Goal: Information Seeking & Learning: Learn about a topic

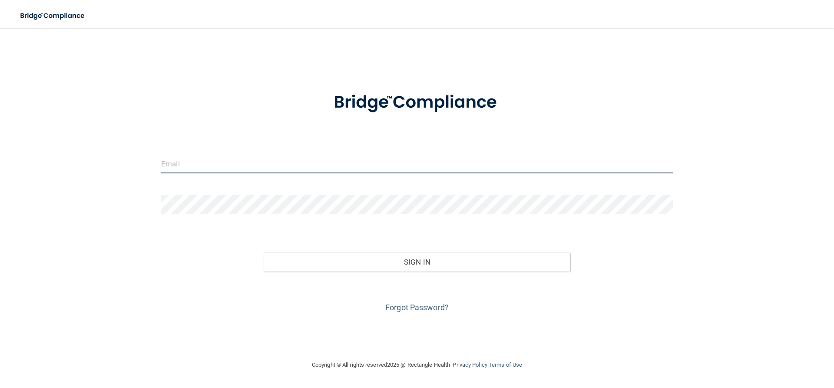
click at [185, 165] on input "email" at bounding box center [416, 164] width 511 height 20
type input "[EMAIL_ADDRESS][DOMAIN_NAME]"
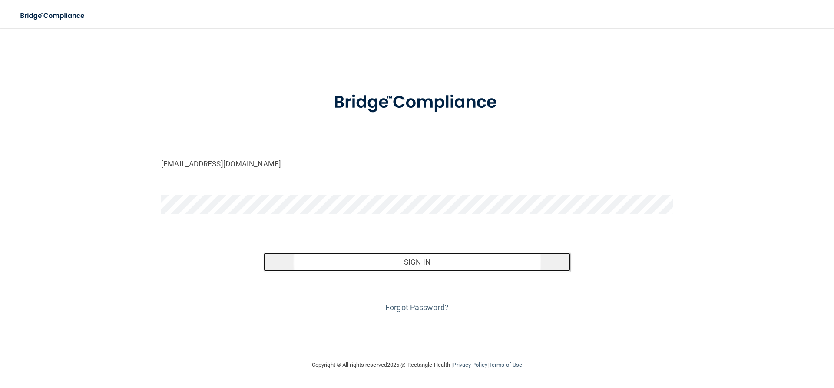
click at [405, 257] on button "Sign In" at bounding box center [417, 261] width 307 height 19
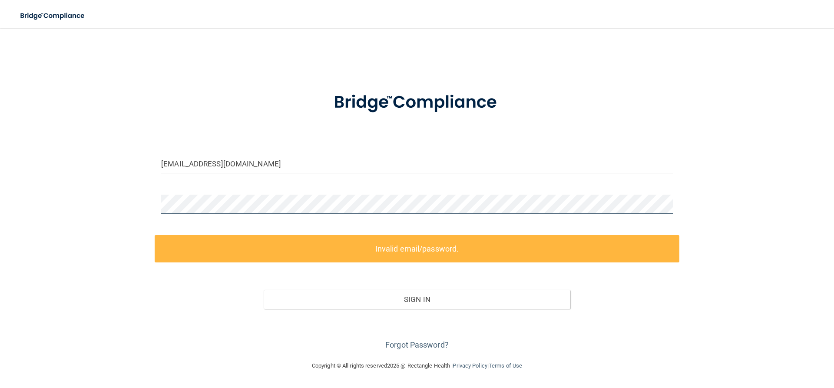
click at [73, 190] on div "[EMAIL_ADDRESS][DOMAIN_NAME] Invalid email/password. You don't have permission …" at bounding box center [416, 193] width 799 height 315
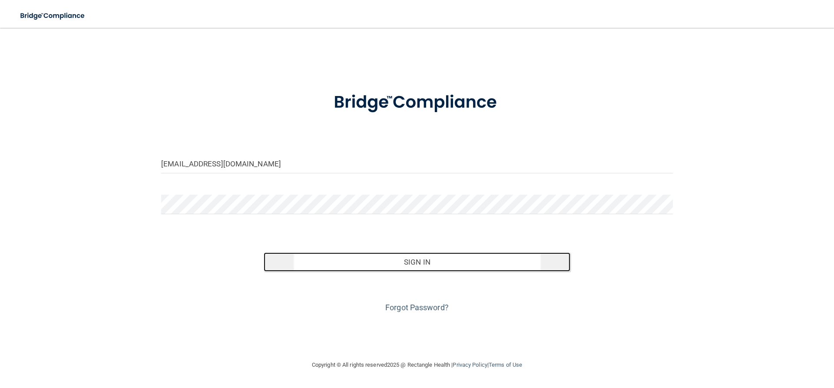
click at [433, 260] on button "Sign In" at bounding box center [417, 261] width 307 height 19
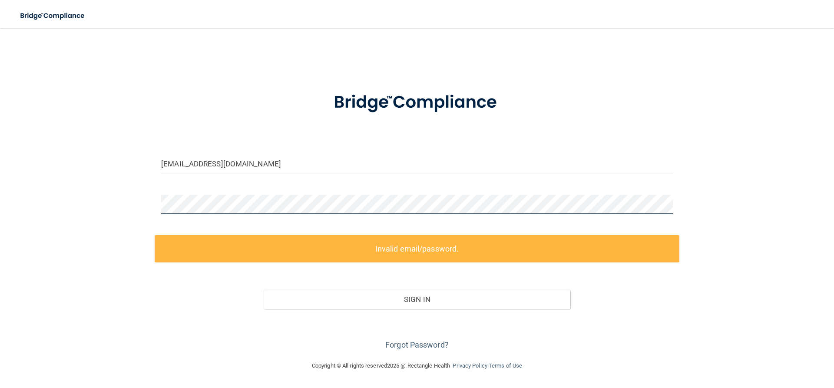
click at [49, 201] on div "[EMAIL_ADDRESS][DOMAIN_NAME] Invalid email/password. You don't have permission …" at bounding box center [416, 193] width 799 height 315
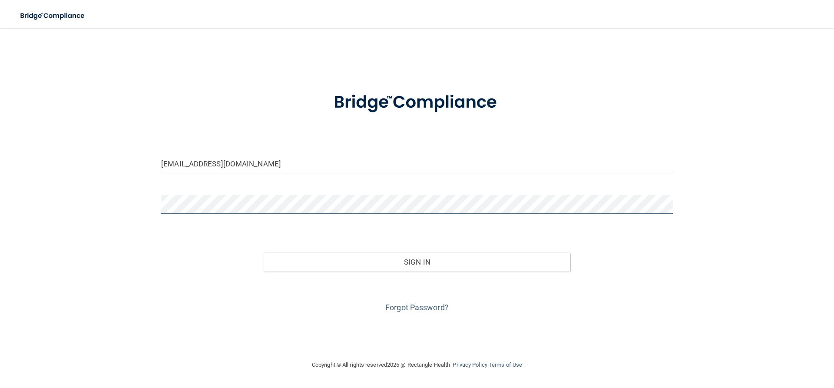
click at [264, 252] on button "Sign In" at bounding box center [417, 261] width 307 height 19
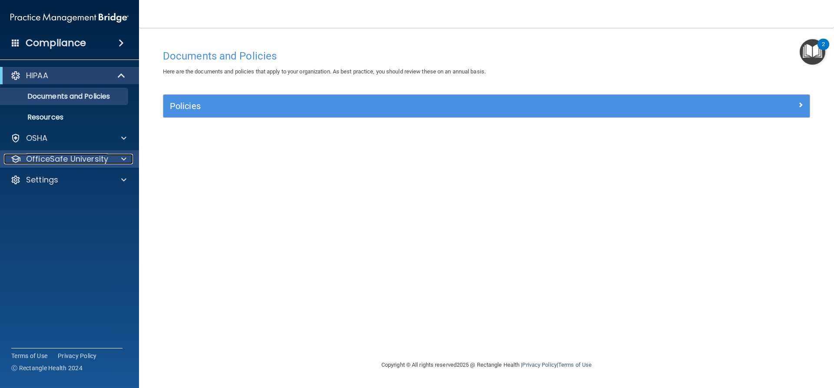
click at [67, 157] on p "OfficeSafe University" at bounding box center [67, 159] width 82 height 10
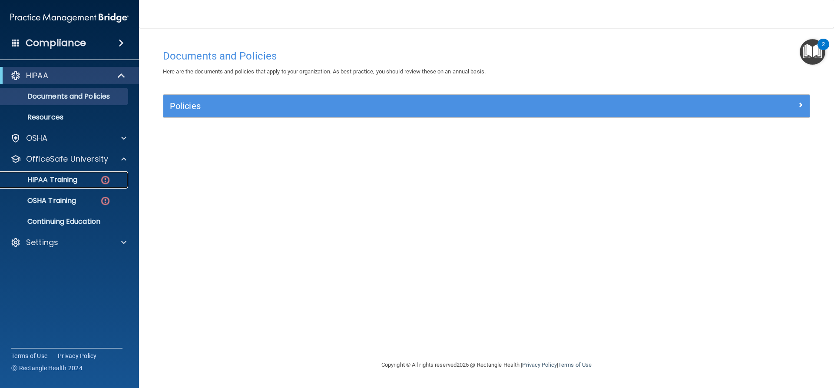
click at [56, 176] on p "HIPAA Training" at bounding box center [42, 179] width 72 height 9
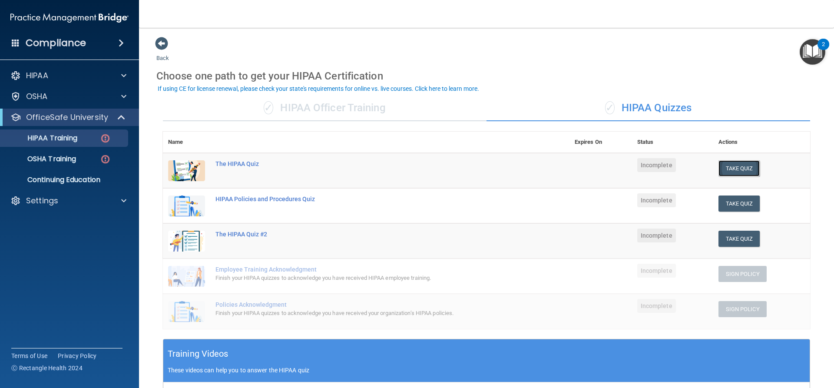
click at [737, 172] on button "Take Quiz" at bounding box center [739, 168] width 42 height 16
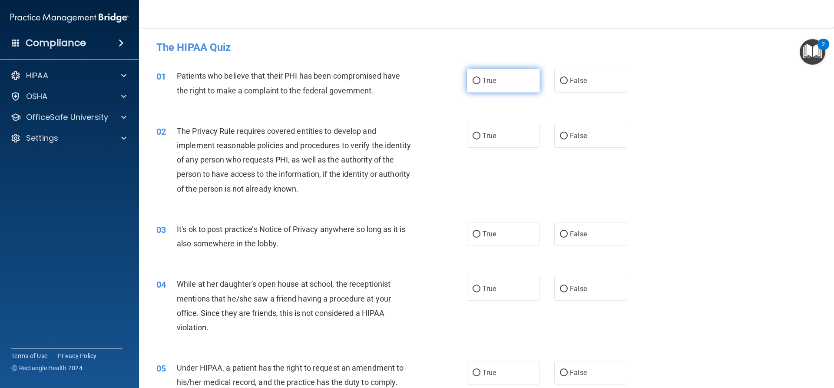
click at [483, 81] on span "True" at bounding box center [488, 80] width 13 height 8
click at [480, 81] on input "True" at bounding box center [476, 81] width 8 height 7
radio input "true"
click at [476, 136] on input "True" at bounding box center [476, 136] width 8 height 7
radio input "true"
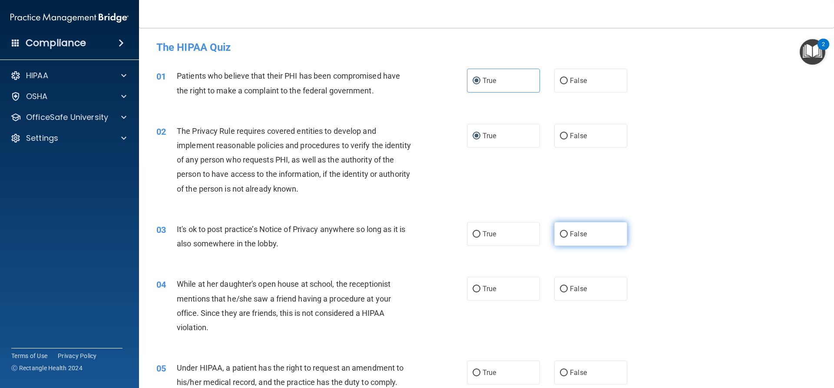
click at [574, 244] on label "False" at bounding box center [590, 234] width 73 height 24
click at [567, 237] on input "False" at bounding box center [564, 234] width 8 height 7
radio input "true"
click at [572, 284] on label "False" at bounding box center [590, 289] width 73 height 24
click at [582, 288] on label "False" at bounding box center [590, 289] width 73 height 24
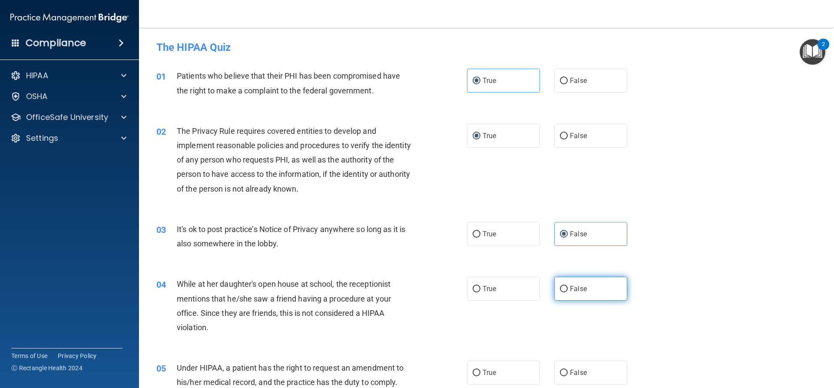
click at [567, 288] on input "False" at bounding box center [564, 289] width 8 height 7
radio input "true"
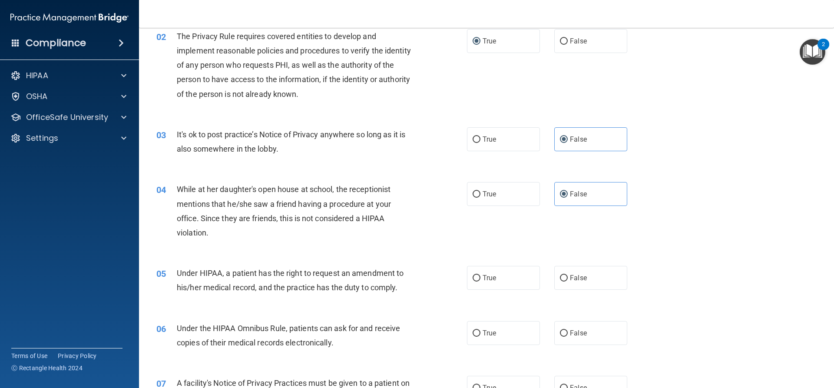
scroll to position [130, 0]
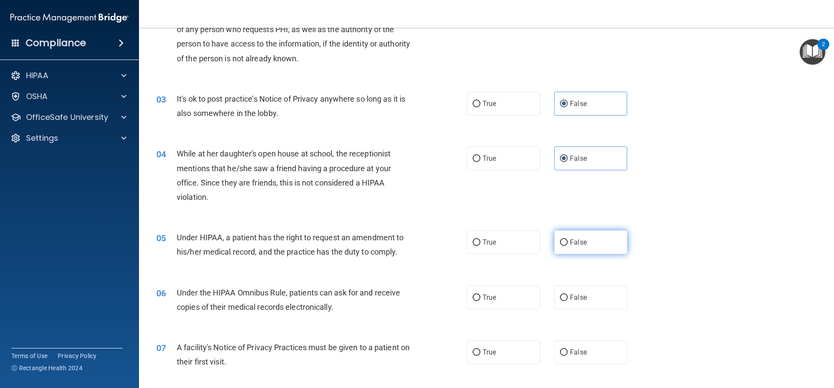
click at [577, 248] on label "False" at bounding box center [590, 242] width 73 height 24
click at [567, 246] on input "False" at bounding box center [564, 242] width 8 height 7
radio input "true"
click at [495, 297] on label "True" at bounding box center [503, 297] width 73 height 24
click at [480, 297] on input "True" at bounding box center [476, 297] width 8 height 7
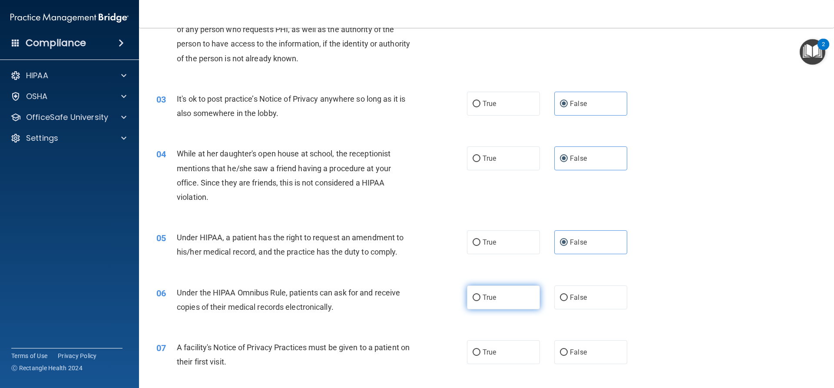
radio input "true"
click at [507, 350] on label "True" at bounding box center [503, 352] width 73 height 24
click at [480, 350] on input "True" at bounding box center [476, 352] width 8 height 7
radio input "true"
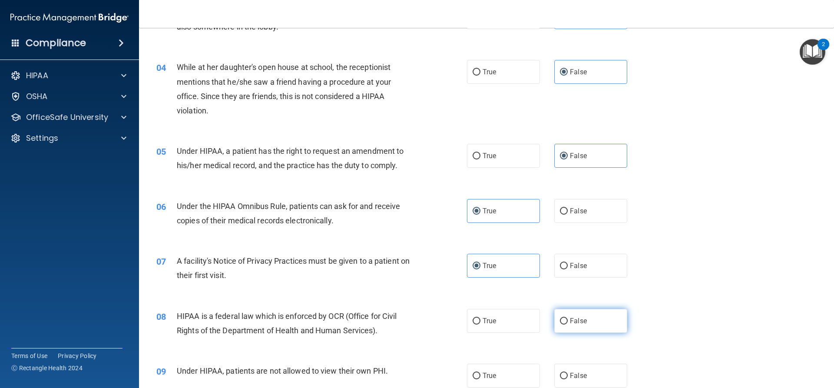
scroll to position [217, 0]
click at [516, 325] on label "True" at bounding box center [503, 320] width 73 height 24
click at [480, 324] on input "True" at bounding box center [476, 320] width 8 height 7
radio input "true"
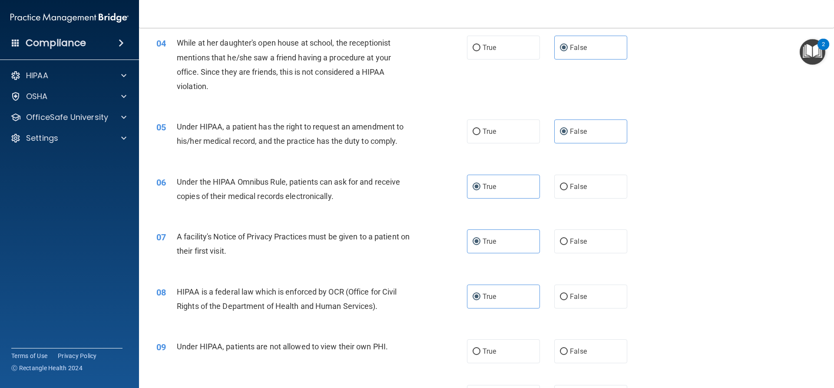
scroll to position [260, 0]
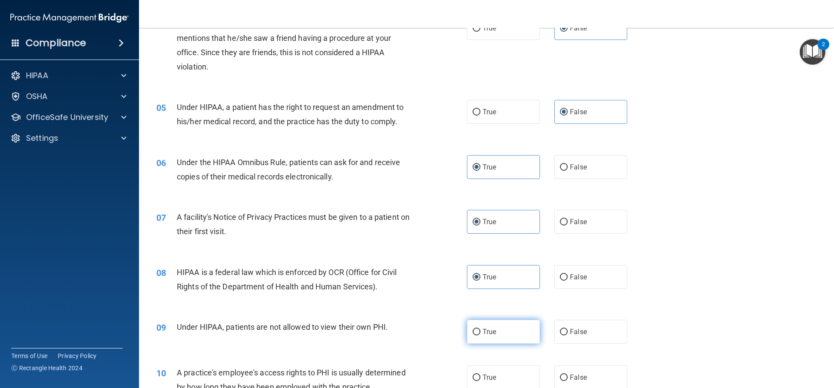
click at [503, 335] on label "True" at bounding box center [503, 332] width 73 height 24
click at [480, 335] on input "True" at bounding box center [476, 332] width 8 height 7
radio input "true"
click at [581, 338] on label "False" at bounding box center [590, 332] width 73 height 24
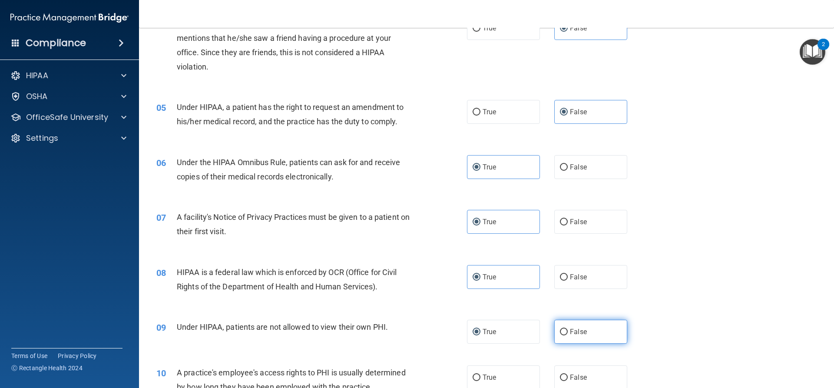
click at [570, 330] on span "False" at bounding box center [578, 331] width 17 height 8
click at [567, 330] on input "False" at bounding box center [564, 332] width 8 height 7
radio input "true"
radio input "false"
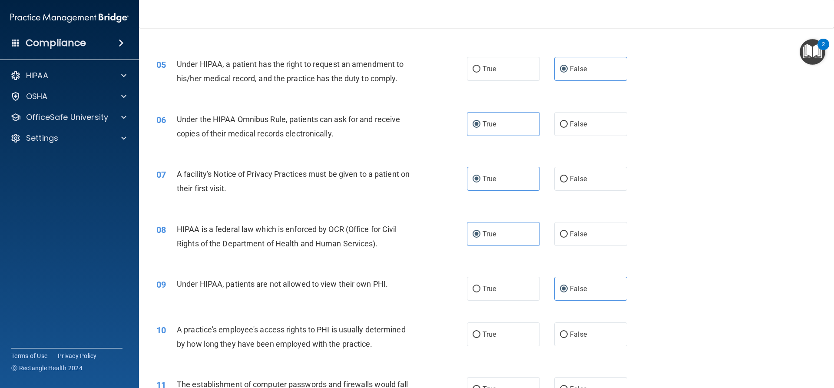
scroll to position [391, 0]
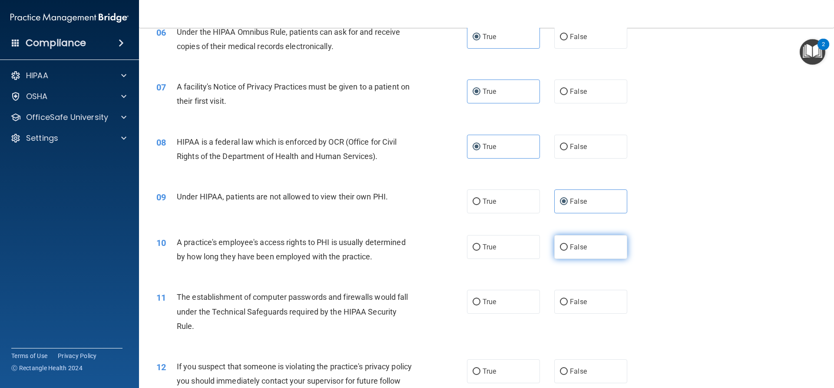
click at [576, 244] on span "False" at bounding box center [578, 247] width 17 height 8
click at [567, 244] on input "False" at bounding box center [564, 247] width 8 height 7
radio input "true"
click at [493, 299] on label "True" at bounding box center [503, 302] width 73 height 24
click at [480, 299] on input "True" at bounding box center [476, 302] width 8 height 7
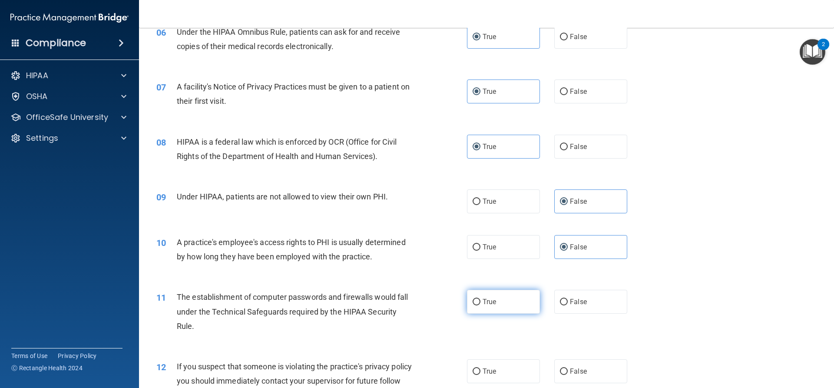
radio input "true"
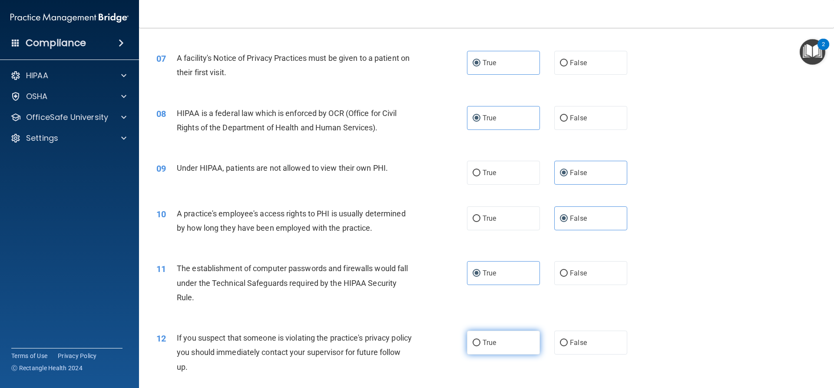
scroll to position [434, 0]
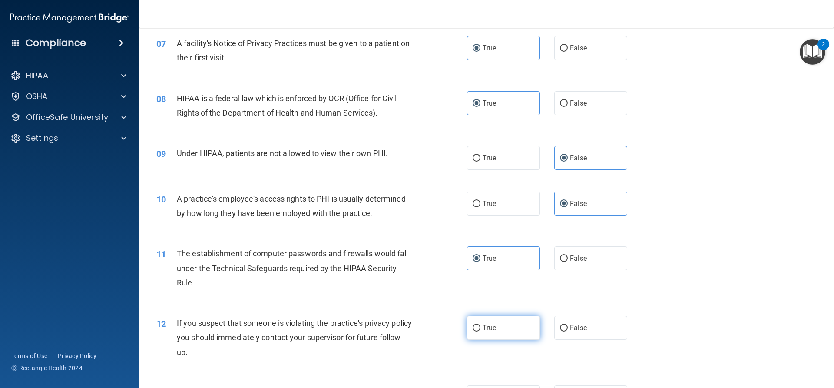
click at [495, 330] on label "True" at bounding box center [503, 328] width 73 height 24
click at [480, 330] on input "True" at bounding box center [476, 328] width 8 height 7
radio input "true"
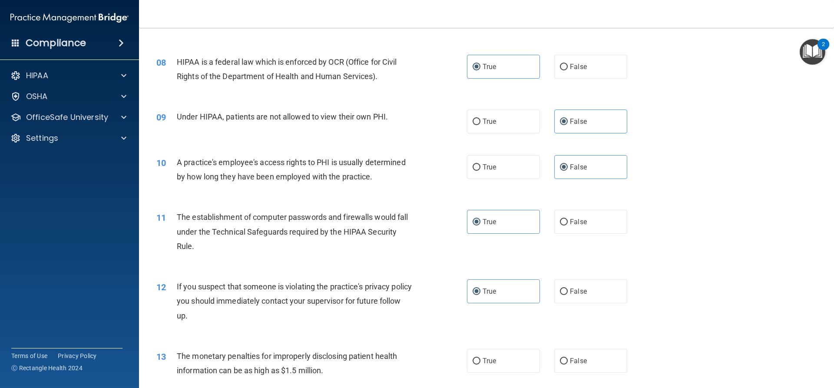
scroll to position [564, 0]
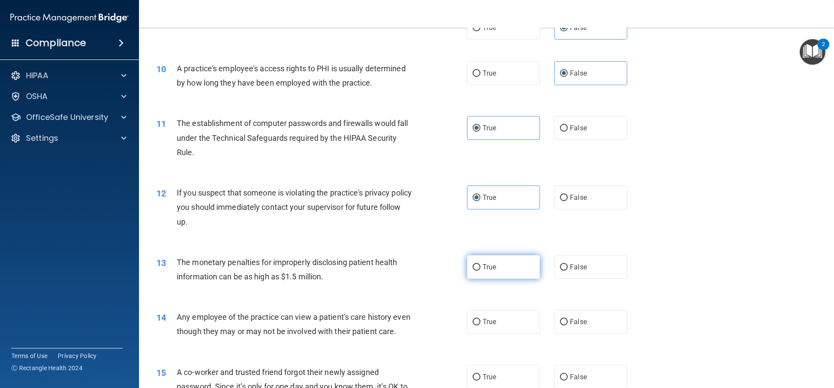
click at [507, 273] on label "True" at bounding box center [503, 267] width 73 height 24
click at [480, 270] on input "True" at bounding box center [476, 267] width 8 height 7
radio input "true"
click at [570, 321] on span "False" at bounding box center [578, 321] width 17 height 8
click at [566, 321] on input "False" at bounding box center [564, 322] width 8 height 7
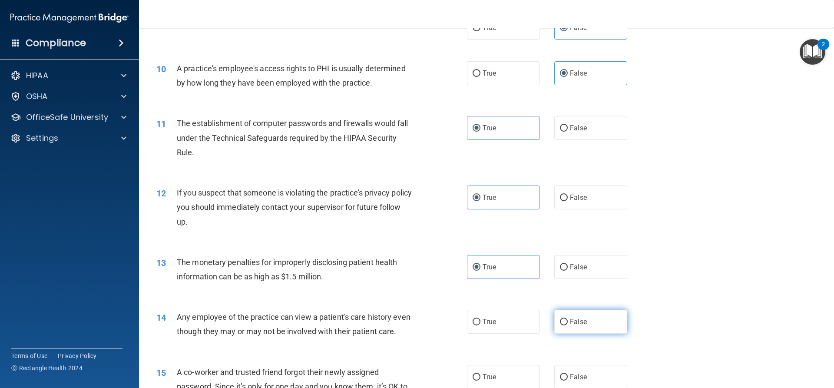
radio input "true"
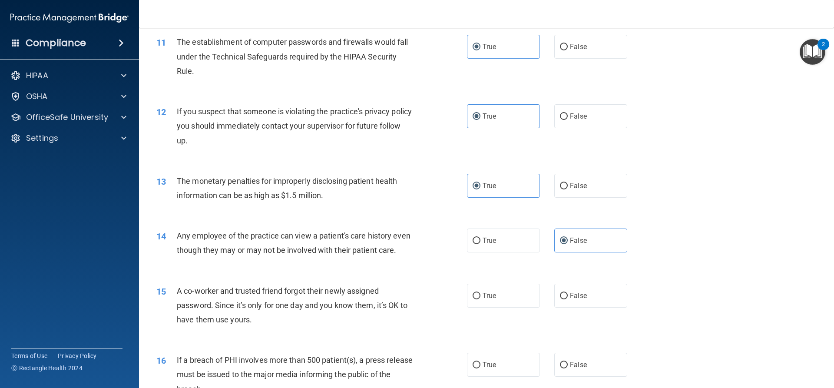
scroll to position [651, 0]
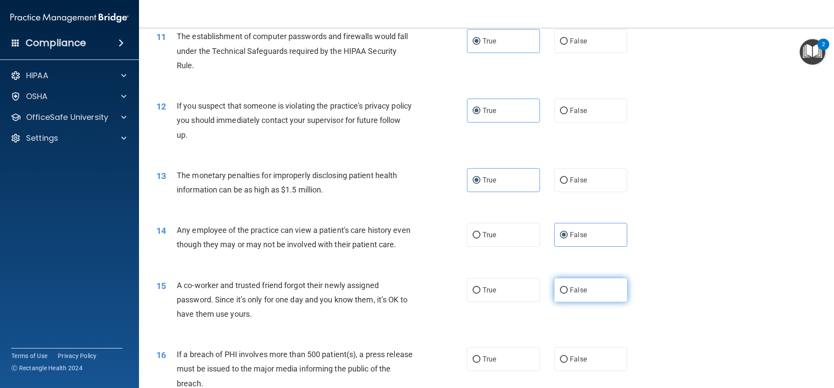
click at [582, 294] on span "False" at bounding box center [578, 290] width 17 height 8
click at [567, 293] on input "False" at bounding box center [564, 290] width 8 height 7
radio input "true"
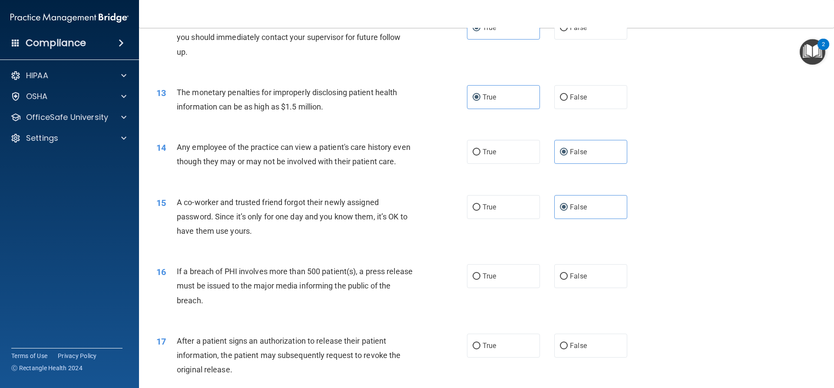
scroll to position [738, 0]
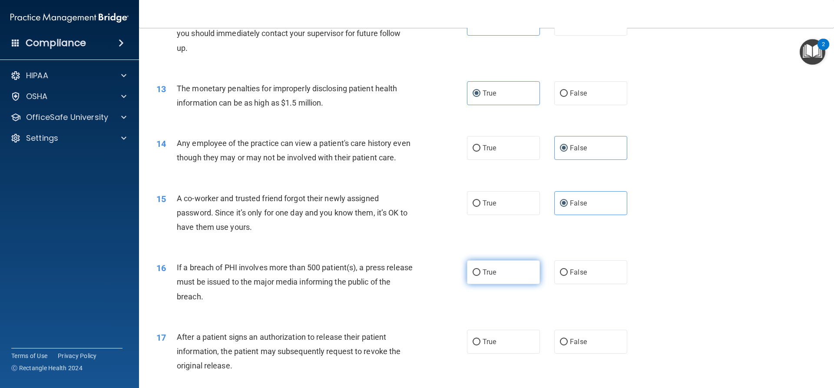
click at [496, 284] on label "True" at bounding box center [503, 272] width 73 height 24
click at [480, 276] on input "True" at bounding box center [476, 272] width 8 height 7
radio input "true"
click at [489, 346] on span "True" at bounding box center [488, 341] width 13 height 8
click at [480, 345] on input "True" at bounding box center [476, 342] width 8 height 7
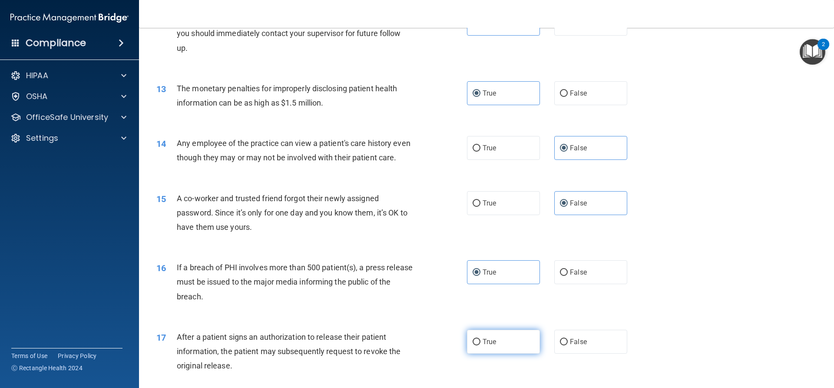
radio input "true"
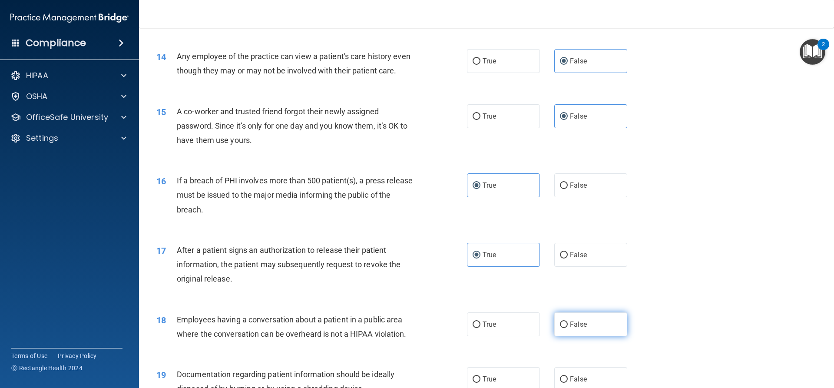
click at [584, 336] on label "False" at bounding box center [590, 324] width 73 height 24
click at [567, 328] on input "False" at bounding box center [564, 324] width 8 height 7
radio input "true"
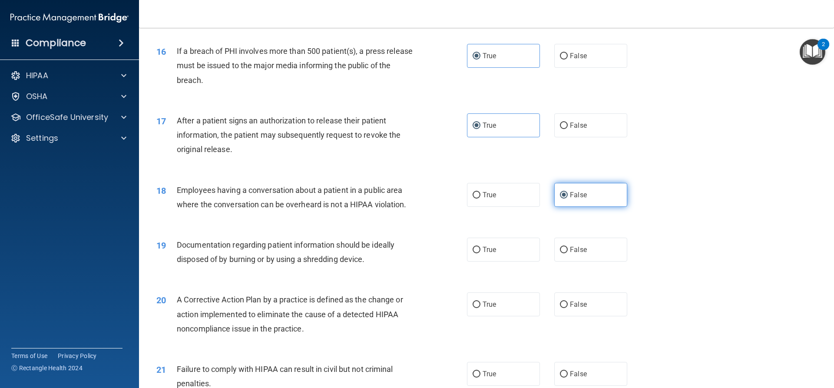
scroll to position [955, 0]
click at [505, 260] on label "True" at bounding box center [503, 249] width 73 height 24
click at [480, 252] on input "True" at bounding box center [476, 249] width 8 height 7
radio input "true"
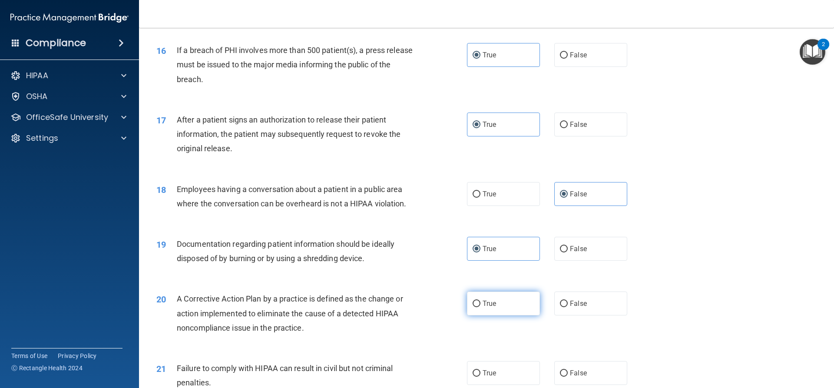
click at [507, 315] on label "True" at bounding box center [503, 303] width 73 height 24
click at [480, 307] on input "True" at bounding box center [476, 303] width 8 height 7
radio input "true"
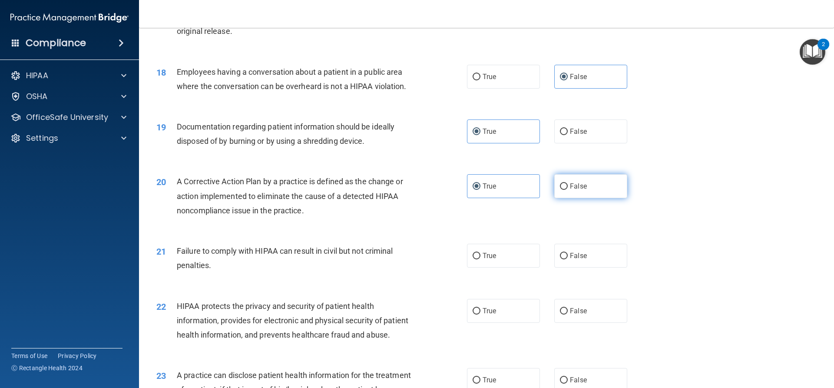
scroll to position [1085, 0]
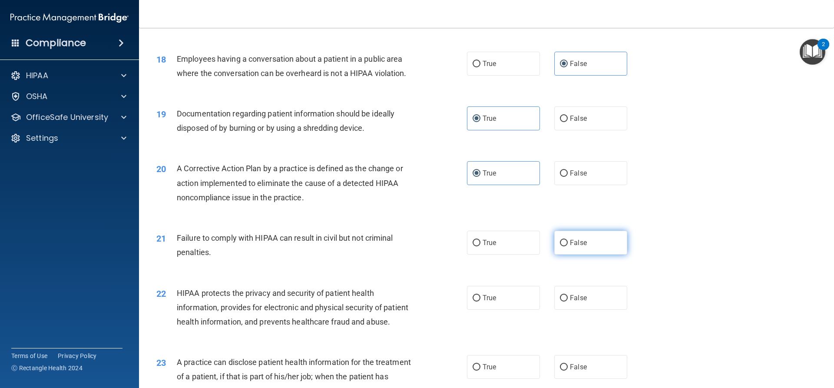
click at [579, 254] on label "False" at bounding box center [590, 243] width 73 height 24
click at [567, 246] on input "False" at bounding box center [564, 243] width 8 height 7
radio input "true"
click at [514, 310] on label "True" at bounding box center [503, 298] width 73 height 24
click at [480, 301] on input "True" at bounding box center [476, 298] width 8 height 7
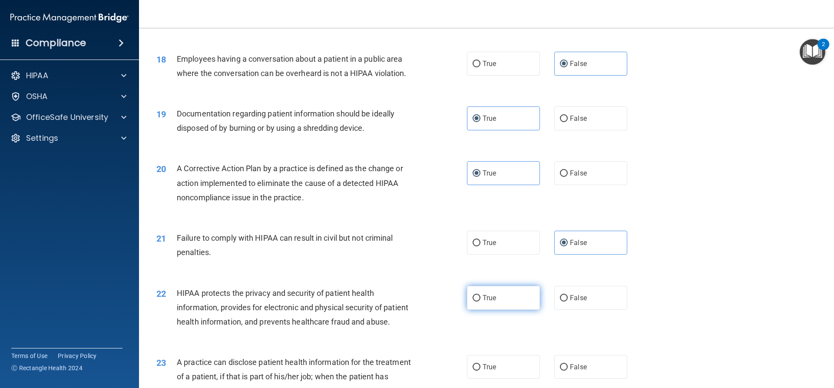
radio input "true"
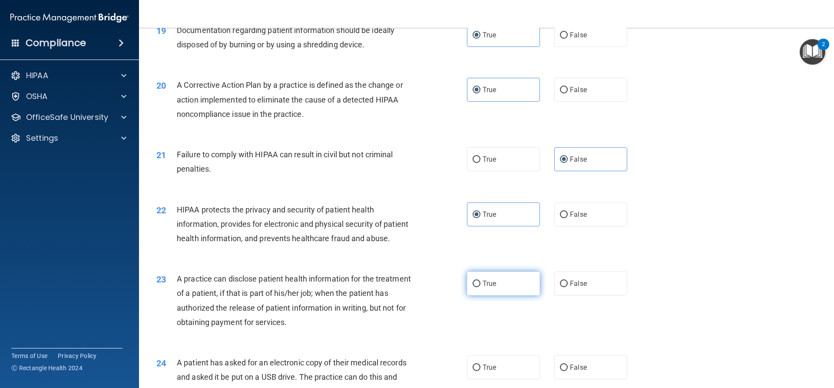
scroll to position [1172, 0]
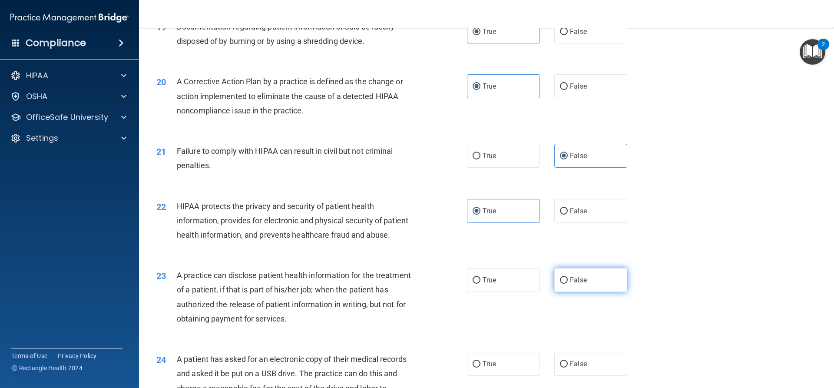
click at [585, 292] on label "False" at bounding box center [590, 280] width 73 height 24
click at [567, 284] on input "False" at bounding box center [564, 280] width 8 height 7
radio input "true"
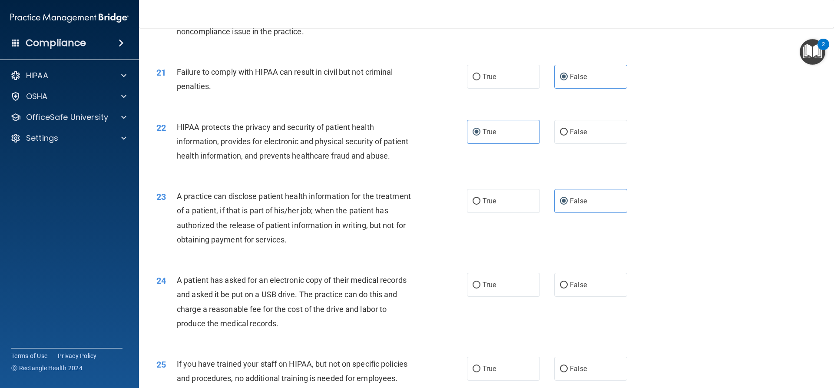
scroll to position [1259, 0]
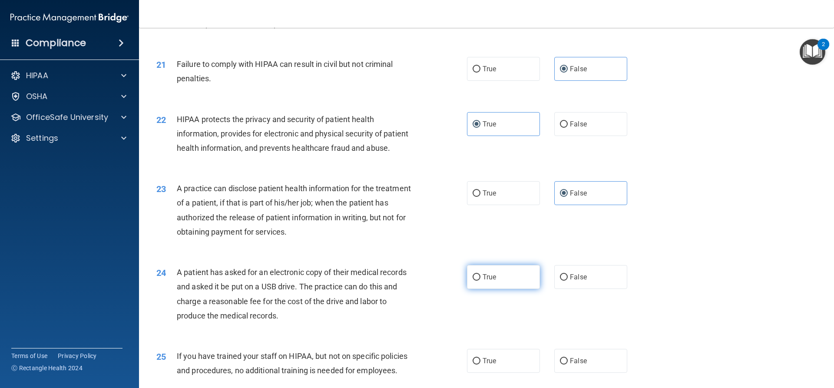
click at [505, 289] on label "True" at bounding box center [503, 277] width 73 height 24
click at [480, 280] on input "True" at bounding box center [476, 277] width 8 height 7
radio input "true"
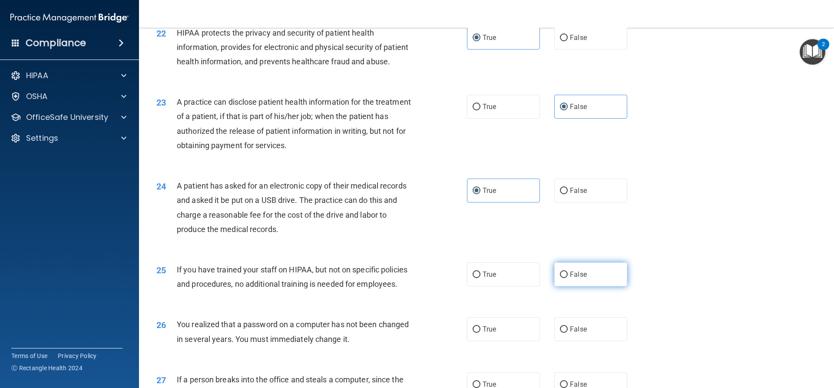
scroll to position [1346, 0]
click at [574, 278] on span "False" at bounding box center [578, 274] width 17 height 8
click at [567, 277] on input "False" at bounding box center [564, 274] width 8 height 7
radio input "true"
click at [497, 340] on label "True" at bounding box center [503, 328] width 73 height 24
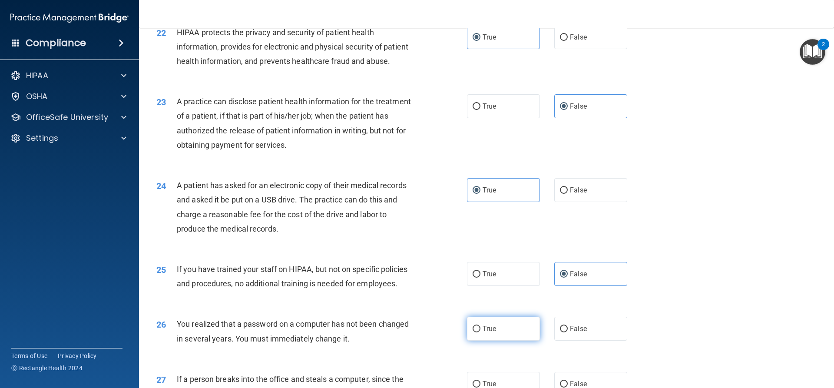
click at [480, 332] on input "True" at bounding box center [476, 329] width 8 height 7
radio input "true"
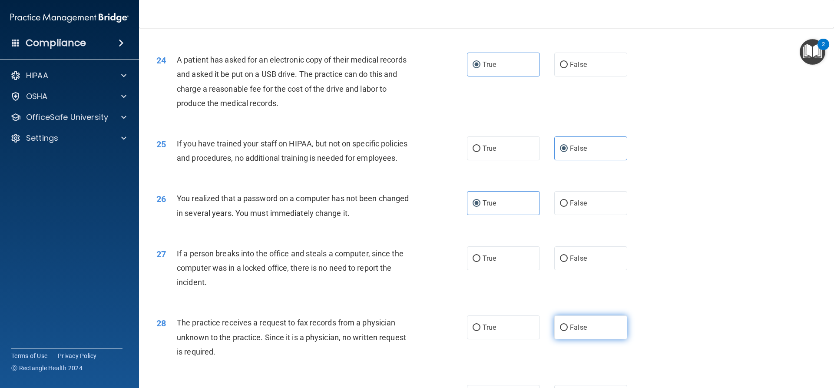
scroll to position [1476, 0]
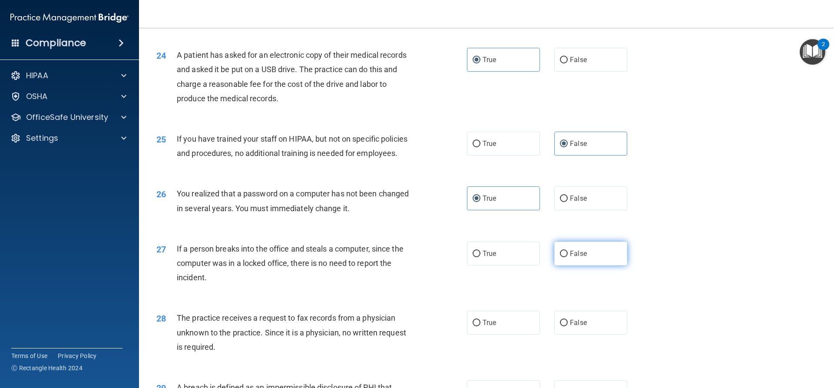
click at [590, 265] on label "False" at bounding box center [590, 253] width 73 height 24
click at [567, 257] on input "False" at bounding box center [564, 254] width 8 height 7
radio input "true"
click at [581, 334] on label "False" at bounding box center [590, 322] width 73 height 24
click at [567, 326] on input "False" at bounding box center [564, 323] width 8 height 7
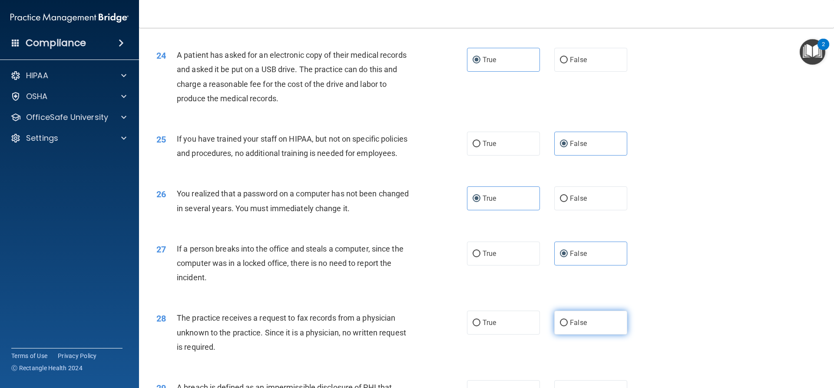
radio input "true"
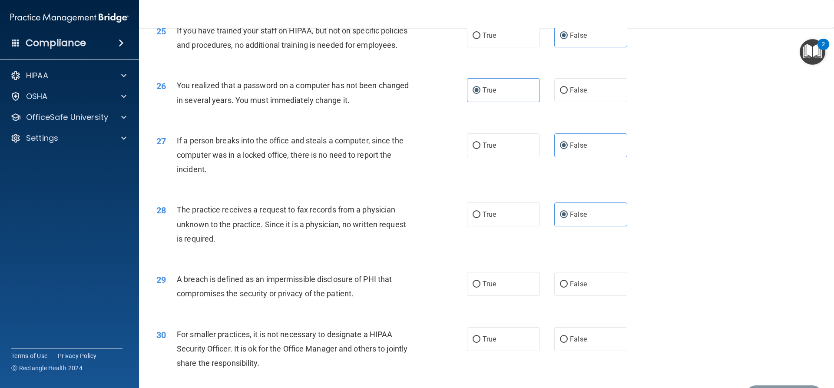
scroll to position [1606, 0]
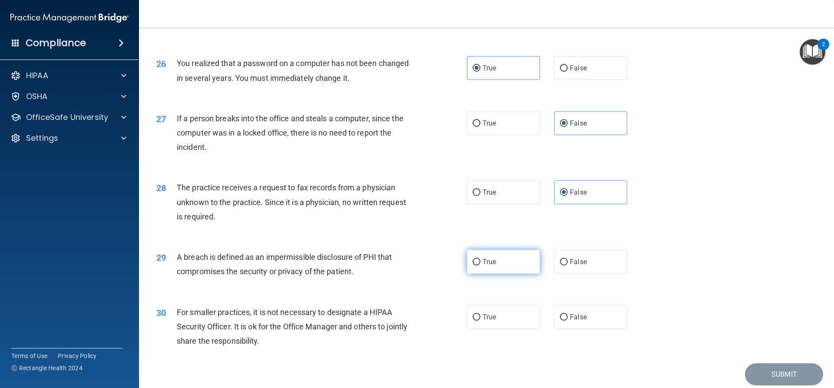
click at [516, 274] on label "True" at bounding box center [503, 262] width 73 height 24
click at [480, 265] on input "True" at bounding box center [476, 262] width 8 height 7
radio input "true"
click at [602, 329] on label "False" at bounding box center [590, 317] width 73 height 24
click at [567, 320] on input "False" at bounding box center [564, 317] width 8 height 7
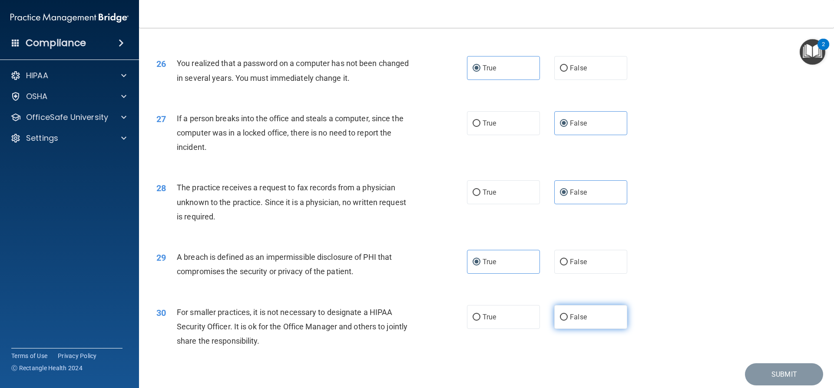
radio input "true"
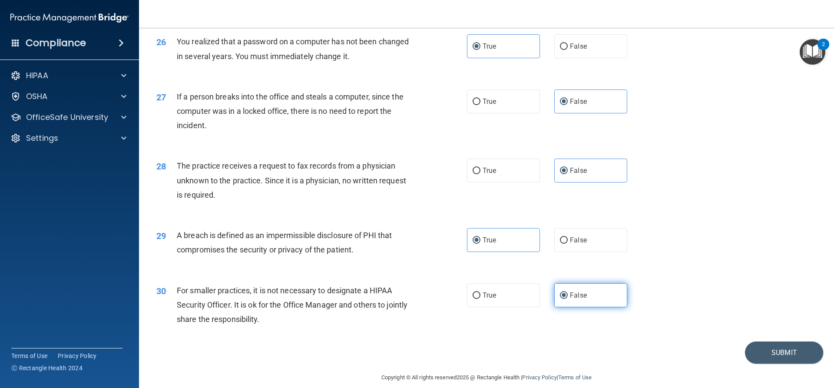
scroll to position [1667, 0]
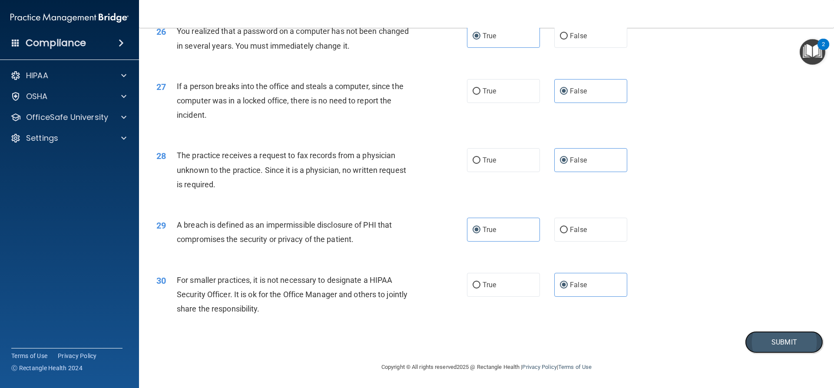
click at [778, 338] on button "Submit" at bounding box center [784, 342] width 78 height 22
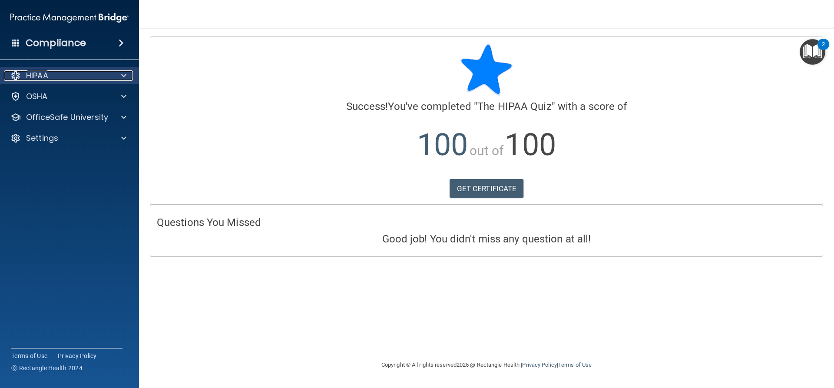
click at [96, 71] on div "HIPAA" at bounding box center [58, 75] width 108 height 10
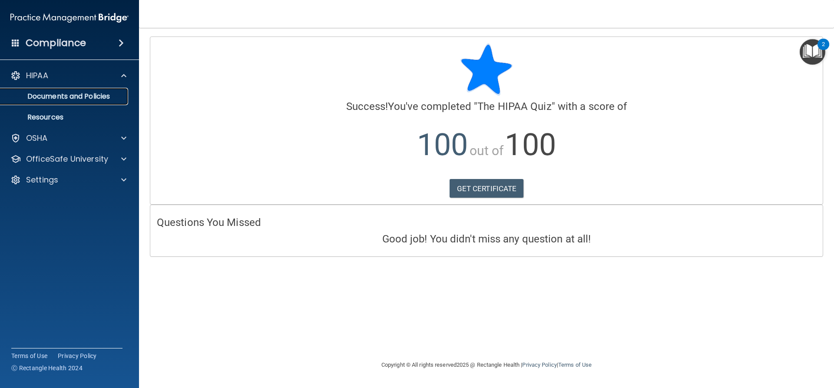
click at [69, 103] on link "Documents and Policies" at bounding box center [59, 96] width 137 height 17
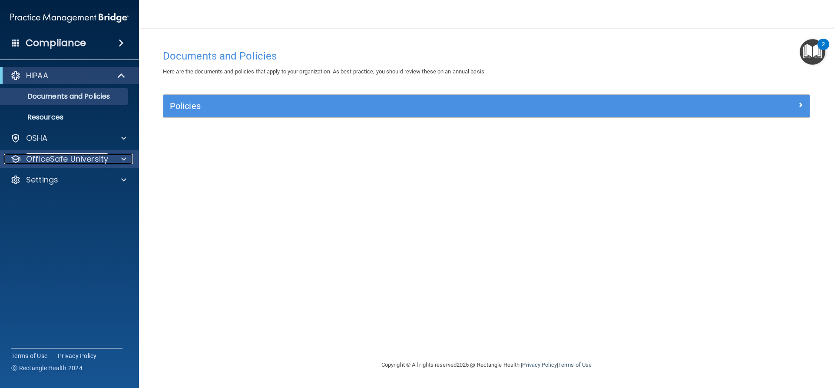
click at [63, 156] on p "OfficeSafe University" at bounding box center [67, 159] width 82 height 10
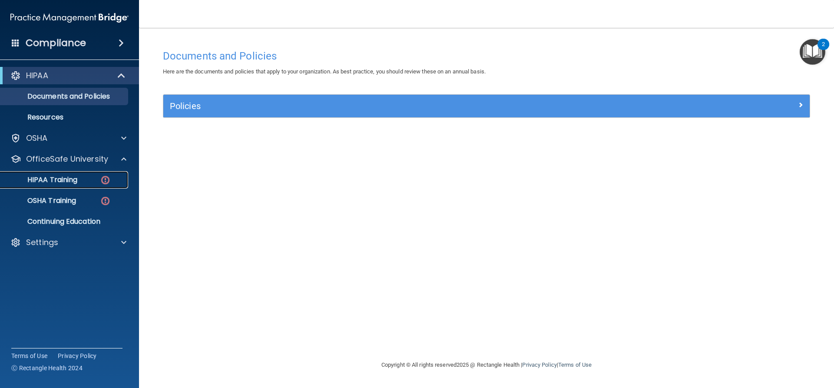
click at [63, 178] on p "HIPAA Training" at bounding box center [42, 179] width 72 height 9
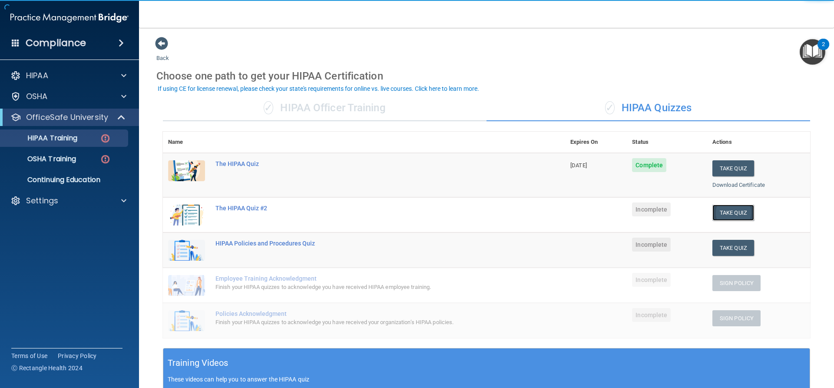
click at [736, 212] on button "Take Quiz" at bounding box center [733, 212] width 42 height 16
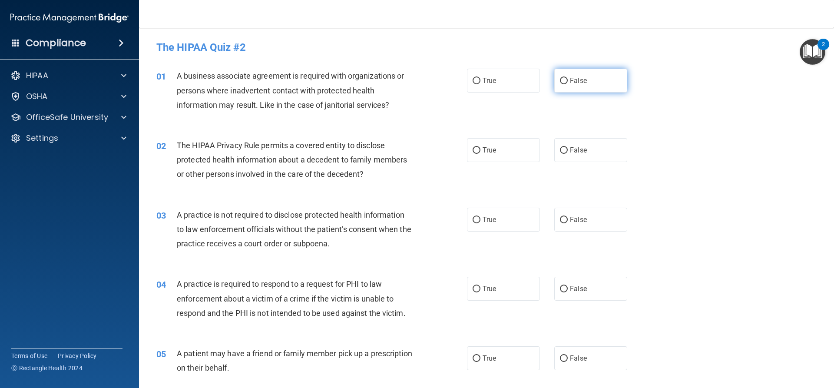
click at [608, 85] on label "False" at bounding box center [590, 81] width 73 height 24
click at [567, 84] on input "False" at bounding box center [564, 81] width 8 height 7
radio input "true"
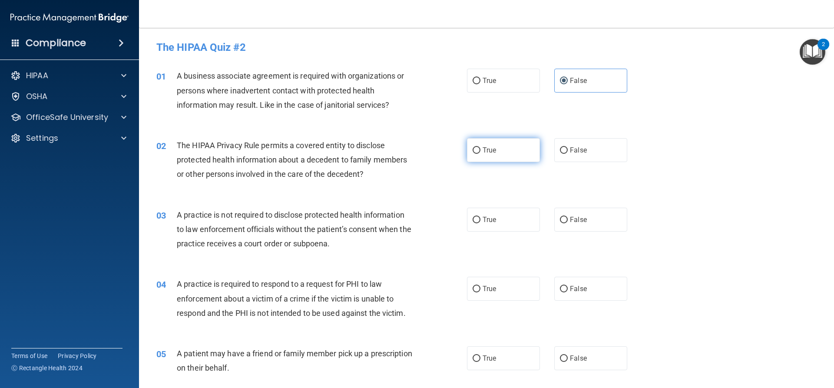
click at [514, 146] on label "True" at bounding box center [503, 150] width 73 height 24
click at [480, 147] on input "True" at bounding box center [476, 150] width 8 height 7
radio input "true"
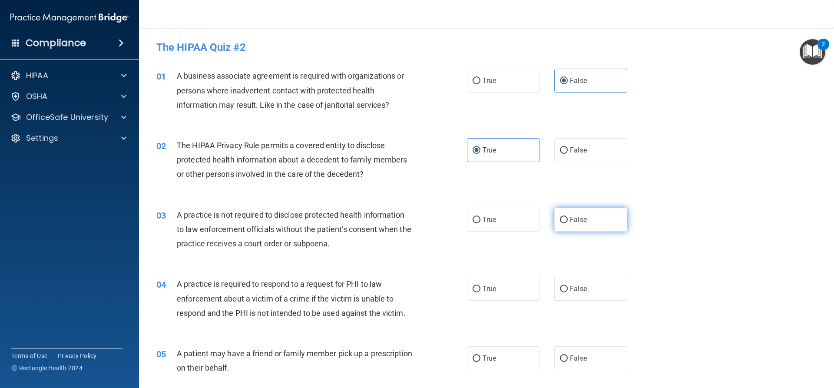
click at [575, 227] on label "False" at bounding box center [590, 220] width 73 height 24
click at [567, 223] on input "False" at bounding box center [564, 220] width 8 height 7
radio input "true"
click at [488, 285] on span "True" at bounding box center [488, 288] width 13 height 8
click at [480, 286] on input "True" at bounding box center [476, 289] width 8 height 7
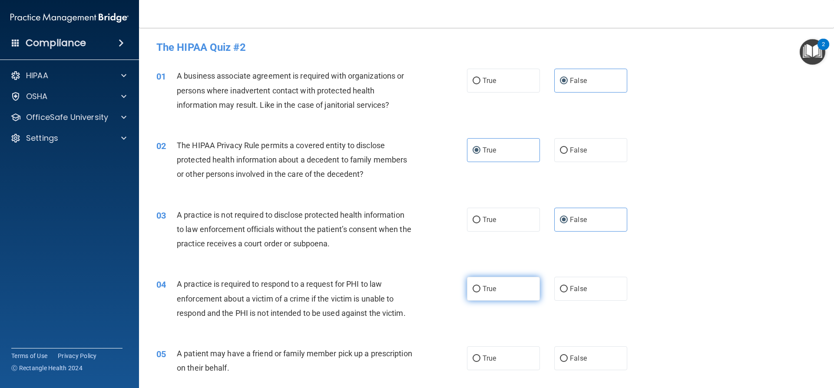
radio input "true"
click at [503, 353] on label "True" at bounding box center [503, 358] width 73 height 24
click at [480, 355] on input "True" at bounding box center [476, 358] width 8 height 7
radio input "true"
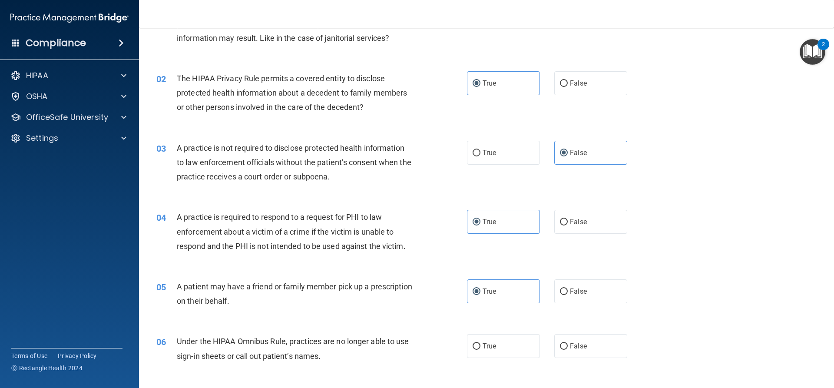
scroll to position [87, 0]
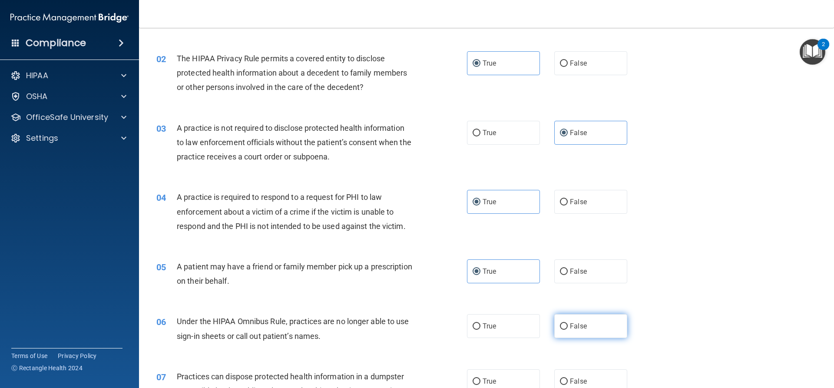
click at [590, 321] on label "False" at bounding box center [590, 326] width 73 height 24
click at [567, 323] on input "False" at bounding box center [564, 326] width 8 height 7
radio input "true"
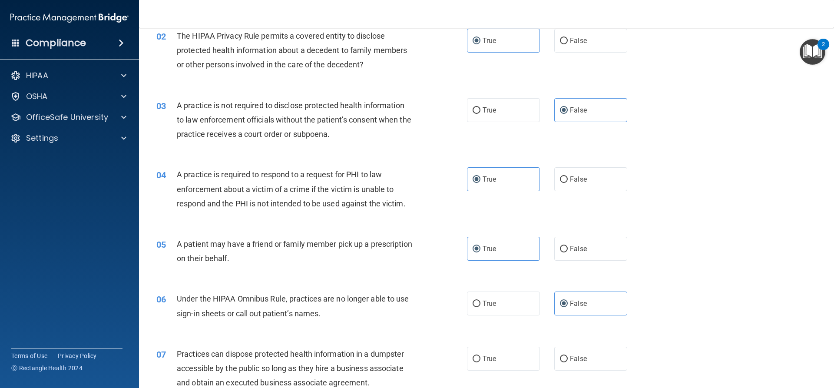
scroll to position [130, 0]
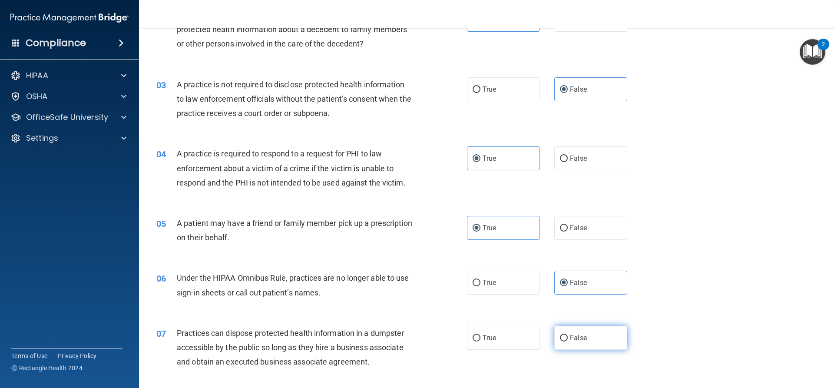
click at [590, 341] on label "False" at bounding box center [590, 338] width 73 height 24
click at [567, 341] on input "False" at bounding box center [564, 338] width 8 height 7
radio input "true"
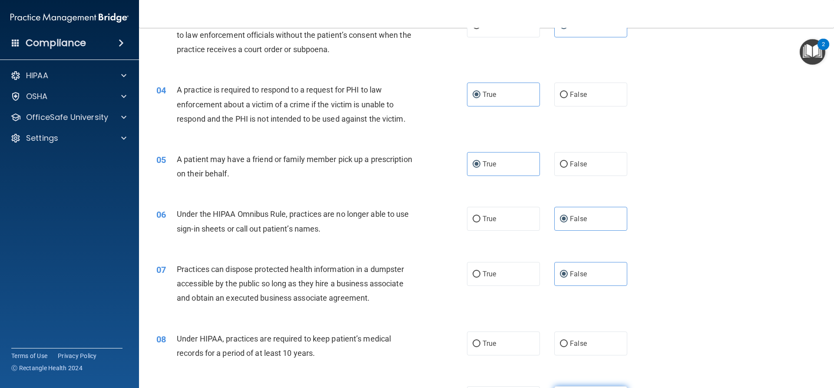
scroll to position [260, 0]
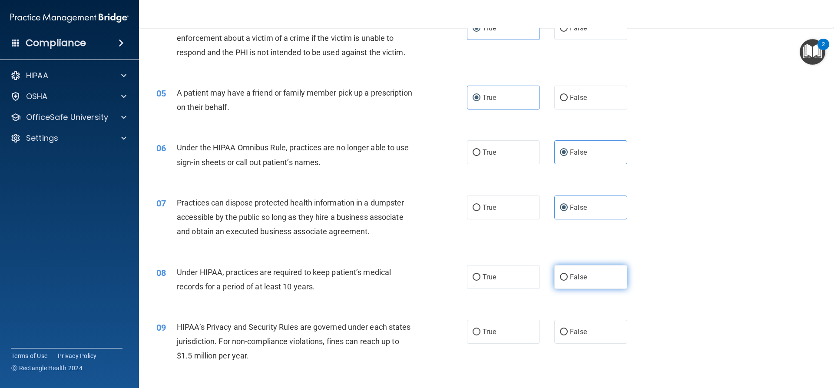
click at [578, 277] on span "False" at bounding box center [578, 277] width 17 height 8
click at [567, 277] on input "False" at bounding box center [564, 277] width 8 height 7
radio input "true"
click at [576, 329] on span "False" at bounding box center [578, 331] width 17 height 8
click at [567, 329] on input "False" at bounding box center [564, 332] width 8 height 7
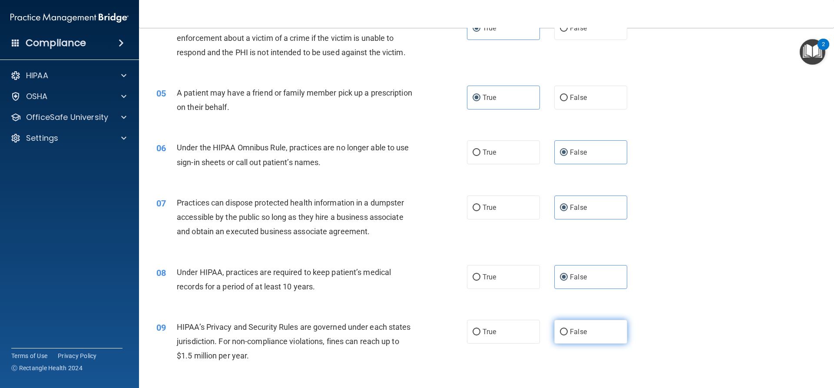
radio input "true"
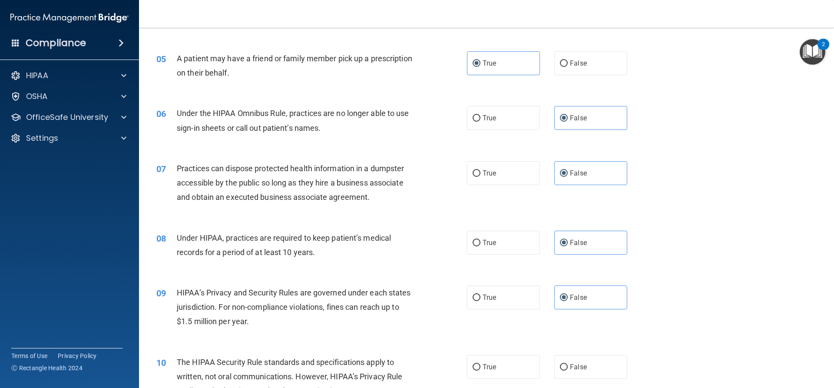
scroll to position [347, 0]
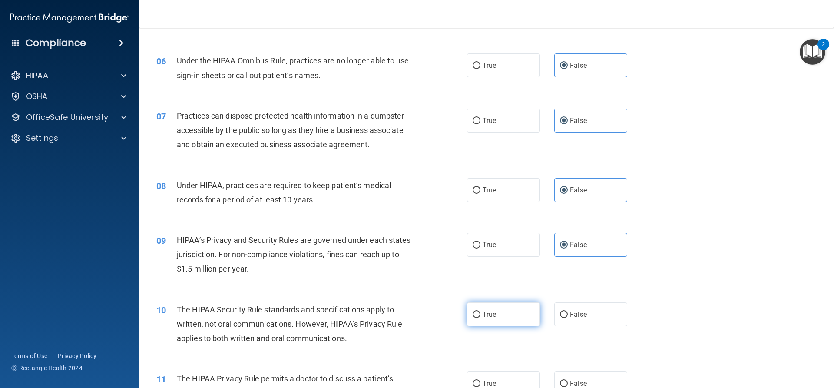
click at [507, 315] on label "True" at bounding box center [503, 314] width 73 height 24
click at [480, 315] on input "True" at bounding box center [476, 314] width 8 height 7
radio input "true"
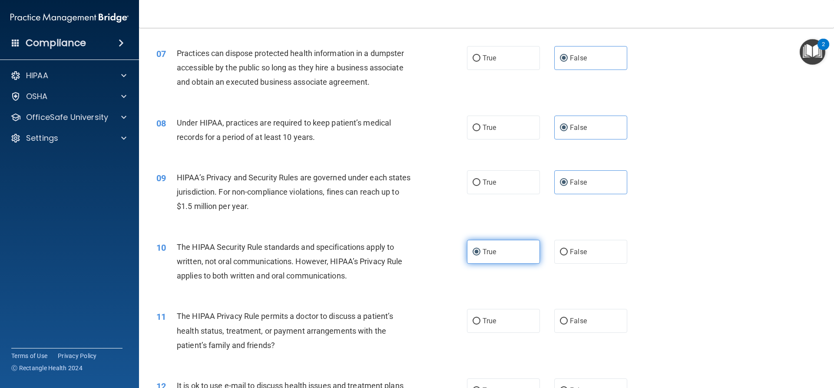
scroll to position [434, 0]
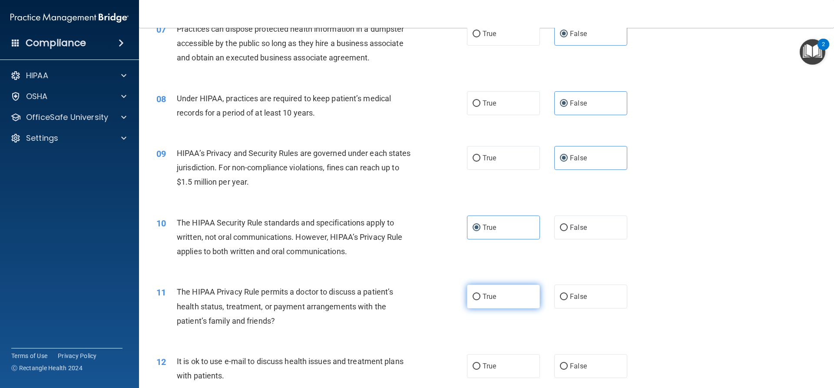
click at [497, 301] on label "True" at bounding box center [503, 296] width 73 height 24
click at [480, 300] on input "True" at bounding box center [476, 296] width 8 height 7
radio input "true"
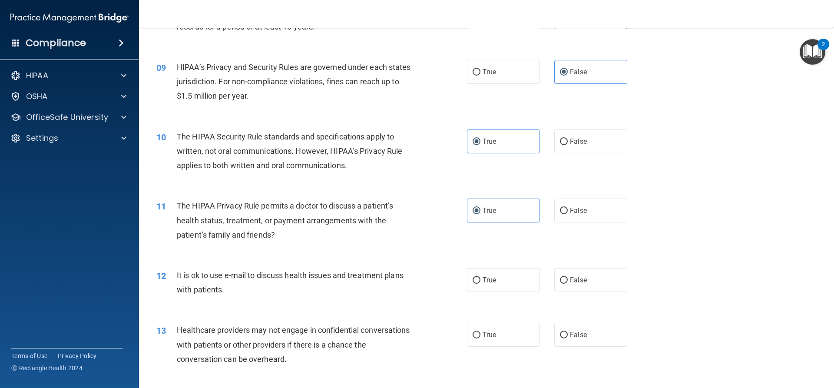
scroll to position [521, 0]
click at [489, 284] on label "True" at bounding box center [503, 279] width 73 height 24
click at [480, 283] on input "True" at bounding box center [476, 279] width 8 height 7
radio input "true"
click at [576, 333] on span "False" at bounding box center [578, 334] width 17 height 8
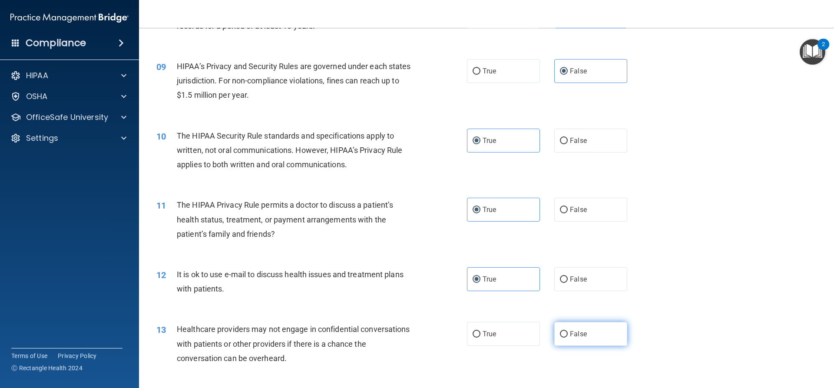
click at [567, 333] on input "False" at bounding box center [564, 334] width 8 height 7
radio input "true"
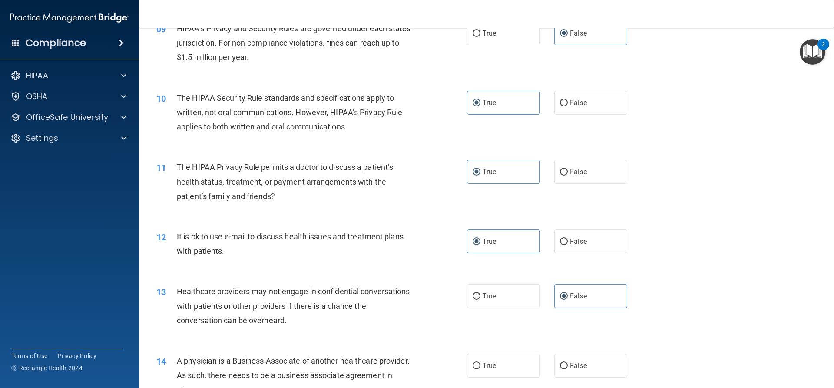
scroll to position [608, 0]
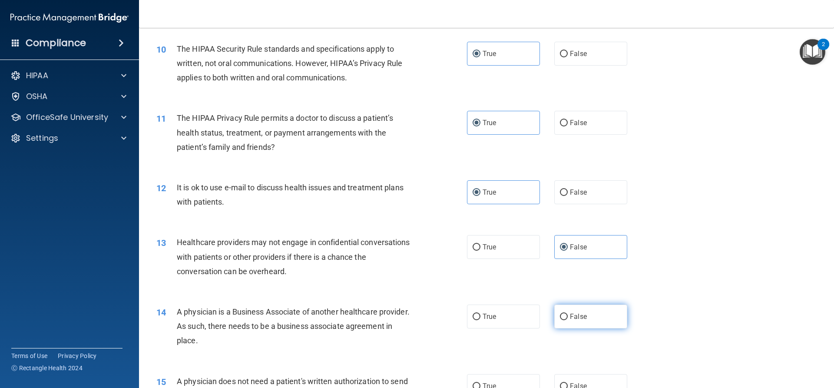
click at [575, 319] on span "False" at bounding box center [578, 316] width 17 height 8
click at [567, 319] on input "False" at bounding box center [564, 316] width 8 height 7
radio input "true"
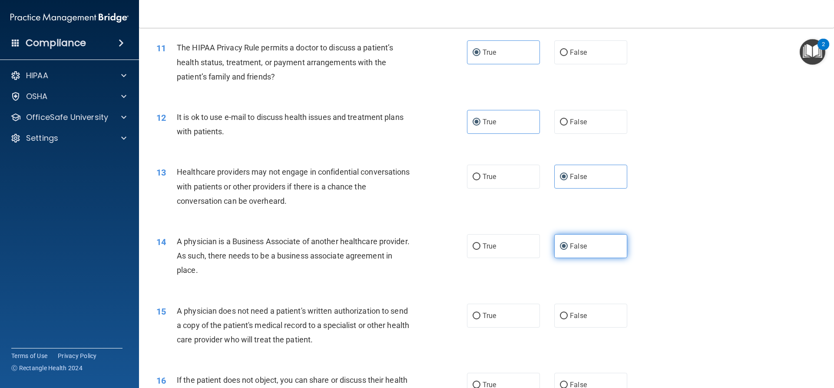
scroll to position [695, 0]
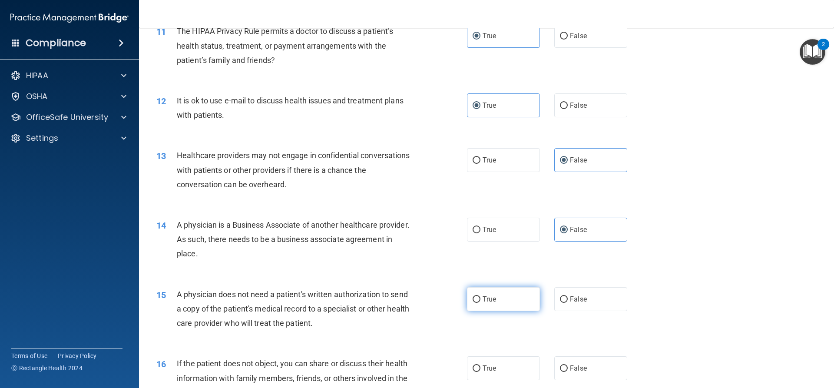
click at [515, 303] on label "True" at bounding box center [503, 299] width 73 height 24
click at [480, 303] on input "True" at bounding box center [476, 299] width 8 height 7
radio input "true"
click at [505, 360] on label "True" at bounding box center [503, 368] width 73 height 24
click at [480, 365] on input "True" at bounding box center [476, 368] width 8 height 7
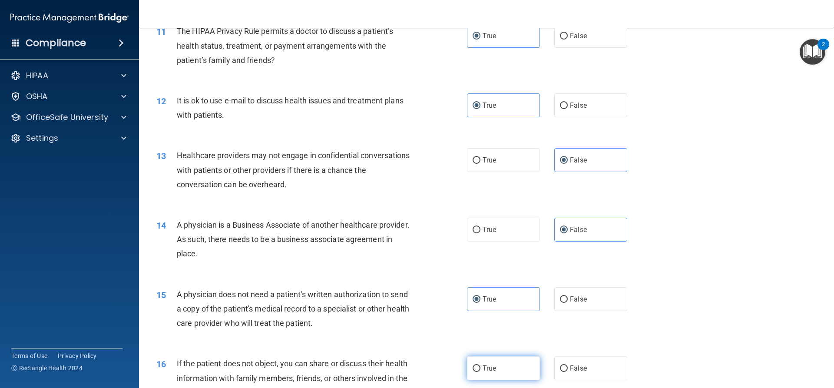
radio input "true"
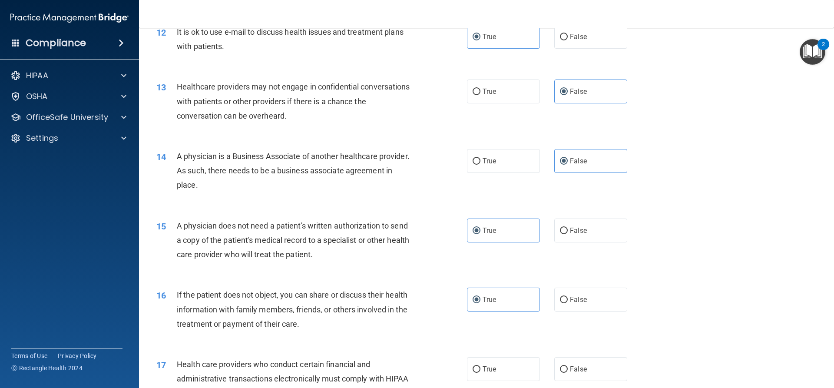
scroll to position [825, 0]
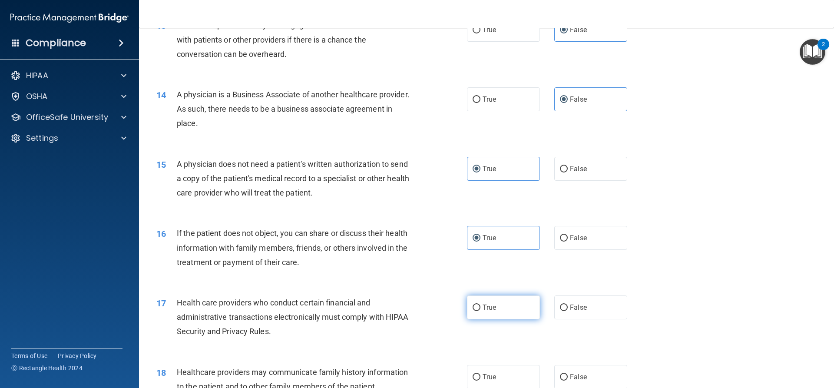
click at [496, 311] on label "True" at bounding box center [503, 307] width 73 height 24
click at [480, 311] on input "True" at bounding box center [476, 307] width 8 height 7
radio input "true"
click at [571, 376] on span "False" at bounding box center [578, 377] width 17 height 8
click at [567, 376] on input "False" at bounding box center [564, 377] width 8 height 7
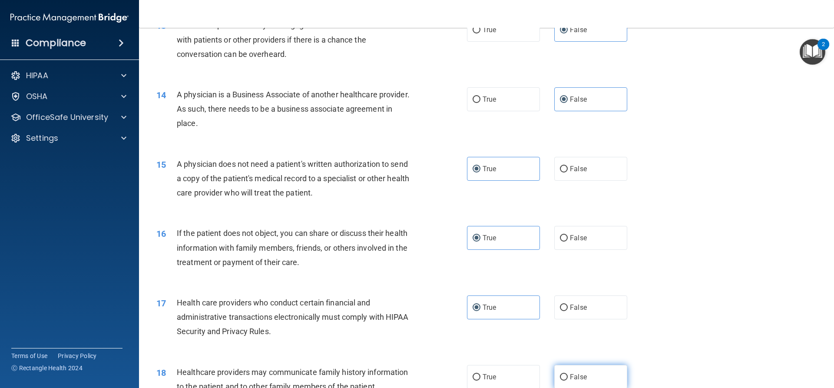
radio input "true"
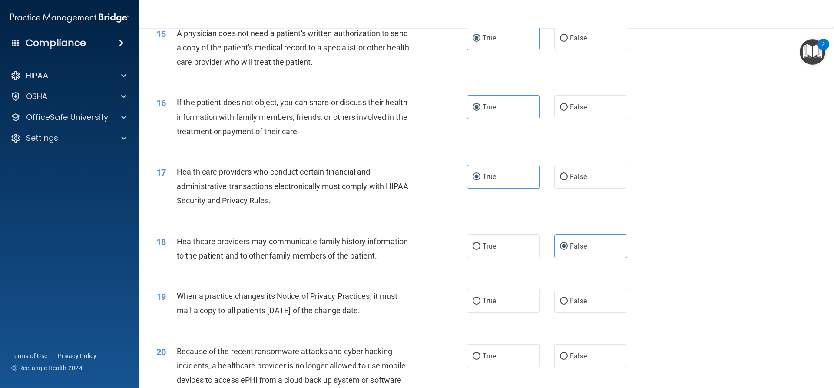
scroll to position [999, 0]
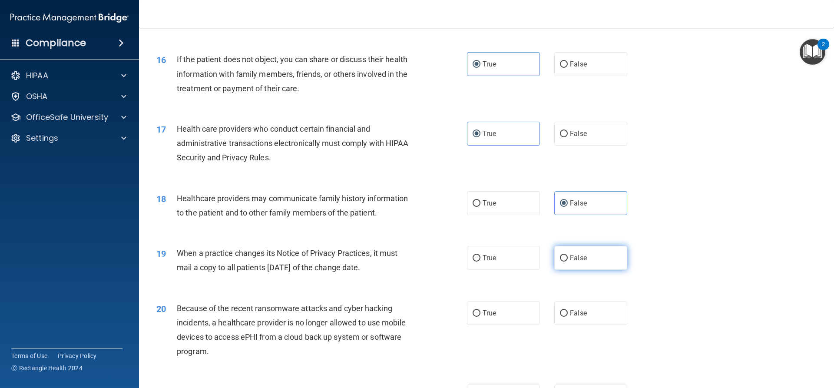
click at [577, 260] on span "False" at bounding box center [578, 258] width 17 height 8
click at [567, 260] on input "False" at bounding box center [564, 258] width 8 height 7
radio input "true"
click at [571, 313] on span "False" at bounding box center [578, 313] width 17 height 8
click at [567, 313] on input "False" at bounding box center [564, 313] width 8 height 7
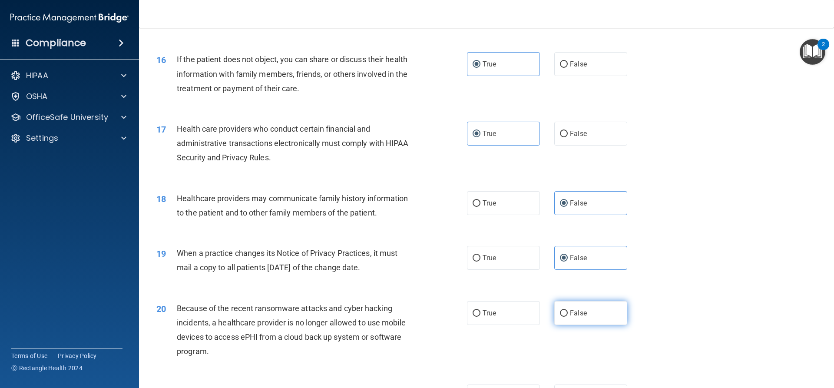
radio input "true"
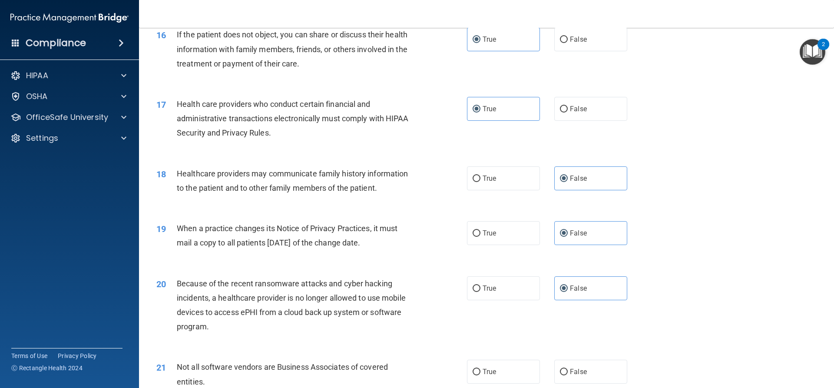
scroll to position [1129, 0]
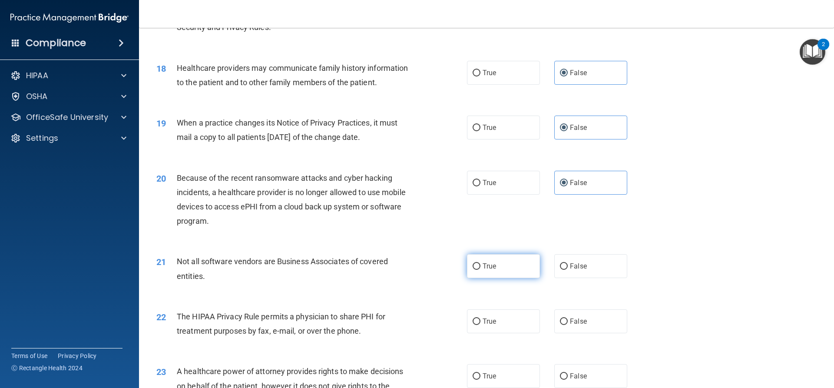
click at [504, 270] on label "True" at bounding box center [503, 266] width 73 height 24
click at [480, 270] on input "True" at bounding box center [476, 266] width 8 height 7
radio input "true"
click at [495, 315] on label "True" at bounding box center [503, 321] width 73 height 24
click at [480, 318] on input "True" at bounding box center [476, 321] width 8 height 7
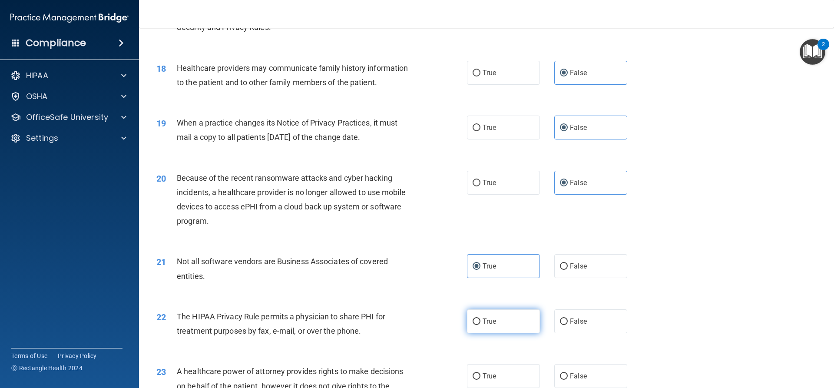
radio input "true"
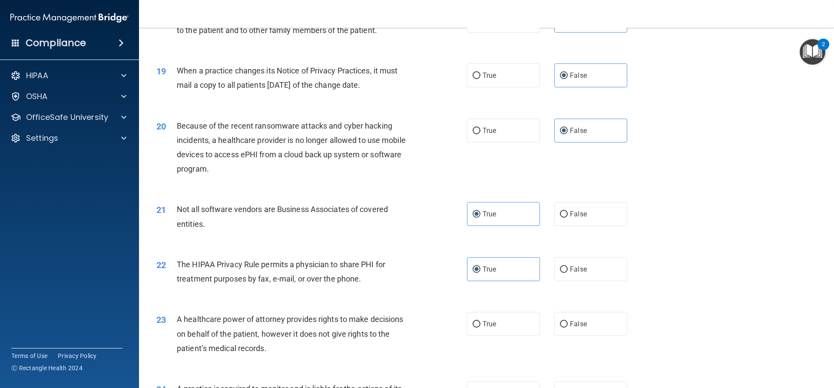
scroll to position [1216, 0]
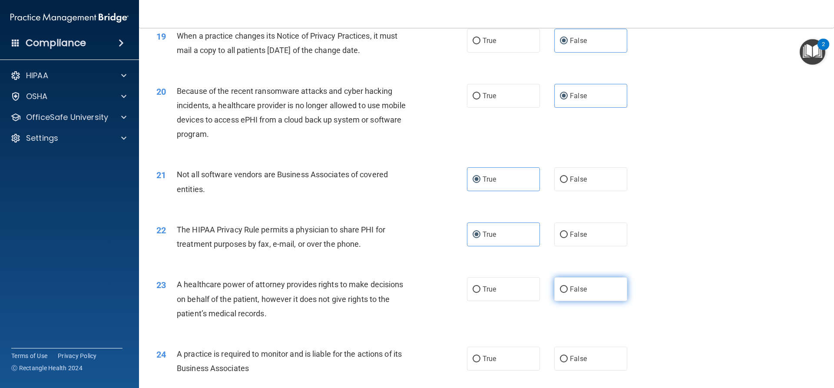
click at [576, 290] on span "False" at bounding box center [578, 289] width 17 height 8
click at [567, 290] on input "False" at bounding box center [564, 289] width 8 height 7
radio input "true"
click at [564, 357] on label "False" at bounding box center [590, 358] width 73 height 24
click at [564, 357] on input "False" at bounding box center [564, 359] width 8 height 7
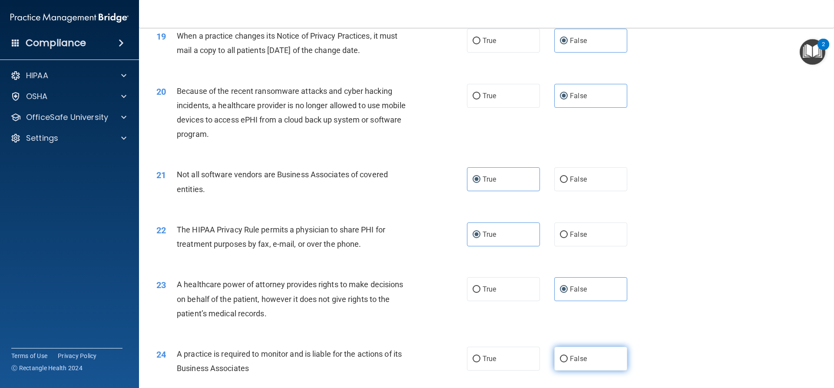
radio input "true"
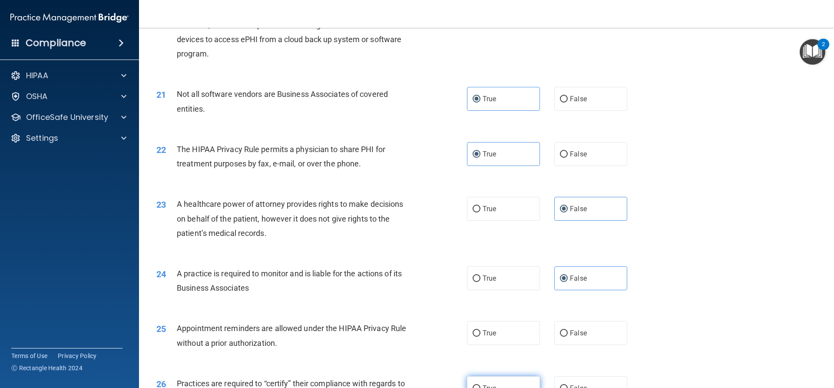
scroll to position [1346, 0]
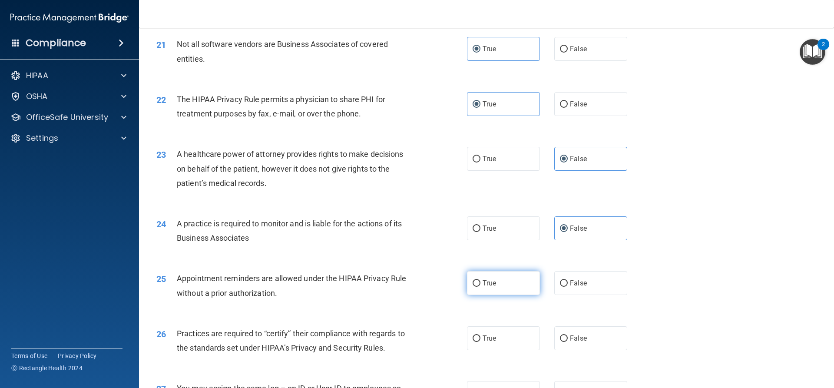
click at [502, 284] on label "True" at bounding box center [503, 283] width 73 height 24
click at [480, 284] on input "True" at bounding box center [476, 283] width 8 height 7
radio input "true"
click at [583, 344] on label "False" at bounding box center [590, 338] width 73 height 24
click at [567, 342] on input "False" at bounding box center [564, 338] width 8 height 7
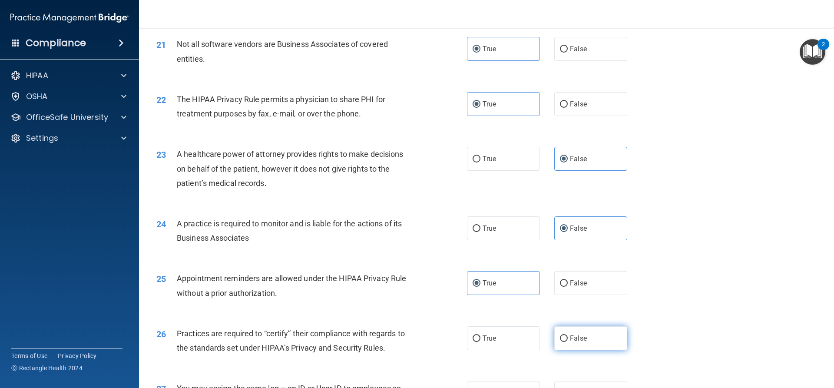
radio input "true"
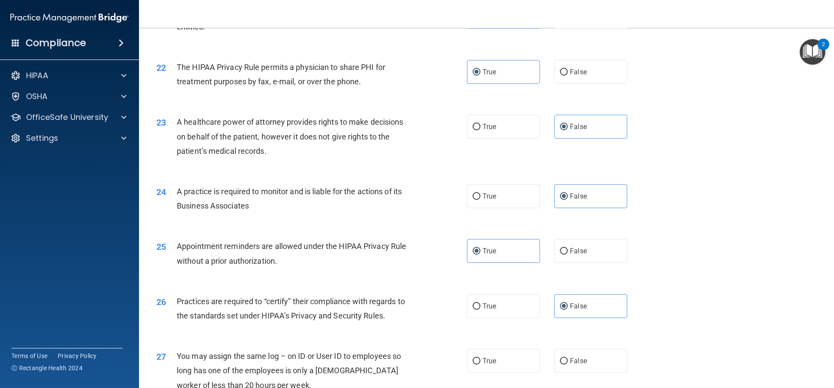
scroll to position [1433, 0]
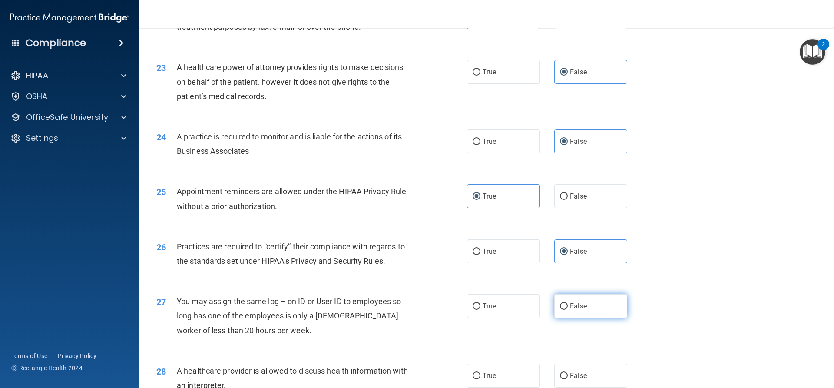
click at [581, 312] on label "False" at bounding box center [590, 306] width 73 height 24
click at [567, 310] on input "False" at bounding box center [564, 306] width 8 height 7
radio input "true"
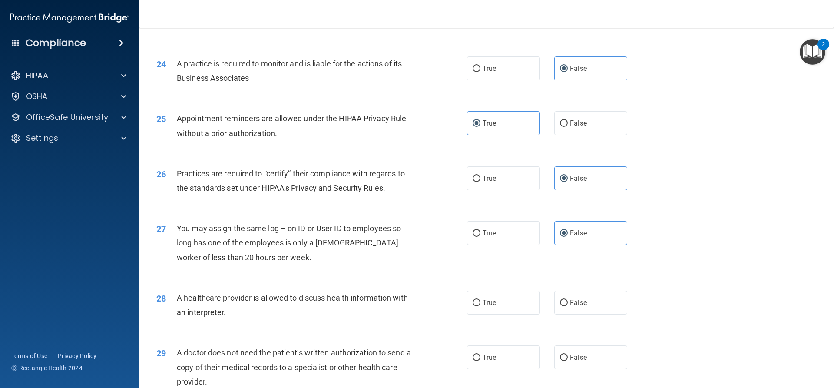
scroll to position [1520, 0]
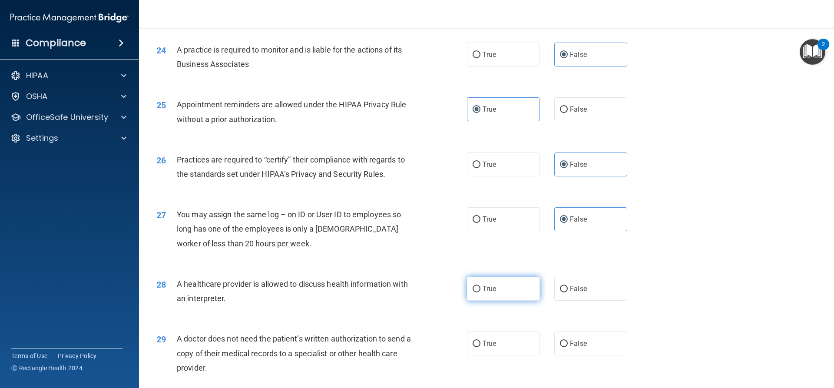
click at [501, 296] on label "True" at bounding box center [503, 289] width 73 height 24
click at [480, 292] on input "True" at bounding box center [476, 289] width 8 height 7
radio input "true"
click at [496, 340] on label "True" at bounding box center [503, 343] width 73 height 24
click at [480, 340] on input "True" at bounding box center [476, 343] width 8 height 7
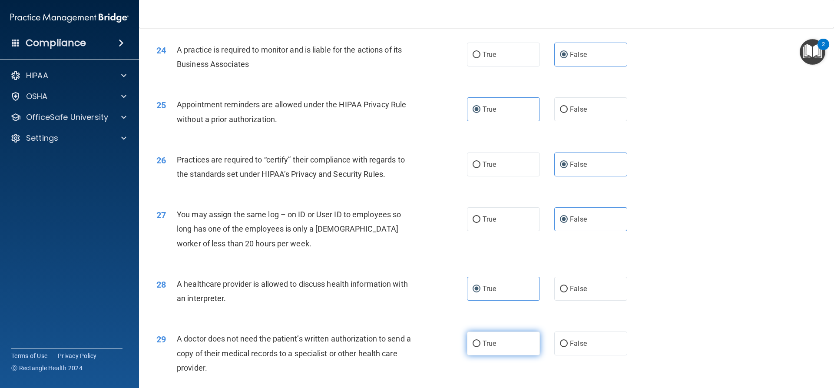
radio input "true"
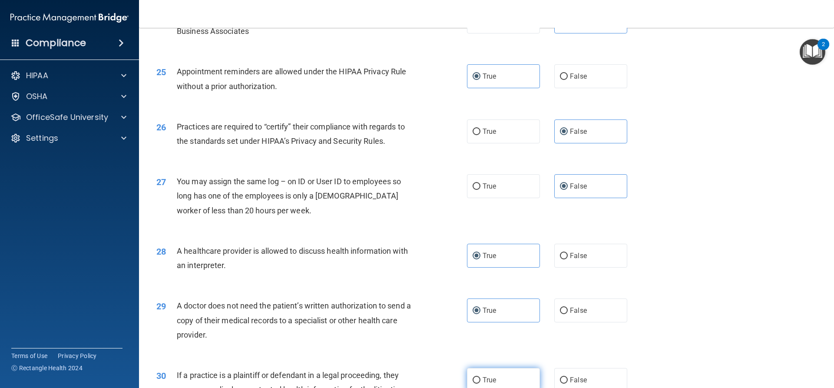
scroll to position [1606, 0]
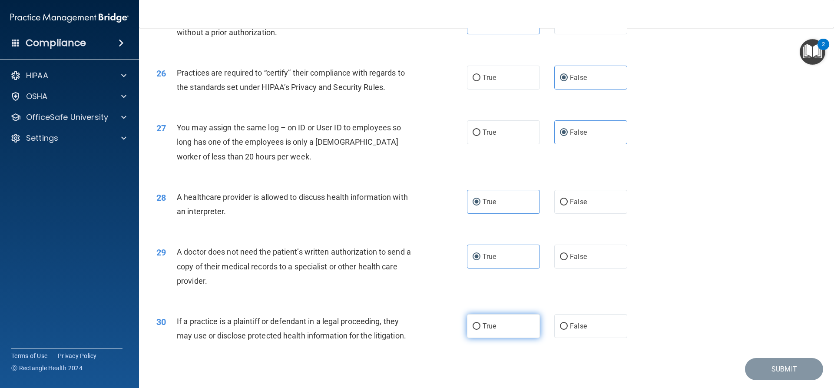
click at [497, 321] on label "True" at bounding box center [503, 326] width 73 height 24
click at [480, 323] on input "True" at bounding box center [476, 326] width 8 height 7
radio input "true"
click at [768, 366] on button "Submit" at bounding box center [784, 369] width 78 height 22
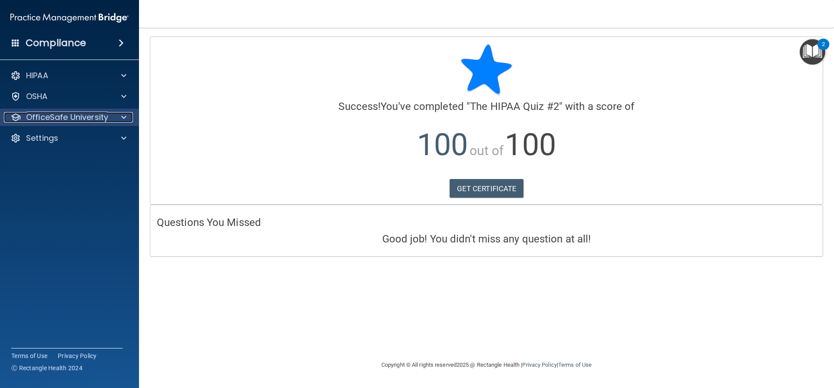
click at [112, 120] on div at bounding box center [123, 117] width 22 height 10
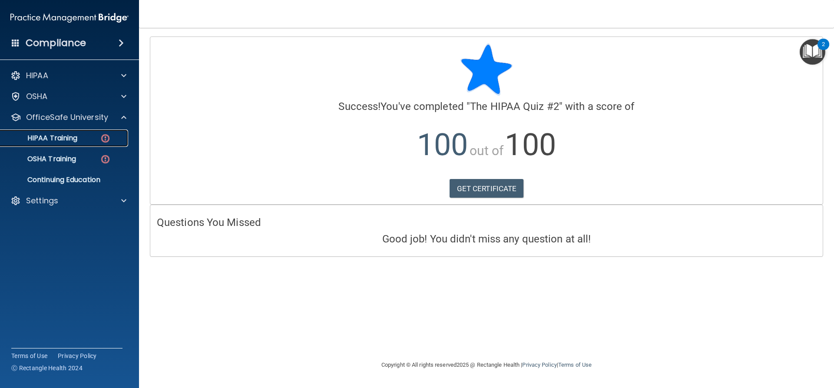
click at [90, 139] on div "HIPAA Training" at bounding box center [65, 138] width 119 height 9
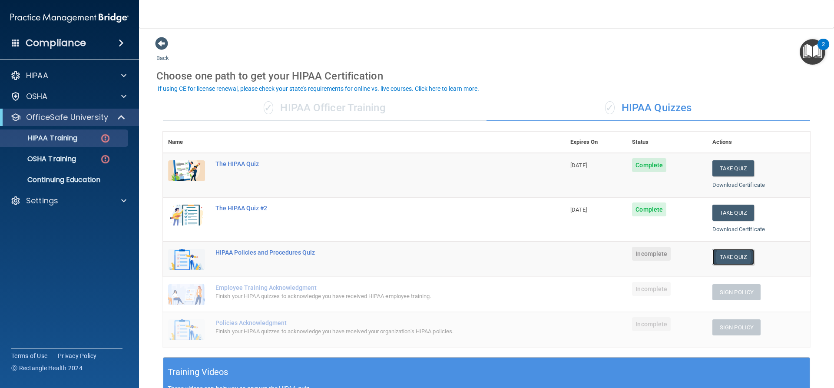
click at [737, 260] on button "Take Quiz" at bounding box center [733, 257] width 42 height 16
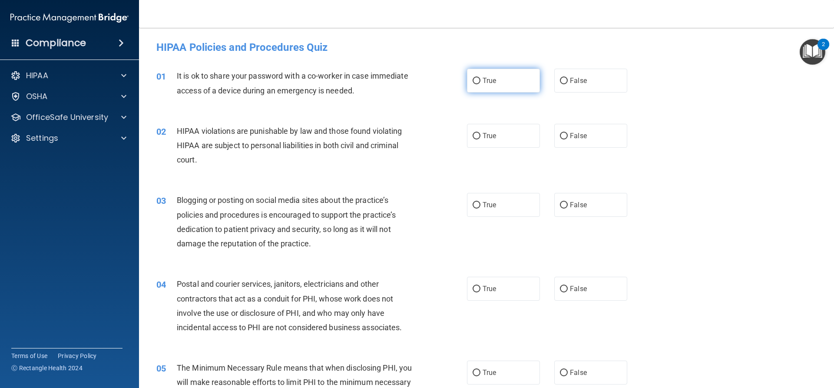
click at [491, 81] on span "True" at bounding box center [488, 80] width 13 height 8
click at [480, 81] on input "True" at bounding box center [476, 81] width 8 height 7
radio input "true"
click at [491, 141] on label "True" at bounding box center [503, 136] width 73 height 24
click at [480, 139] on input "True" at bounding box center [476, 136] width 8 height 7
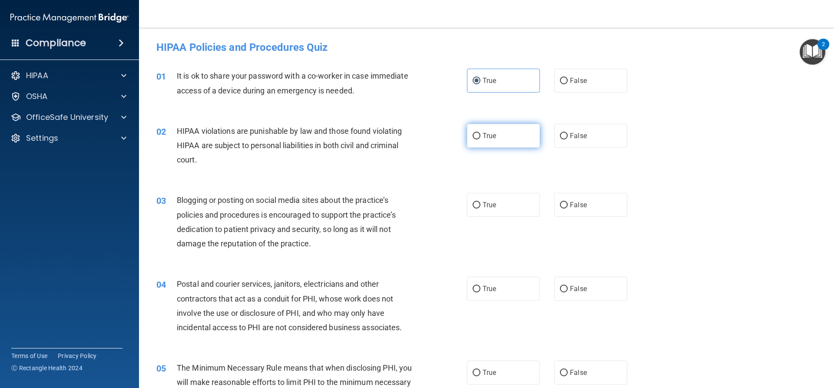
radio input "true"
click at [580, 207] on span "False" at bounding box center [578, 205] width 17 height 8
click at [567, 207] on input "False" at bounding box center [564, 205] width 8 height 7
radio input "true"
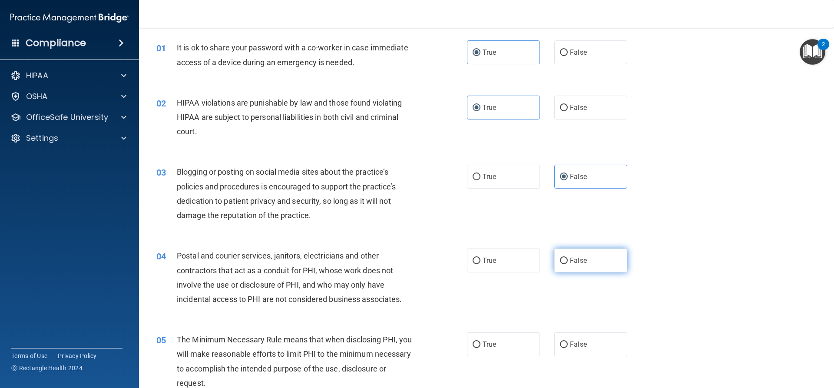
scroll to position [43, 0]
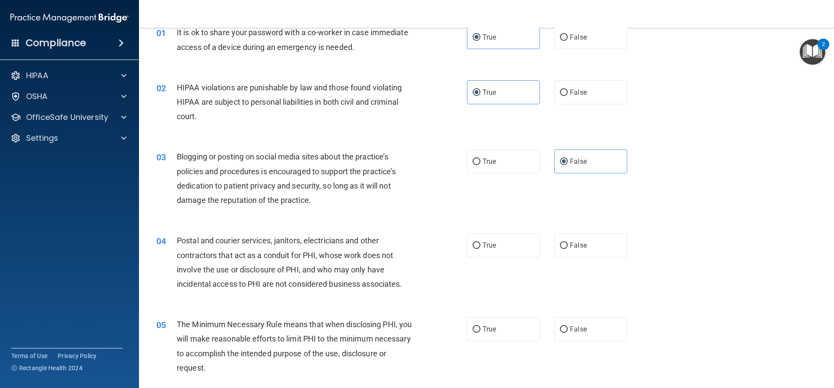
drag, startPoint x: 576, startPoint y: 254, endPoint x: 575, endPoint y: 260, distance: 6.1
click at [576, 254] on label "False" at bounding box center [590, 245] width 73 height 24
click at [567, 249] on input "False" at bounding box center [564, 245] width 8 height 7
radio input "true"
click at [591, 325] on label "False" at bounding box center [590, 329] width 73 height 24
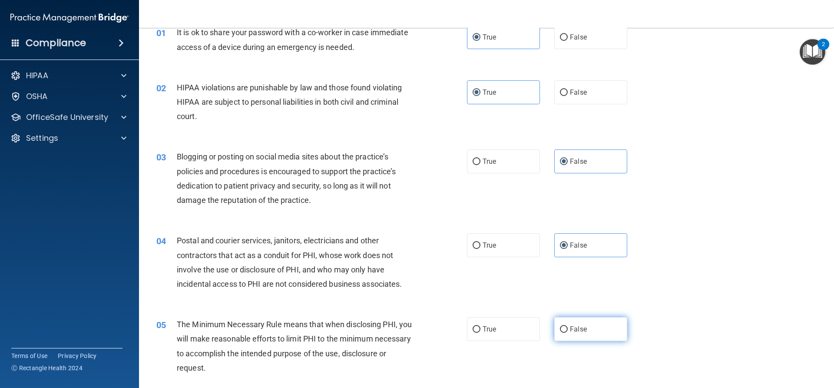
click at [567, 326] on input "False" at bounding box center [564, 329] width 8 height 7
radio input "true"
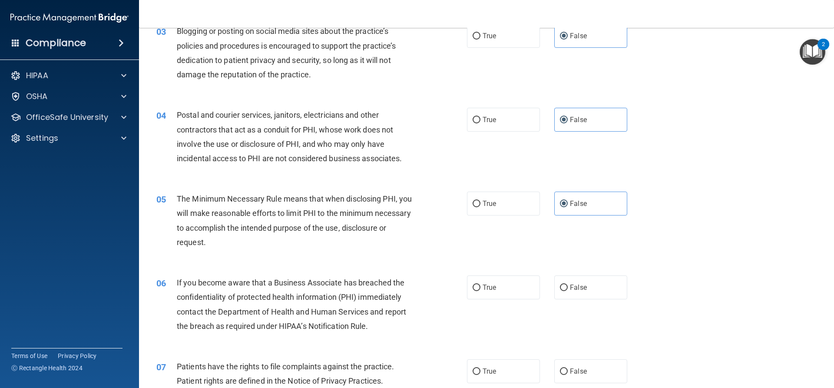
scroll to position [174, 0]
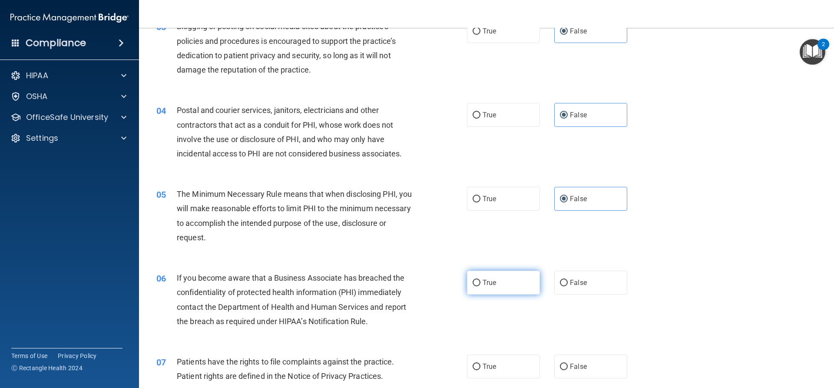
click at [514, 282] on label "True" at bounding box center [503, 282] width 73 height 24
click at [480, 282] on input "True" at bounding box center [476, 283] width 8 height 7
radio input "true"
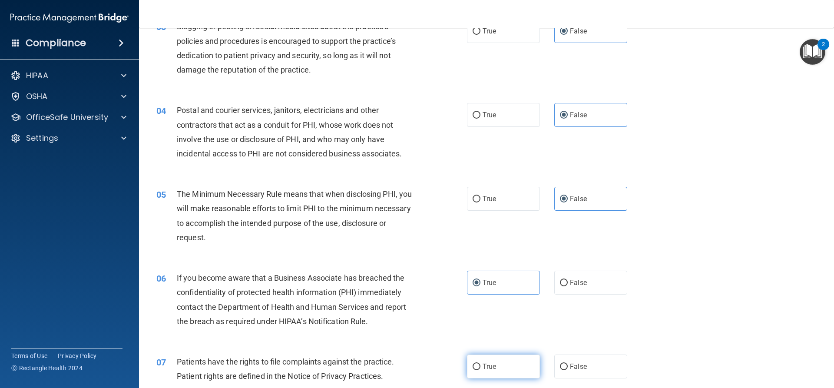
click at [505, 369] on label "True" at bounding box center [503, 366] width 73 height 24
click at [480, 369] on input "True" at bounding box center [476, 366] width 8 height 7
radio input "true"
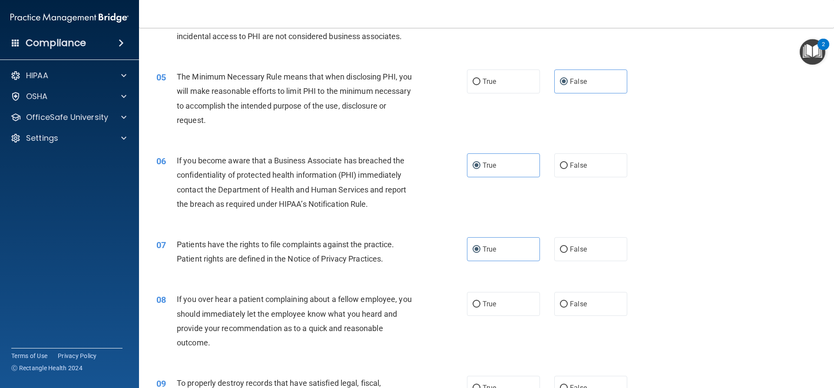
scroll to position [304, 0]
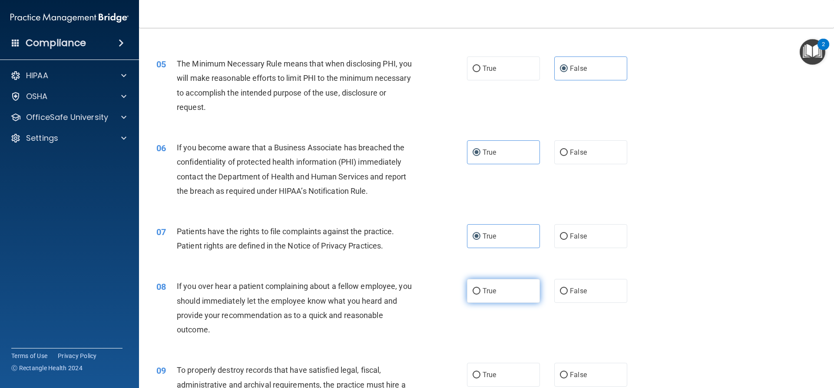
click at [489, 297] on label "True" at bounding box center [503, 291] width 73 height 24
click at [480, 294] on input "True" at bounding box center [476, 291] width 8 height 7
radio input "true"
click at [574, 373] on span "False" at bounding box center [578, 374] width 17 height 8
click at [567, 373] on input "False" at bounding box center [564, 375] width 8 height 7
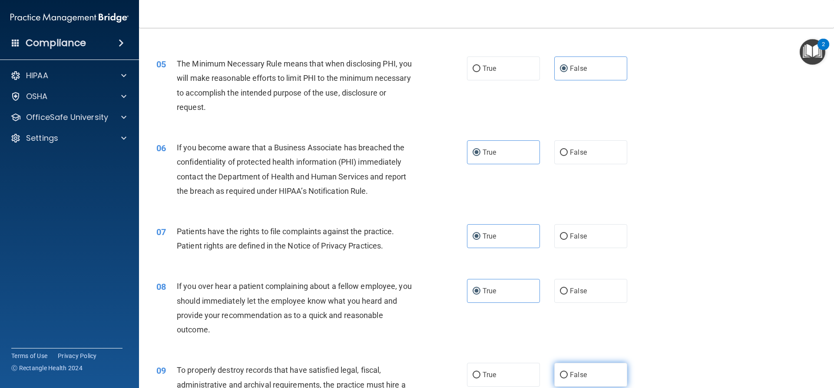
radio input "true"
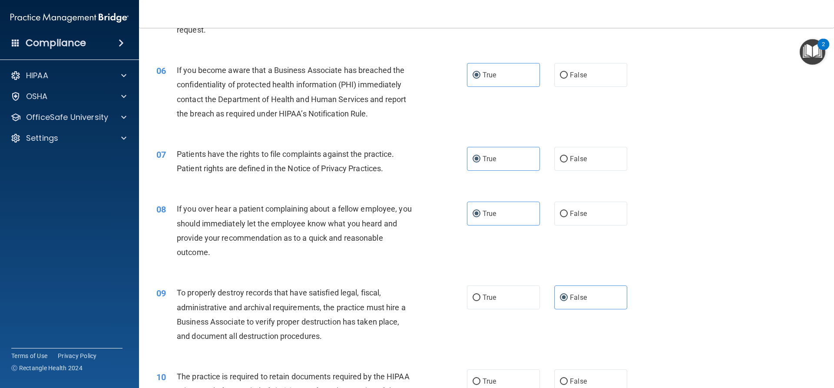
scroll to position [391, 0]
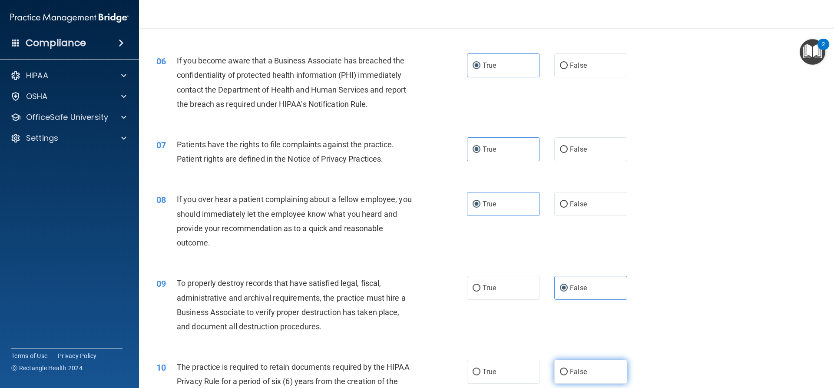
click at [560, 370] on input "False" at bounding box center [564, 372] width 8 height 7
radio input "true"
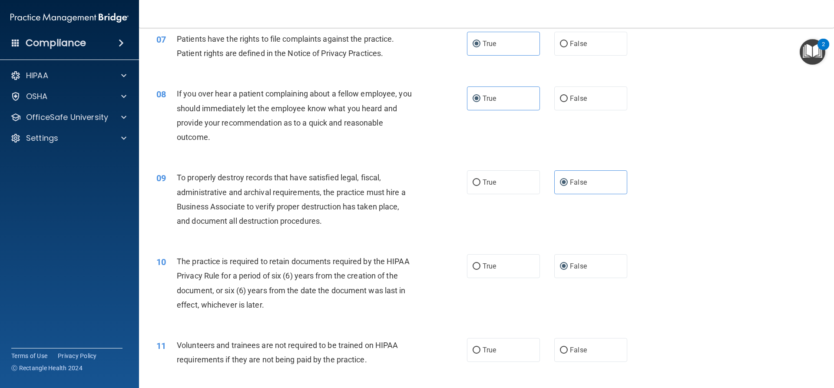
scroll to position [521, 0]
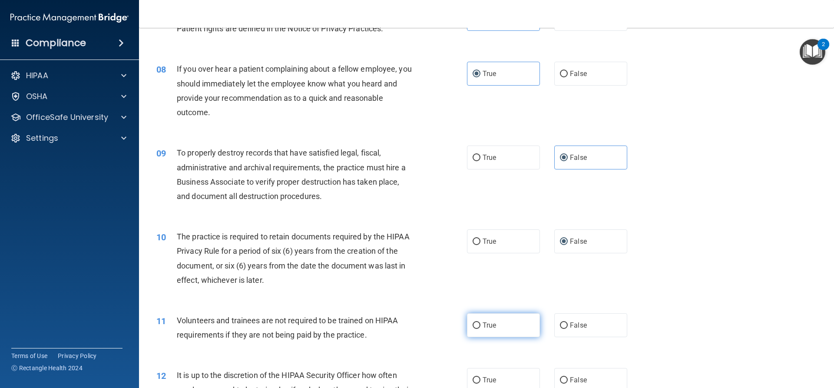
click at [502, 328] on label "True" at bounding box center [503, 325] width 73 height 24
click at [480, 328] on input "True" at bounding box center [476, 325] width 8 height 7
radio input "true"
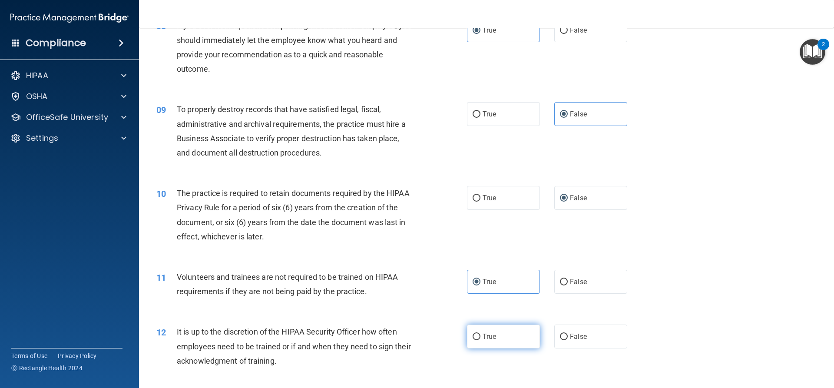
click at [499, 339] on label "True" at bounding box center [503, 336] width 73 height 24
click at [480, 339] on input "True" at bounding box center [476, 336] width 8 height 7
radio input "true"
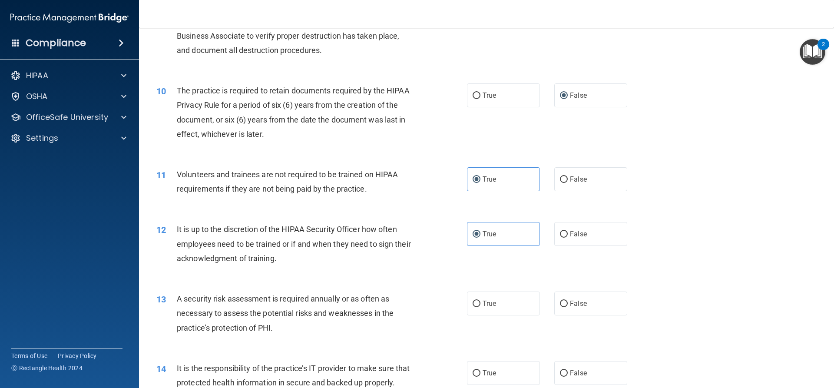
scroll to position [695, 0]
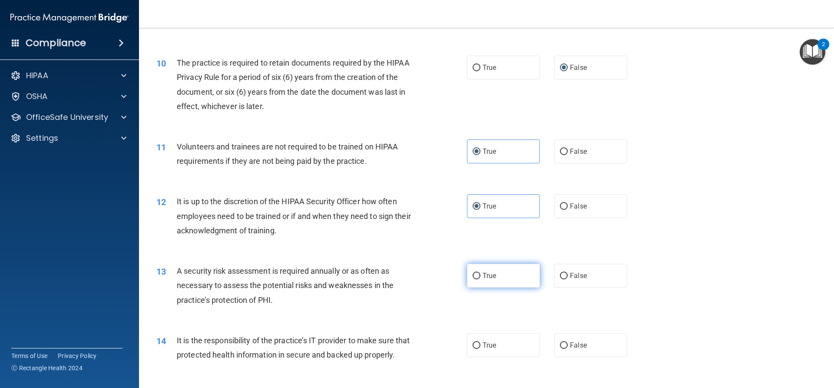
click at [493, 277] on label "True" at bounding box center [503, 276] width 73 height 24
click at [480, 277] on input "True" at bounding box center [476, 276] width 8 height 7
radio input "true"
click at [577, 343] on span "False" at bounding box center [578, 345] width 17 height 8
click at [567, 343] on input "False" at bounding box center [564, 345] width 8 height 7
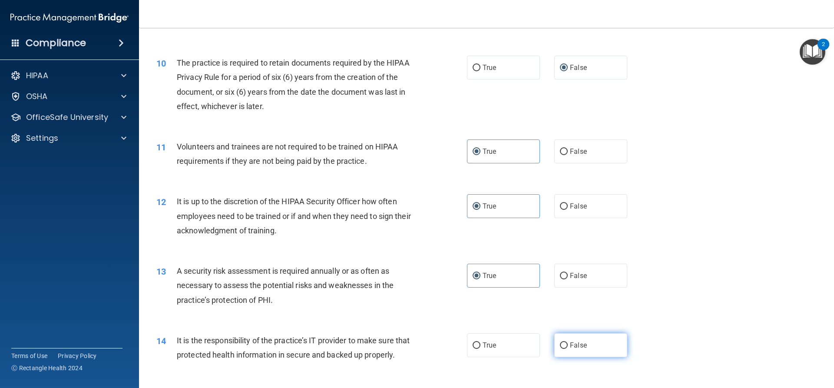
radio input "true"
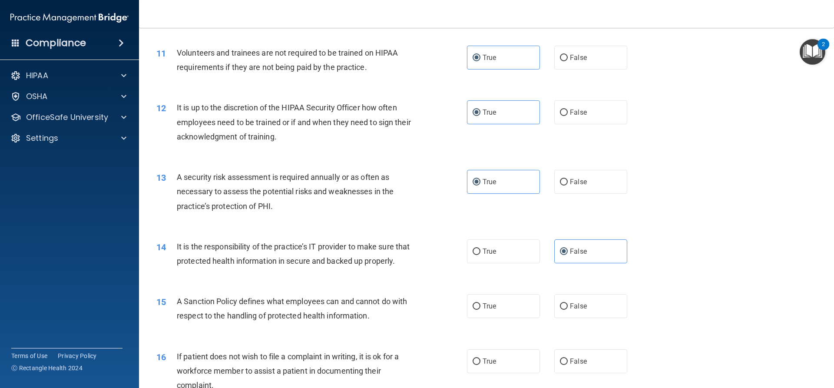
scroll to position [825, 0]
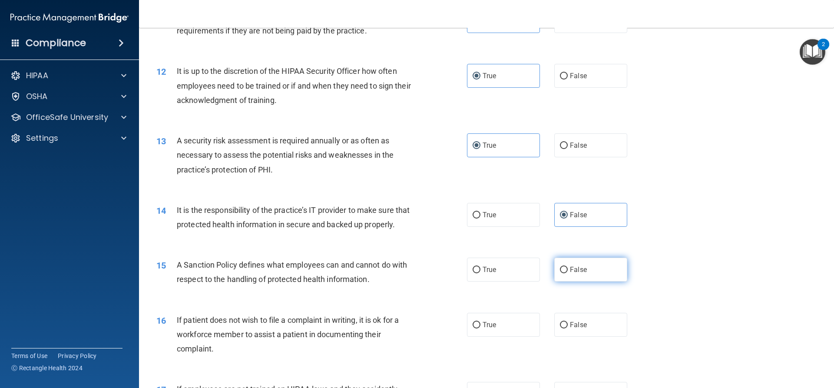
click at [570, 274] on span "False" at bounding box center [578, 269] width 17 height 8
click at [567, 273] on input "False" at bounding box center [564, 270] width 8 height 7
radio input "true"
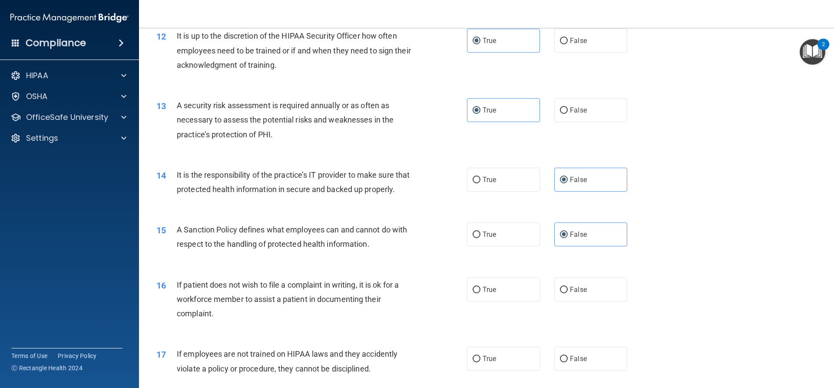
scroll to position [912, 0]
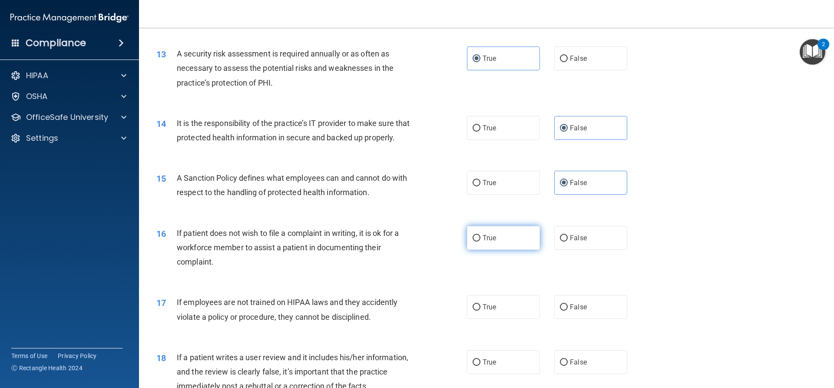
click at [495, 250] on label "True" at bounding box center [503, 238] width 73 height 24
click at [480, 241] on input "True" at bounding box center [476, 238] width 8 height 7
radio input "true"
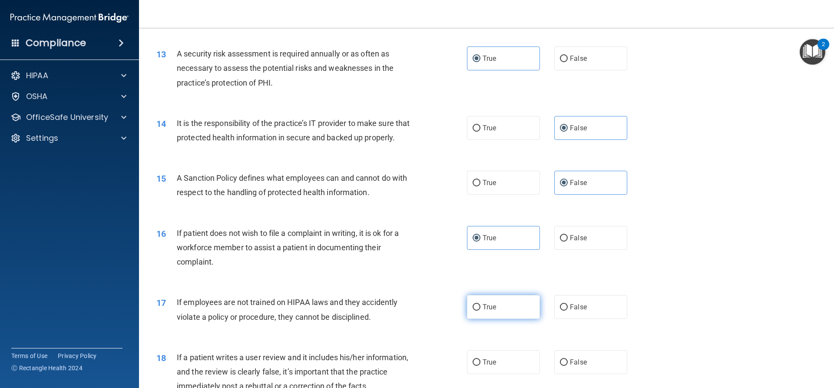
click at [488, 319] on label "True" at bounding box center [503, 307] width 73 height 24
click at [480, 310] on input "True" at bounding box center [476, 307] width 8 height 7
radio input "true"
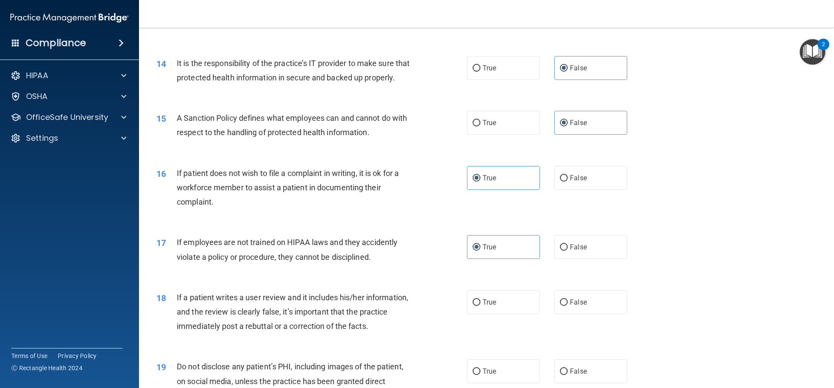
scroll to position [999, 0]
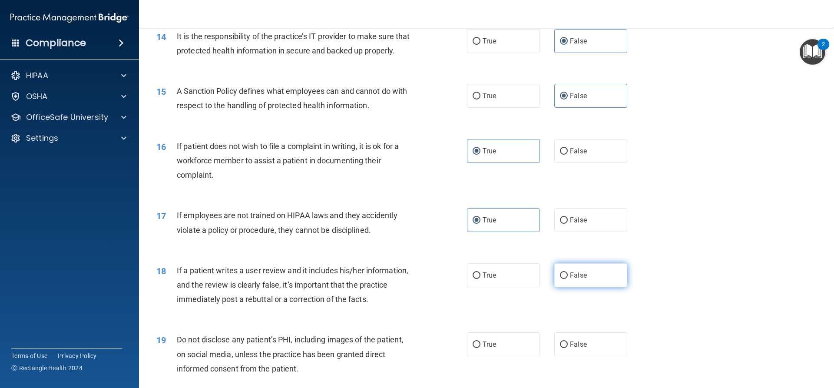
click at [583, 287] on label "False" at bounding box center [590, 275] width 73 height 24
click at [567, 279] on input "False" at bounding box center [564, 275] width 8 height 7
radio input "true"
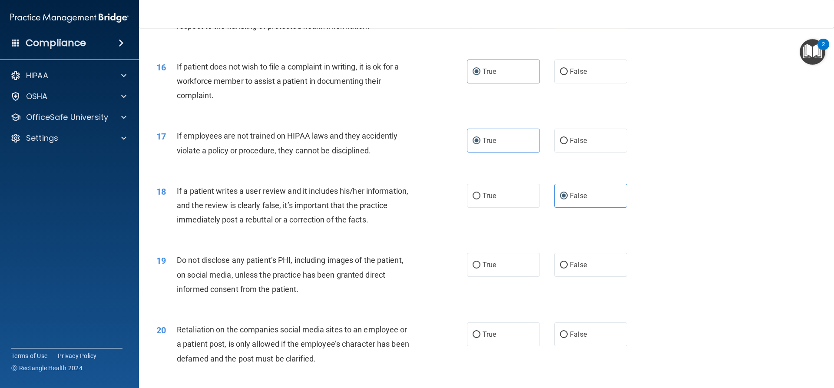
scroll to position [1085, 0]
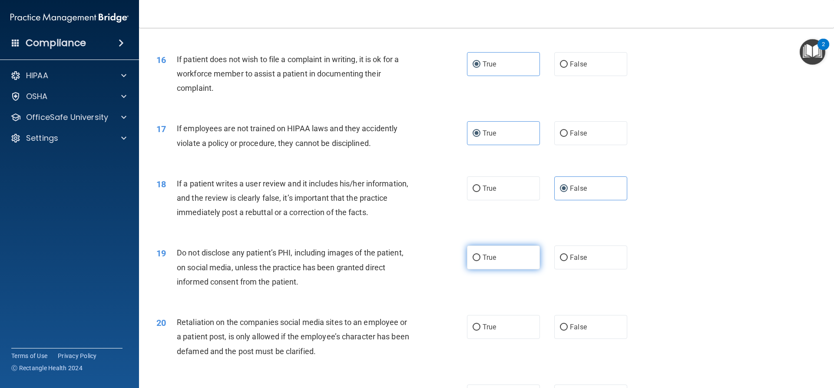
click at [497, 269] on label "True" at bounding box center [503, 257] width 73 height 24
click at [480, 261] on input "True" at bounding box center [476, 257] width 8 height 7
radio input "true"
click at [500, 339] on label "True" at bounding box center [503, 327] width 73 height 24
click at [480, 330] on input "True" at bounding box center [476, 327] width 8 height 7
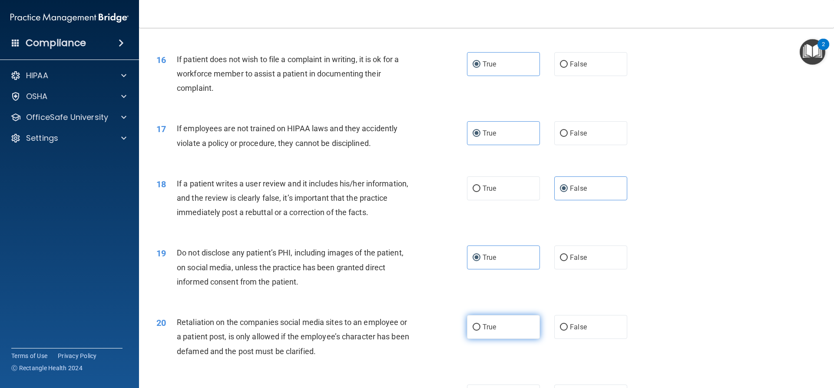
radio input "true"
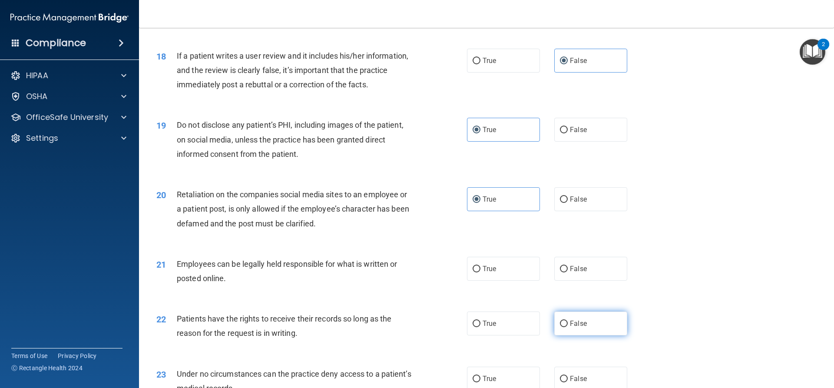
scroll to position [1216, 0]
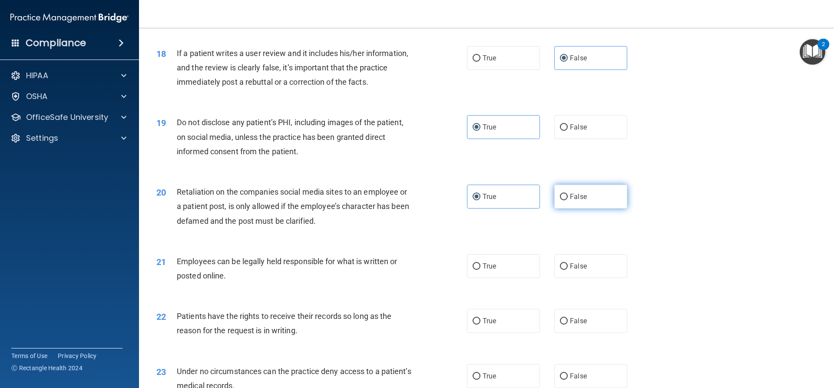
click at [588, 208] on label "False" at bounding box center [590, 197] width 73 height 24
click at [567, 200] on input "False" at bounding box center [564, 197] width 8 height 7
radio input "true"
click at [501, 204] on label "True" at bounding box center [503, 197] width 73 height 24
click at [480, 200] on input "True" at bounding box center [476, 197] width 8 height 7
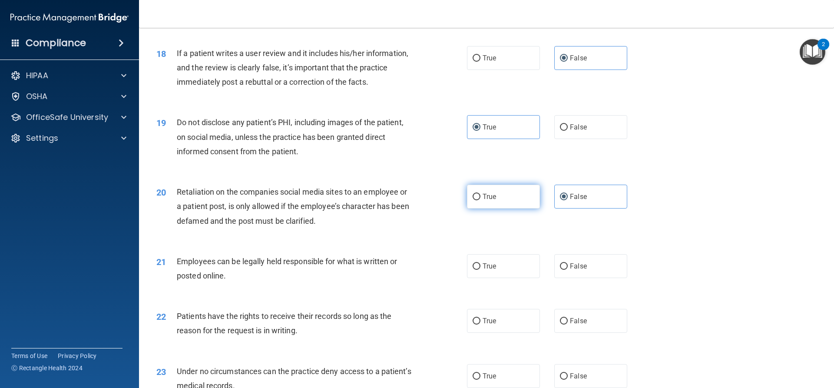
radio input "true"
radio input "false"
drag, startPoint x: 585, startPoint y: 285, endPoint x: 577, endPoint y: 288, distance: 8.4
click at [584, 278] on label "False" at bounding box center [590, 266] width 73 height 24
click at [567, 270] on input "False" at bounding box center [564, 266] width 8 height 7
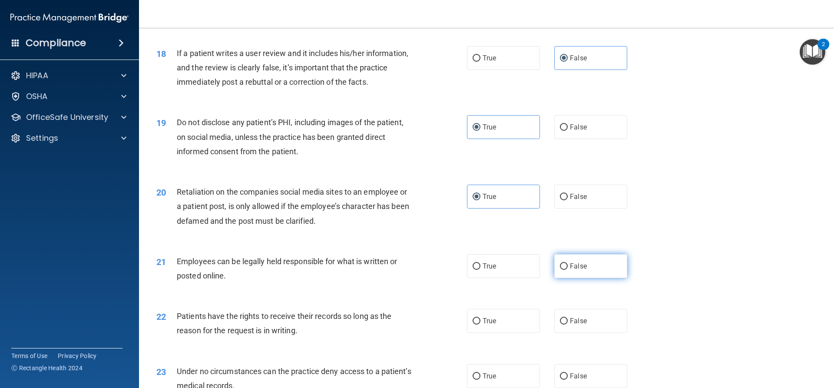
radio input "true"
click at [508, 321] on div "22 Patients have the rights to receive their records so long as the reason for …" at bounding box center [486, 325] width 673 height 55
click at [508, 330] on label "True" at bounding box center [503, 321] width 73 height 24
click at [480, 324] on input "True" at bounding box center [476, 321] width 8 height 7
radio input "true"
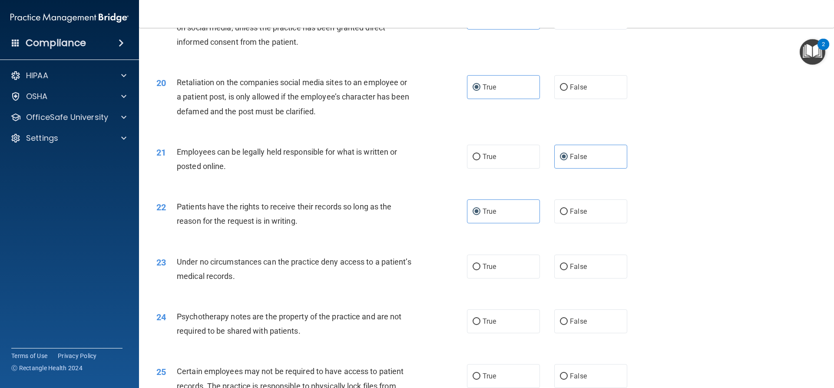
scroll to position [1346, 0]
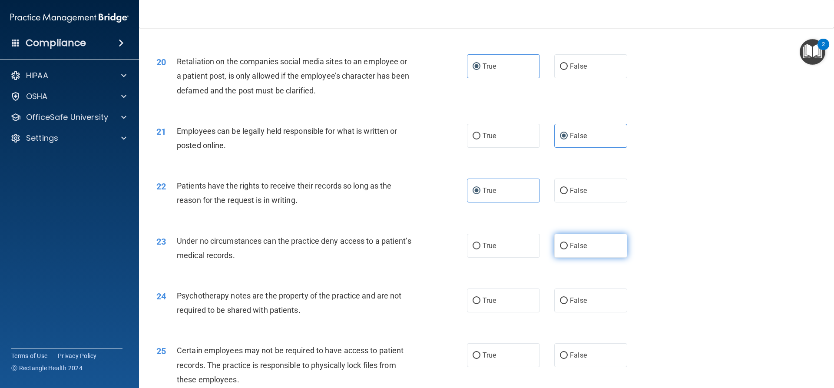
click at [590, 257] on label "False" at bounding box center [590, 246] width 73 height 24
click at [567, 249] on input "False" at bounding box center [564, 246] width 8 height 7
radio input "true"
click at [510, 312] on label "True" at bounding box center [503, 300] width 73 height 24
click at [480, 304] on input "True" at bounding box center [476, 300] width 8 height 7
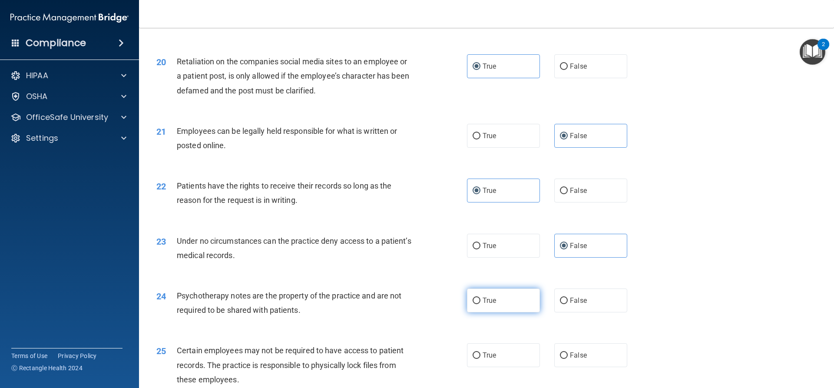
radio input "true"
click at [586, 367] on label "False" at bounding box center [590, 355] width 73 height 24
click at [567, 359] on input "False" at bounding box center [564, 355] width 8 height 7
radio input "true"
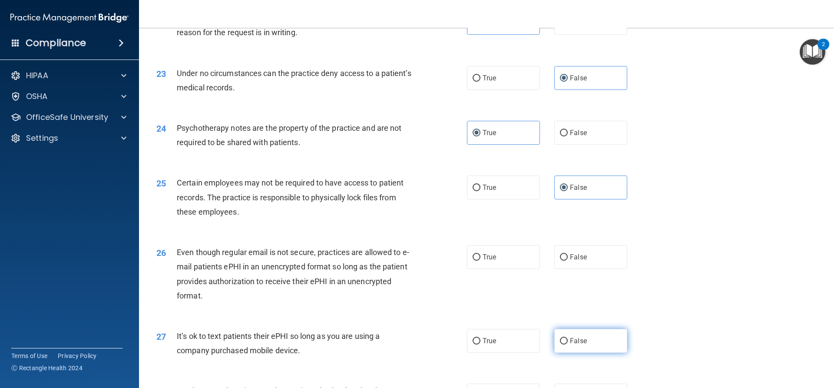
scroll to position [1563, 0]
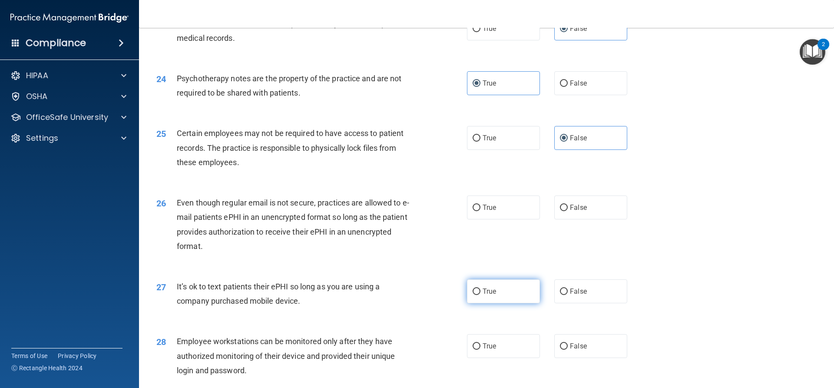
click at [499, 303] on label "True" at bounding box center [503, 291] width 73 height 24
click at [480, 295] on input "True" at bounding box center [476, 291] width 8 height 7
radio input "true"
click at [498, 219] on label "True" at bounding box center [503, 207] width 73 height 24
click at [480, 211] on input "True" at bounding box center [476, 207] width 8 height 7
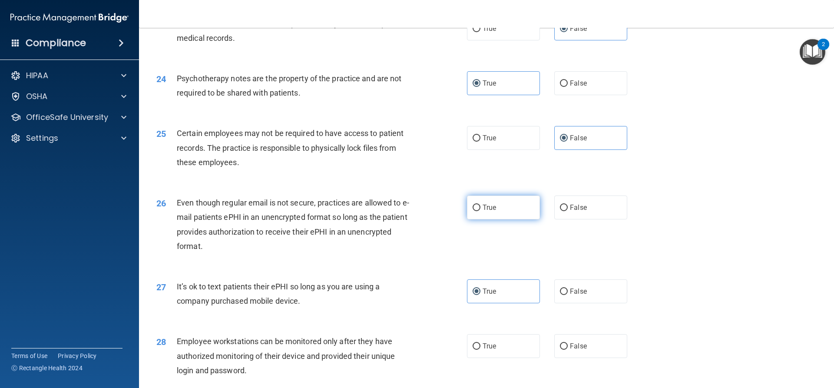
radio input "true"
click at [570, 295] on span "False" at bounding box center [578, 291] width 17 height 8
click at [567, 295] on input "False" at bounding box center [564, 291] width 8 height 7
radio input "true"
radio input "false"
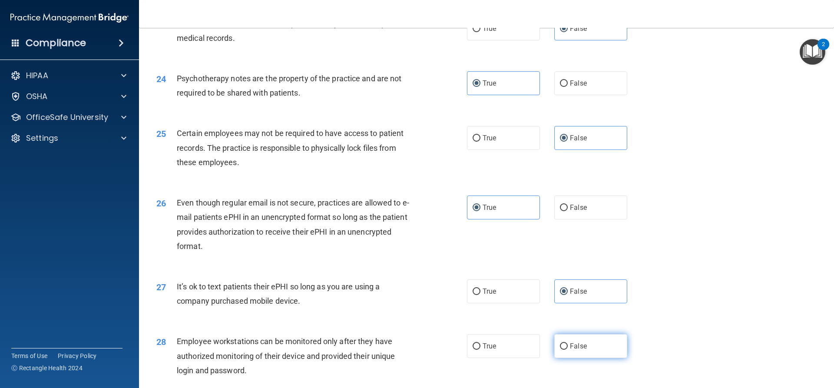
click at [581, 350] on span "False" at bounding box center [578, 346] width 17 height 8
click at [567, 349] on input "False" at bounding box center [564, 346] width 8 height 7
radio input "true"
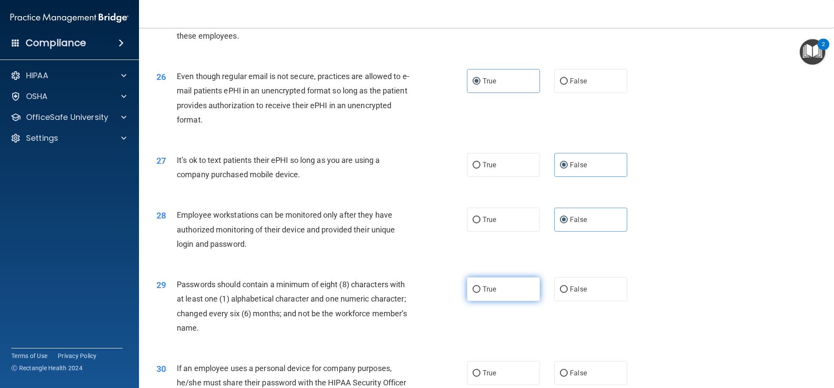
scroll to position [1693, 0]
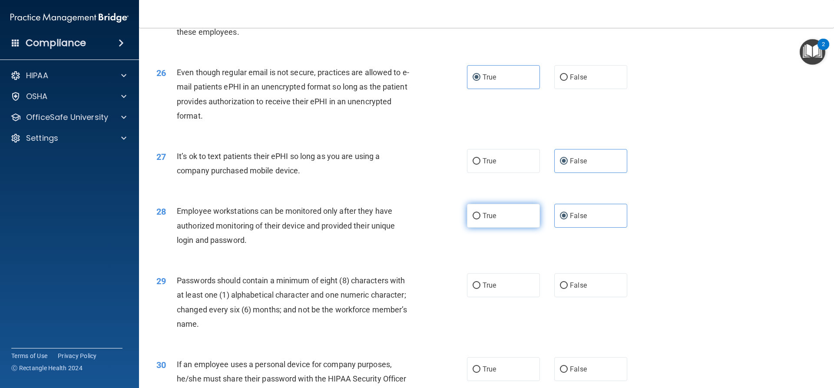
click at [503, 227] on label "True" at bounding box center [503, 216] width 73 height 24
click at [480, 219] on input "True" at bounding box center [476, 216] width 8 height 7
radio input "true"
click at [573, 220] on span "False" at bounding box center [578, 215] width 17 height 8
click at [567, 219] on input "False" at bounding box center [564, 216] width 8 height 7
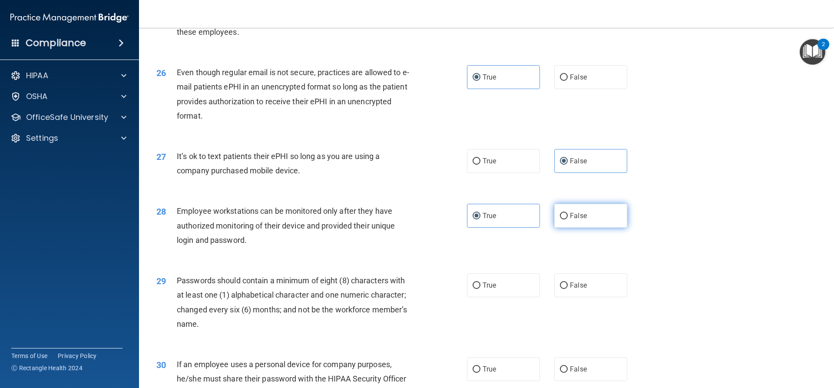
radio input "true"
radio input "false"
click at [494, 297] on label "True" at bounding box center [503, 285] width 73 height 24
click at [480, 289] on input "True" at bounding box center [476, 285] width 8 height 7
radio input "true"
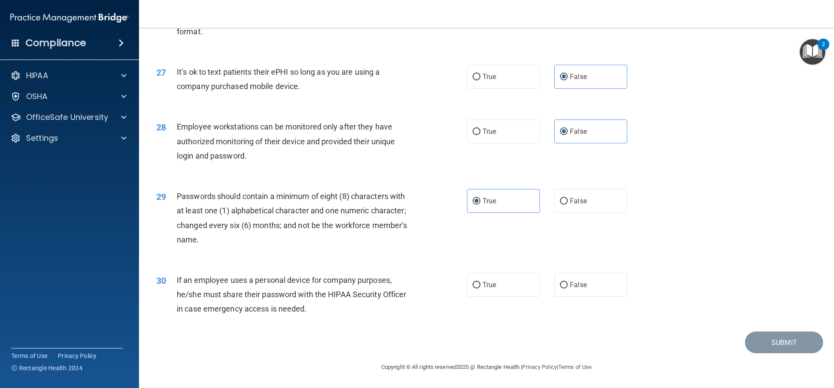
scroll to position [1792, 0]
click at [573, 286] on span "False" at bounding box center [578, 284] width 17 height 8
click at [567, 286] on input "False" at bounding box center [564, 285] width 8 height 7
radio input "true"
click at [787, 347] on button "Submit" at bounding box center [784, 342] width 78 height 22
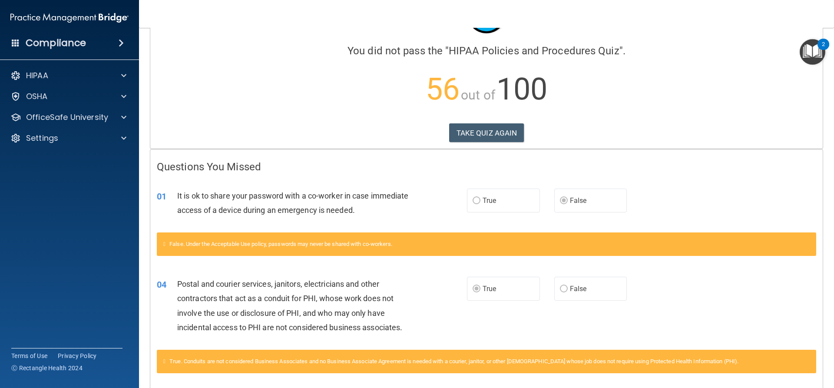
scroll to position [87, 0]
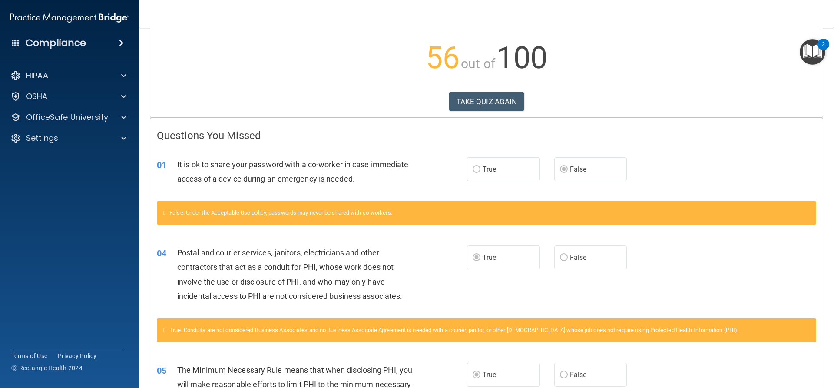
click at [504, 112] on div "Calculating your score.... You did not pass the " HIPAA Policies and Procedures…" at bounding box center [486, 33] width 672 height 167
click at [502, 104] on button "TAKE QUIZ AGAIN" at bounding box center [486, 101] width 75 height 19
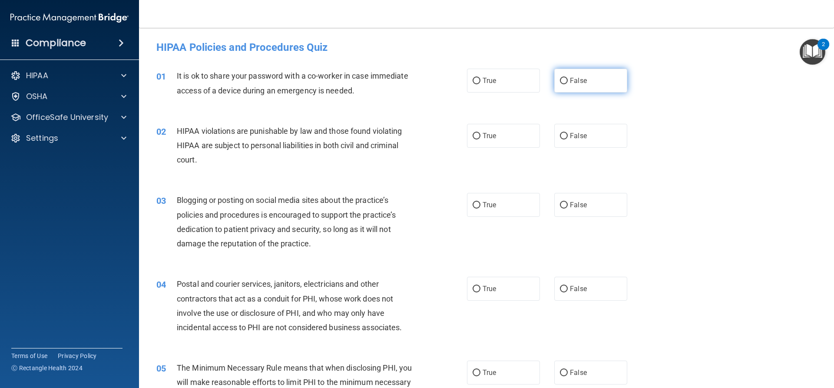
click at [585, 85] on label "False" at bounding box center [590, 81] width 73 height 24
click at [567, 84] on input "False" at bounding box center [564, 81] width 8 height 7
radio input "true"
click at [508, 139] on label "True" at bounding box center [503, 136] width 73 height 24
click at [480, 139] on input "True" at bounding box center [476, 136] width 8 height 7
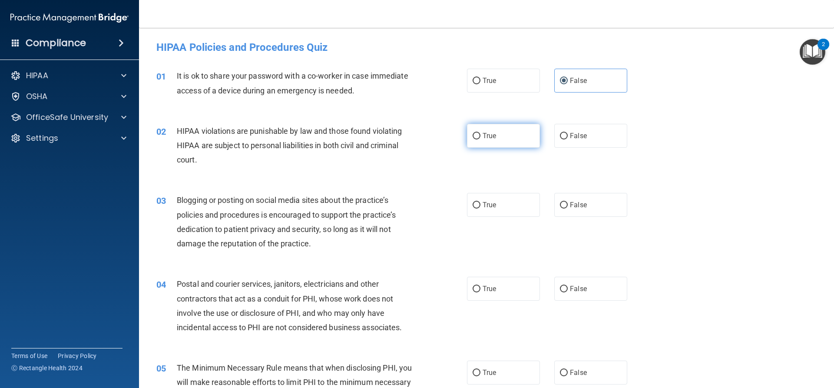
radio input "true"
click at [577, 147] on label "False" at bounding box center [590, 136] width 73 height 24
click at [567, 139] on input "False" at bounding box center [564, 136] width 8 height 7
radio input "true"
radio input "false"
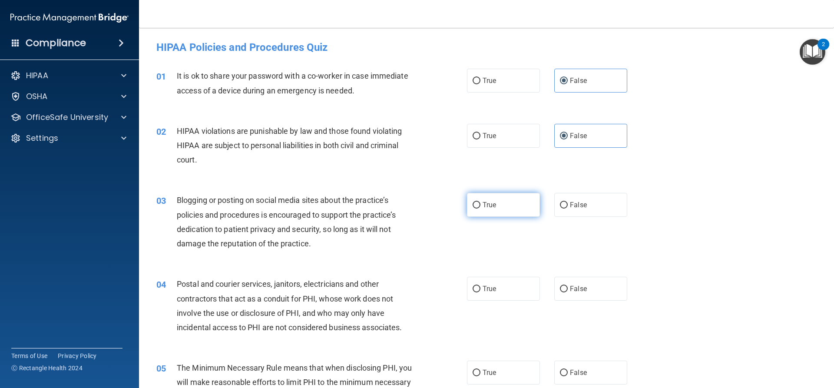
click at [501, 213] on label "True" at bounding box center [503, 205] width 73 height 24
click at [480, 208] on input "True" at bounding box center [476, 205] width 8 height 7
radio input "true"
click at [504, 77] on label "True" at bounding box center [503, 81] width 73 height 24
click at [480, 78] on input "True" at bounding box center [476, 81] width 8 height 7
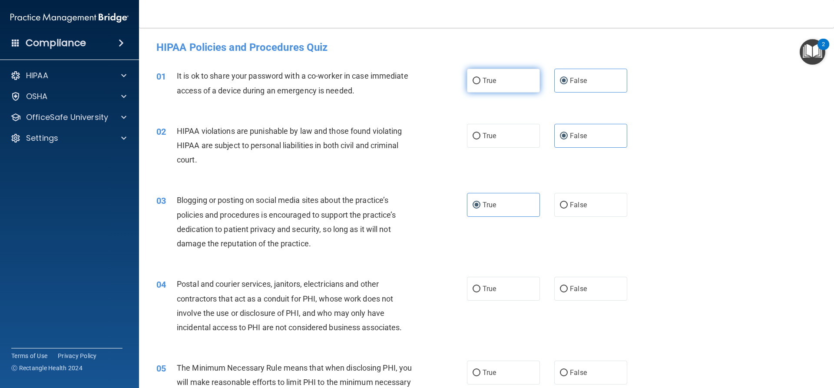
radio input "true"
click at [570, 84] on span "False" at bounding box center [578, 80] width 17 height 8
click at [567, 84] on input "False" at bounding box center [564, 81] width 8 height 7
radio input "true"
radio input "false"
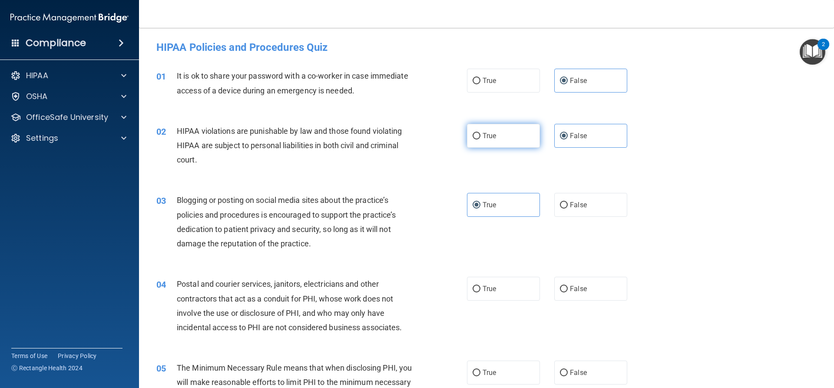
click at [513, 130] on label "True" at bounding box center [503, 136] width 73 height 24
click at [480, 133] on input "True" at bounding box center [476, 136] width 8 height 7
radio input "true"
radio input "false"
click at [578, 201] on span "False" at bounding box center [578, 205] width 17 height 8
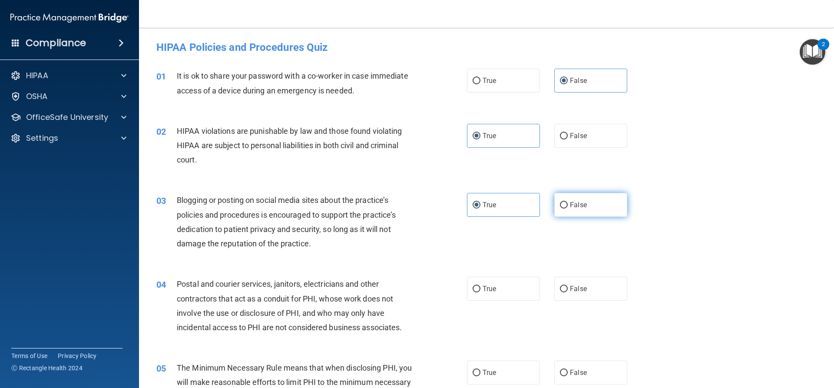
click at [567, 202] on input "False" at bounding box center [564, 205] width 8 height 7
radio input "true"
radio input "false"
click at [493, 285] on span "True" at bounding box center [488, 288] width 13 height 8
click at [480, 286] on input "True" at bounding box center [476, 289] width 8 height 7
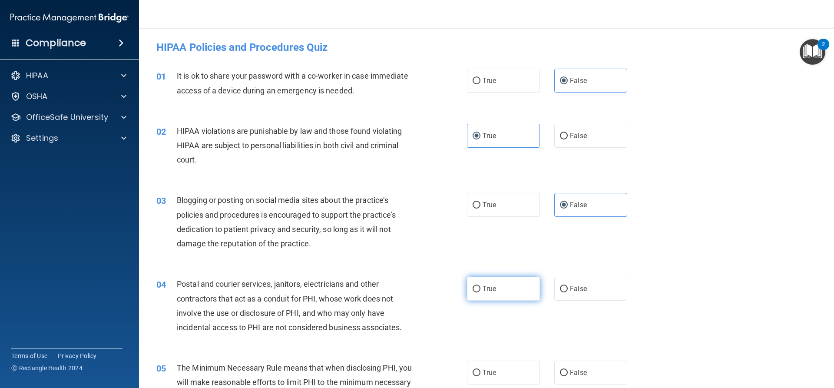
radio input "true"
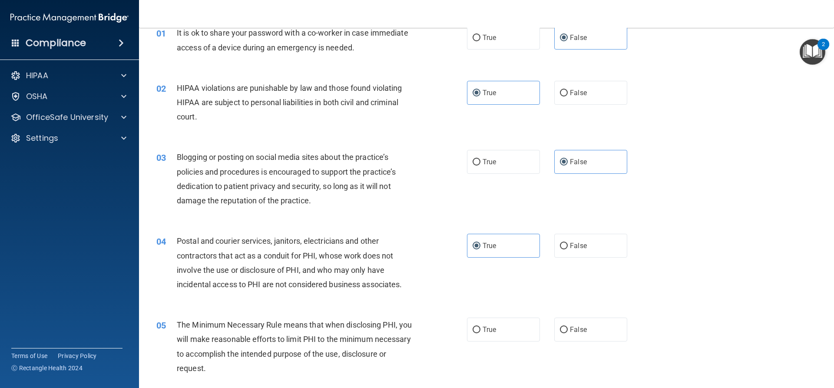
scroll to position [87, 0]
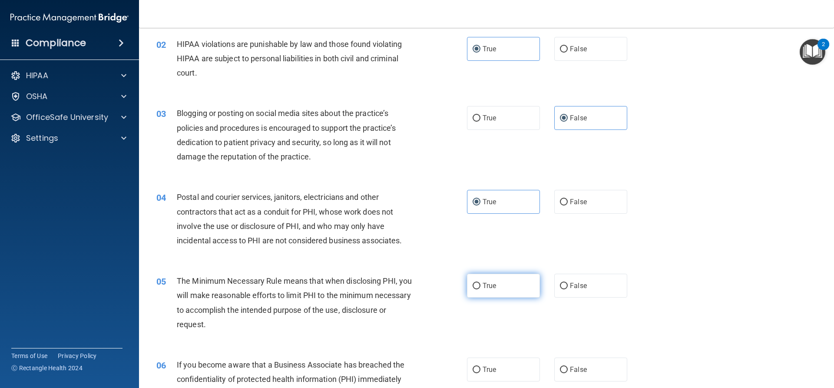
click at [485, 281] on span "True" at bounding box center [488, 285] width 13 height 8
click at [480, 283] on input "True" at bounding box center [476, 286] width 8 height 7
radio input "true"
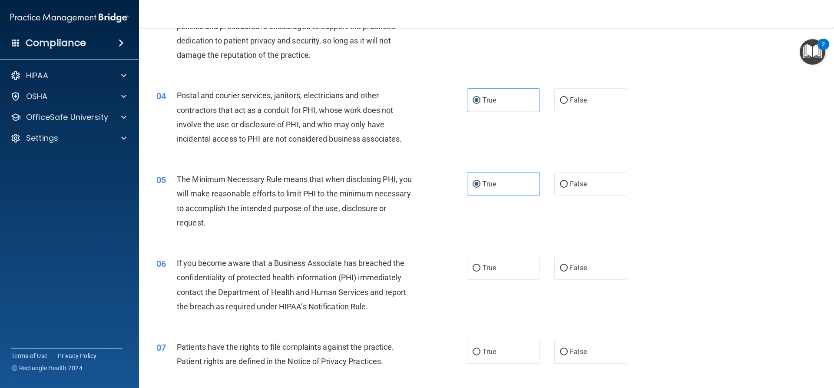
scroll to position [217, 0]
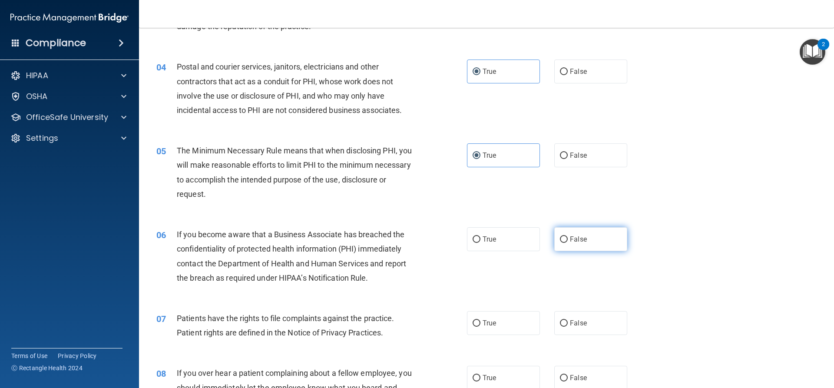
click at [574, 235] on span "False" at bounding box center [578, 239] width 17 height 8
click at [567, 236] on input "False" at bounding box center [564, 239] width 8 height 7
radio input "true"
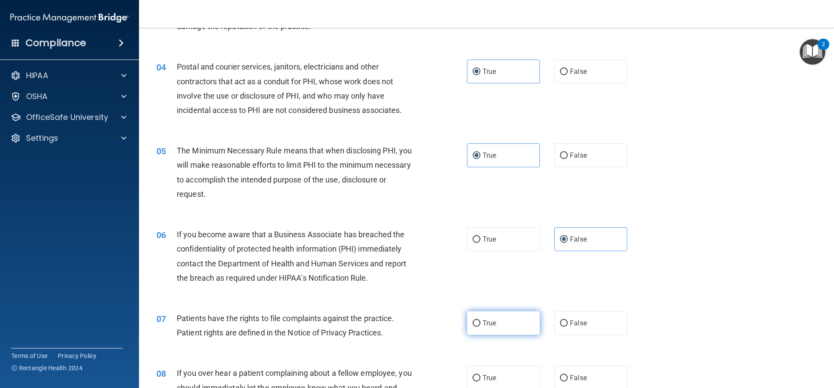
click at [482, 326] on span "True" at bounding box center [488, 323] width 13 height 8
click at [480, 326] on input "True" at bounding box center [476, 323] width 8 height 7
radio input "true"
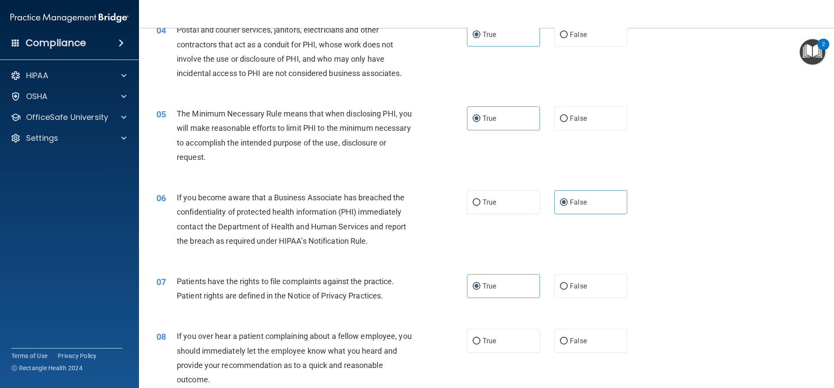
scroll to position [304, 0]
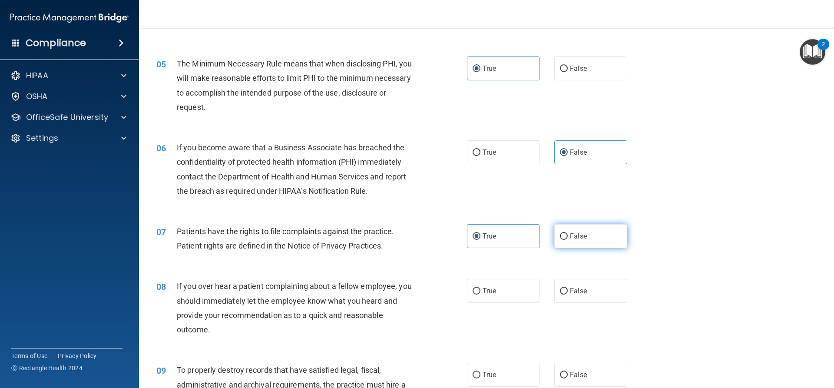
click at [578, 231] on label "False" at bounding box center [590, 236] width 73 height 24
click at [567, 233] on input "False" at bounding box center [564, 236] width 8 height 7
radio input "true"
click at [515, 240] on label "True" at bounding box center [503, 236] width 73 height 24
click at [480, 240] on input "True" at bounding box center [476, 236] width 8 height 7
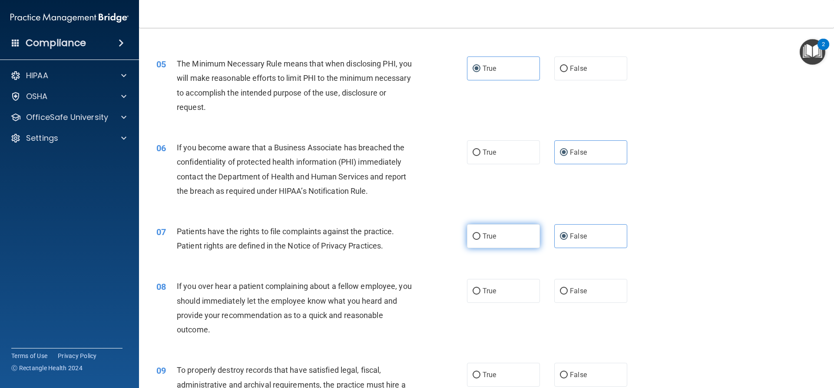
radio input "true"
radio input "false"
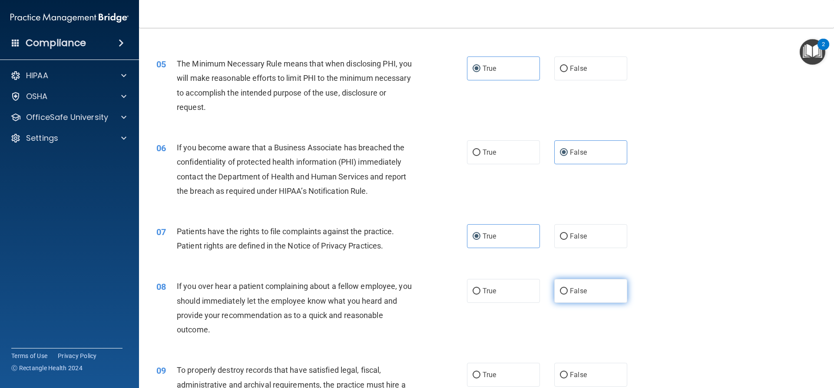
click at [570, 289] on span "False" at bounding box center [578, 291] width 17 height 8
click at [566, 289] on input "False" at bounding box center [564, 291] width 8 height 7
radio input "true"
click at [570, 379] on label "False" at bounding box center [590, 375] width 73 height 24
click at [567, 378] on input "False" at bounding box center [564, 375] width 8 height 7
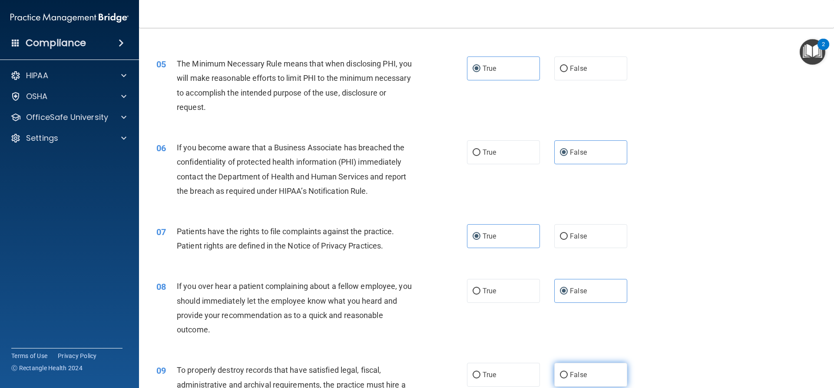
radio input "true"
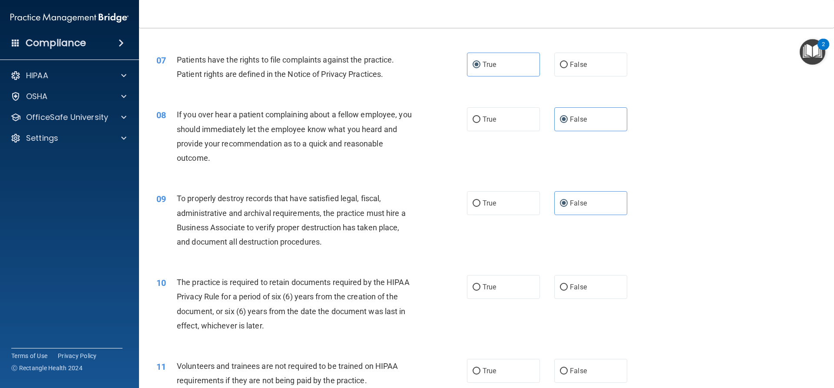
scroll to position [478, 0]
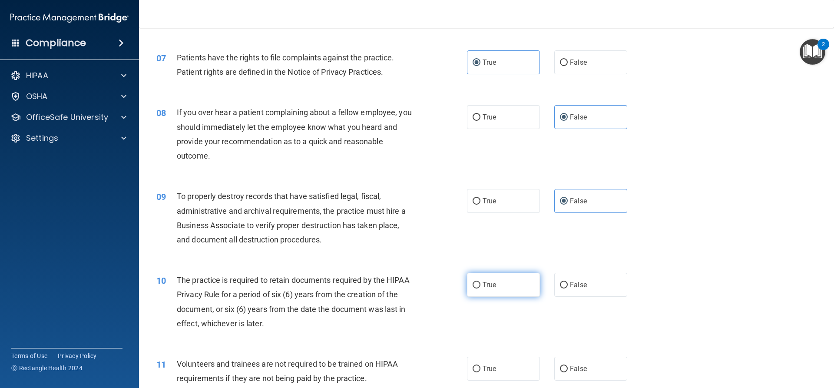
click at [498, 287] on label "True" at bounding box center [503, 285] width 73 height 24
click at [480, 287] on input "True" at bounding box center [476, 285] width 8 height 7
radio input "true"
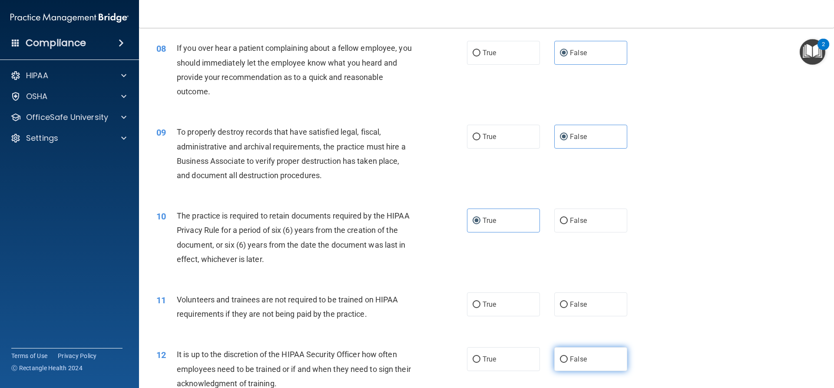
scroll to position [564, 0]
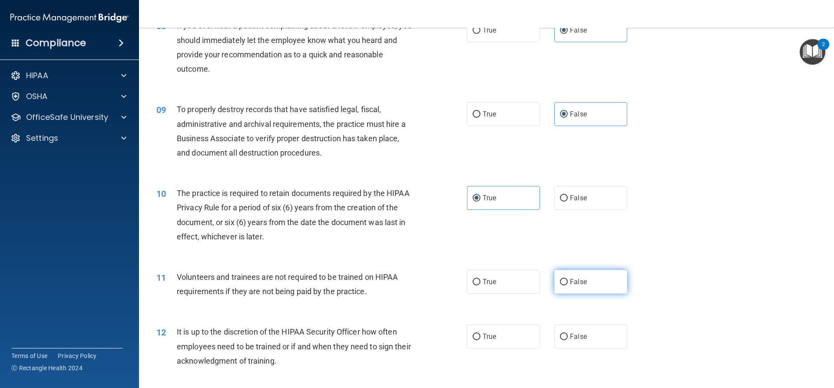
click at [564, 287] on label "False" at bounding box center [590, 282] width 73 height 24
click at [564, 285] on input "False" at bounding box center [564, 282] width 8 height 7
radio input "true"
click at [565, 331] on label "False" at bounding box center [590, 336] width 73 height 24
click at [565, 333] on input "False" at bounding box center [564, 336] width 8 height 7
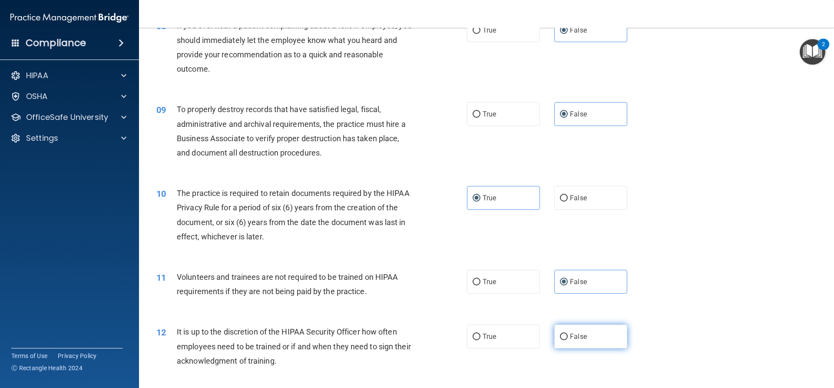
radio input "true"
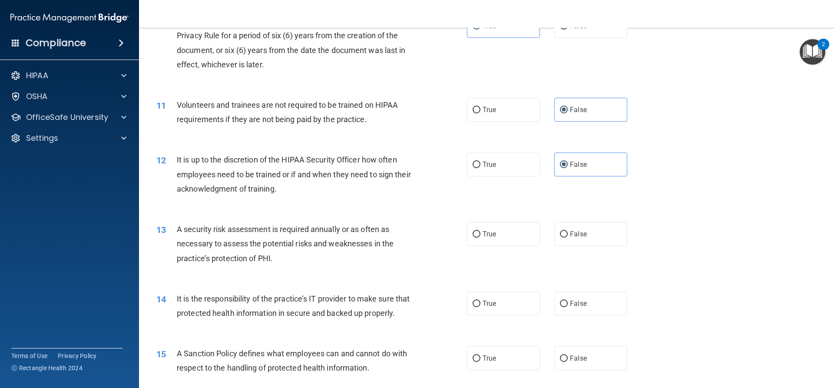
scroll to position [738, 0]
click at [488, 231] on span "True" at bounding box center [488, 232] width 13 height 8
click at [480, 231] on input "True" at bounding box center [476, 232] width 8 height 7
radio input "true"
click at [580, 303] on span "False" at bounding box center [578, 301] width 17 height 8
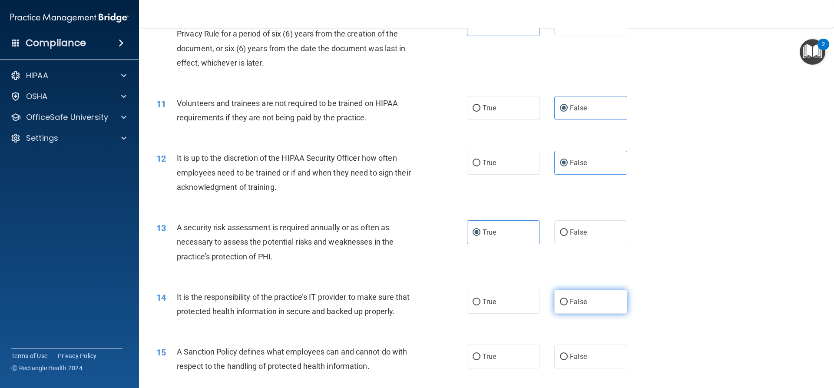
click at [567, 303] on input "False" at bounding box center [564, 302] width 8 height 7
radio input "true"
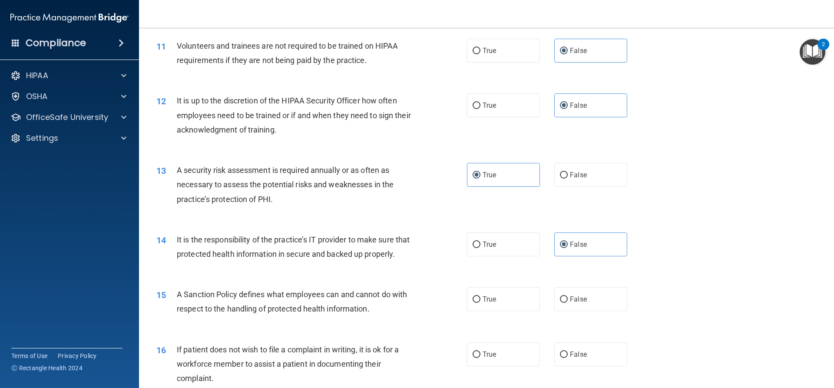
scroll to position [825, 0]
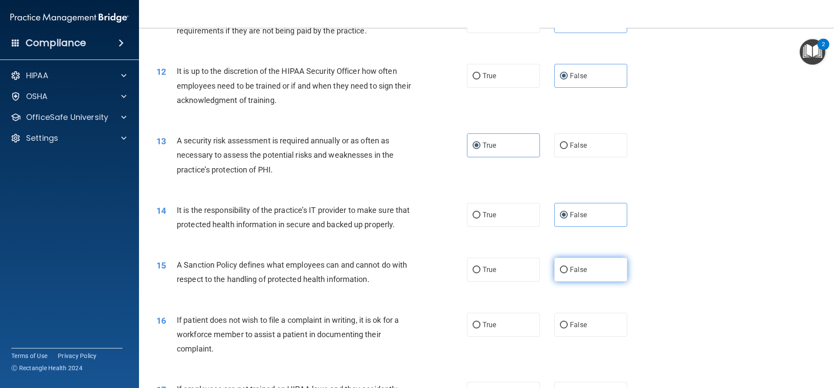
click at [580, 274] on span "False" at bounding box center [578, 269] width 17 height 8
click at [567, 273] on input "False" at bounding box center [564, 270] width 8 height 7
radio input "true"
click at [513, 336] on label "True" at bounding box center [503, 325] width 73 height 24
click at [480, 328] on input "True" at bounding box center [476, 325] width 8 height 7
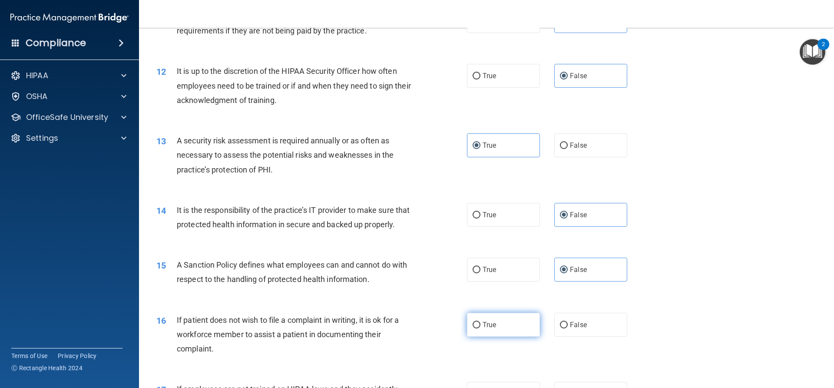
radio input "true"
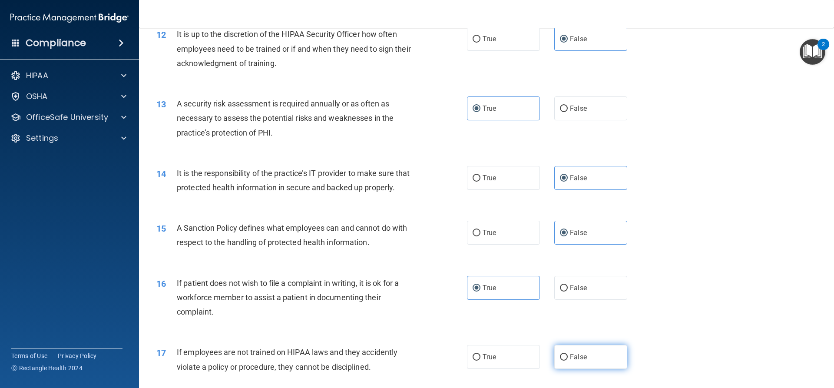
scroll to position [912, 0]
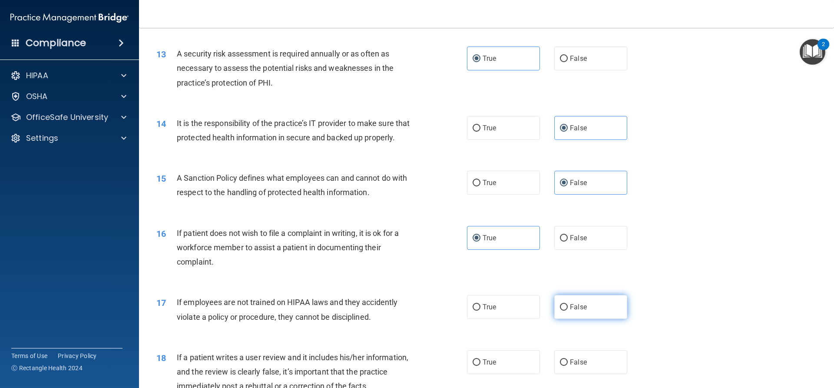
click at [589, 319] on label "False" at bounding box center [590, 307] width 73 height 24
click at [567, 310] on input "False" at bounding box center [564, 307] width 8 height 7
radio input "true"
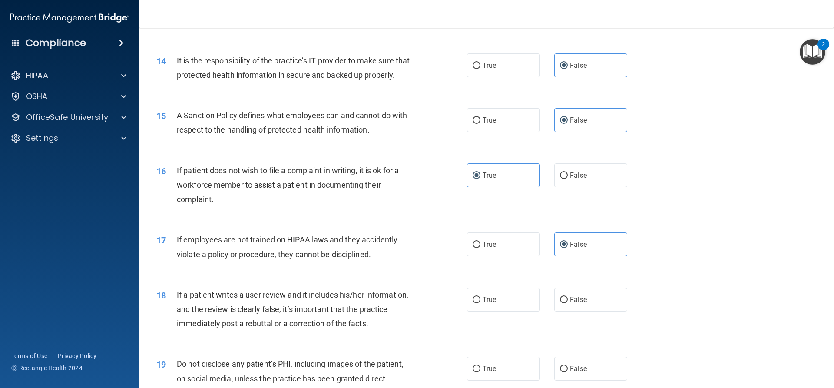
scroll to position [999, 0]
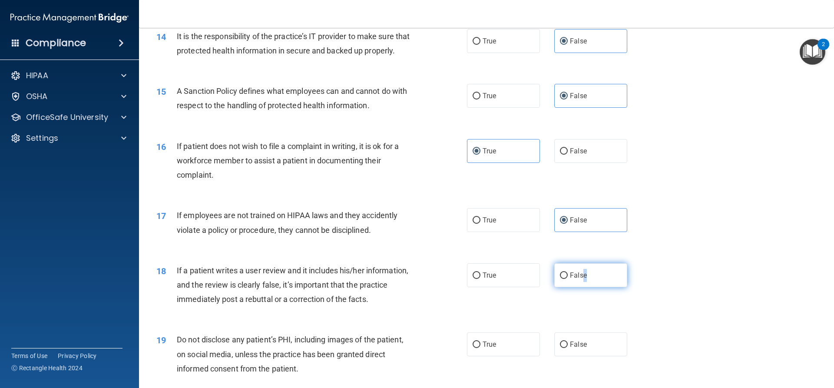
click at [580, 287] on label "False" at bounding box center [590, 275] width 73 height 24
click at [588, 287] on label "False" at bounding box center [590, 275] width 73 height 24
click at [567, 279] on input "False" at bounding box center [564, 275] width 8 height 7
radio input "true"
click at [509, 356] on label "True" at bounding box center [503, 344] width 73 height 24
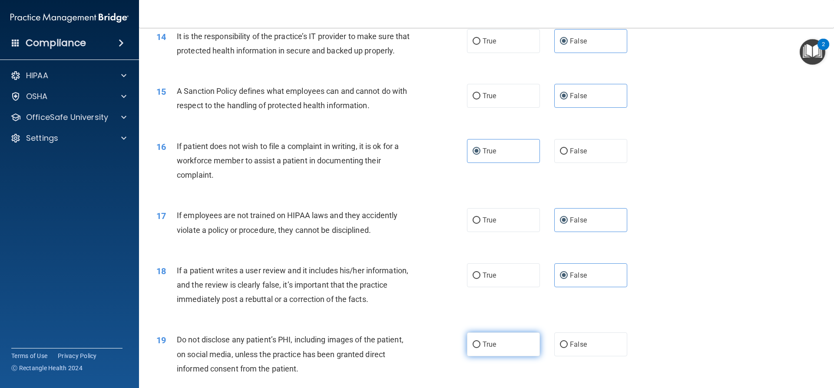
click at [480, 348] on input "True" at bounding box center [476, 344] width 8 height 7
radio input "true"
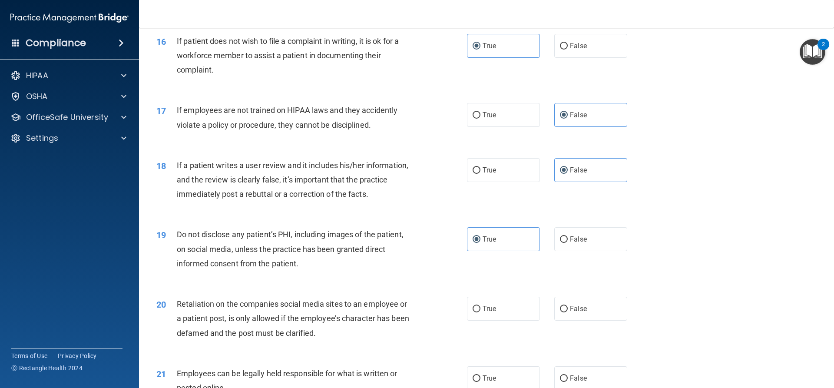
scroll to position [1129, 0]
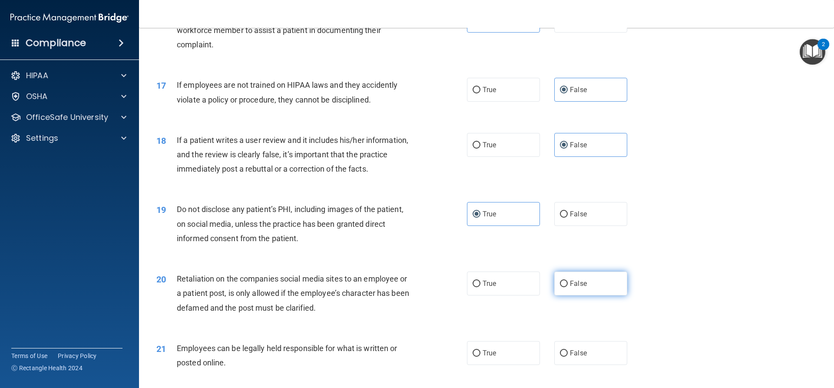
click at [595, 292] on label "False" at bounding box center [590, 283] width 73 height 24
click at [567, 287] on input "False" at bounding box center [564, 283] width 8 height 7
radio input "true"
click at [494, 365] on label "True" at bounding box center [503, 353] width 73 height 24
click at [480, 356] on input "True" at bounding box center [476, 353] width 8 height 7
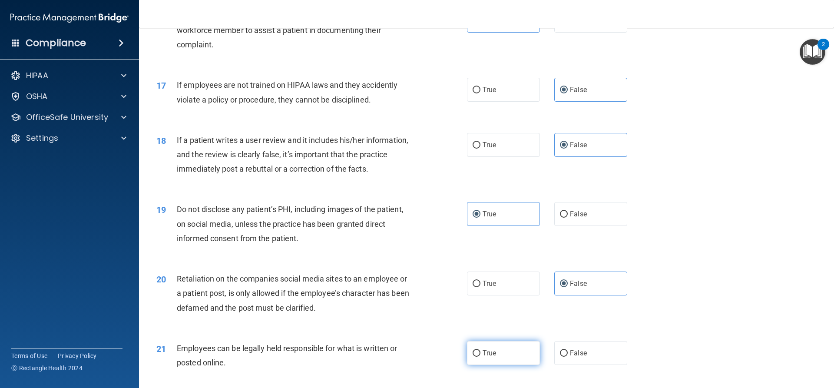
radio input "true"
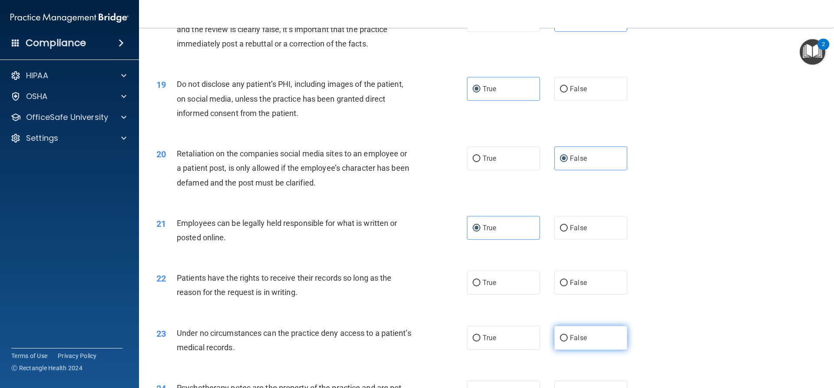
scroll to position [1259, 0]
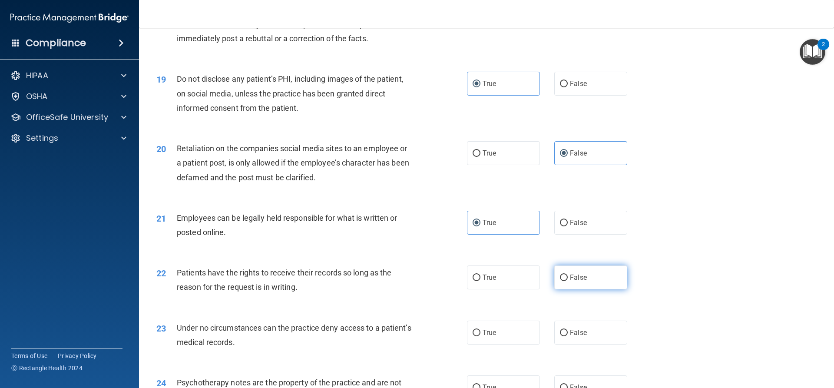
click at [578, 281] on span "False" at bounding box center [578, 277] width 17 height 8
click at [567, 281] on input "False" at bounding box center [564, 277] width 8 height 7
radio input "true"
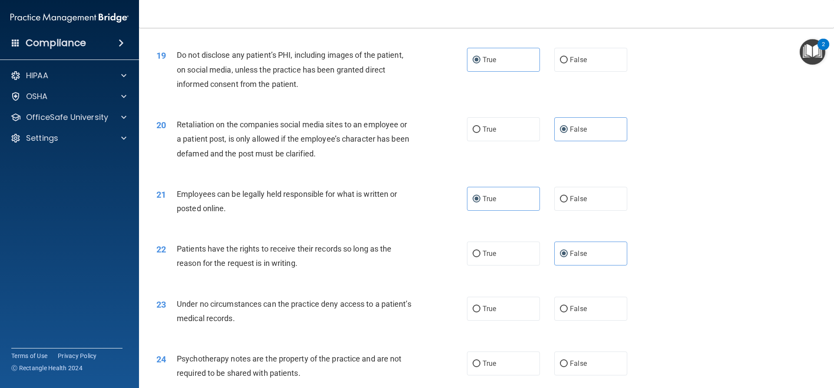
scroll to position [1302, 0]
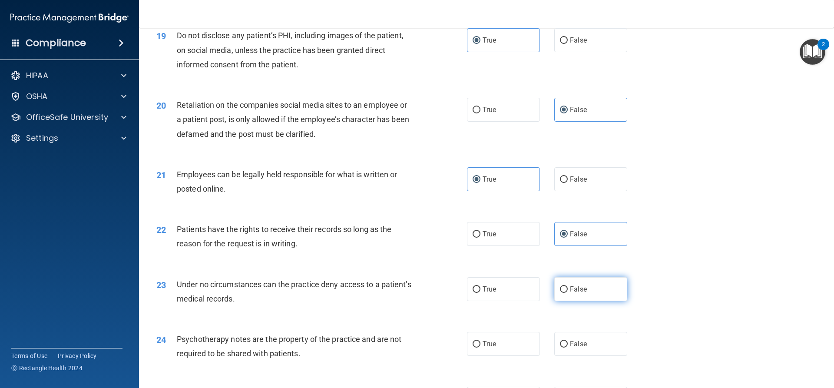
click at [586, 301] on label "False" at bounding box center [590, 289] width 73 height 24
click at [567, 293] on input "False" at bounding box center [564, 289] width 8 height 7
radio input "true"
click at [506, 356] on label "True" at bounding box center [503, 344] width 73 height 24
click at [480, 347] on input "True" at bounding box center [476, 344] width 8 height 7
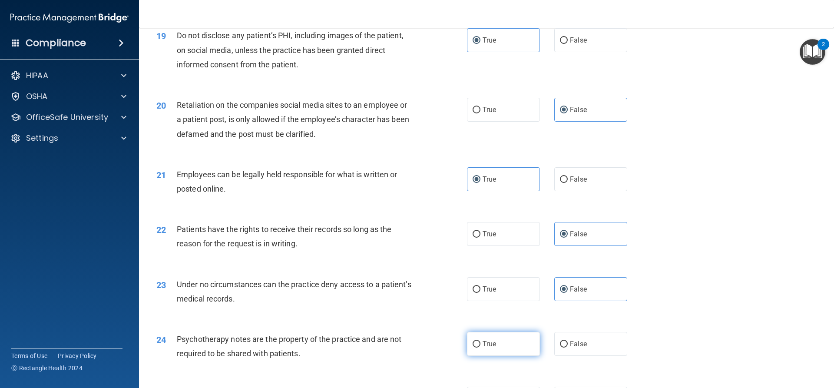
radio input "true"
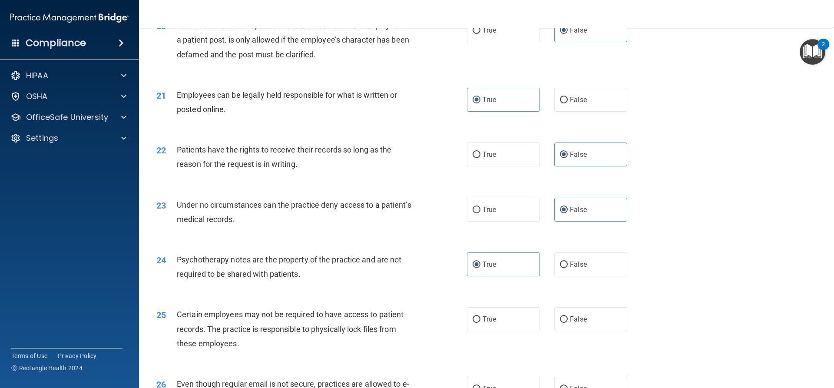
scroll to position [1389, 0]
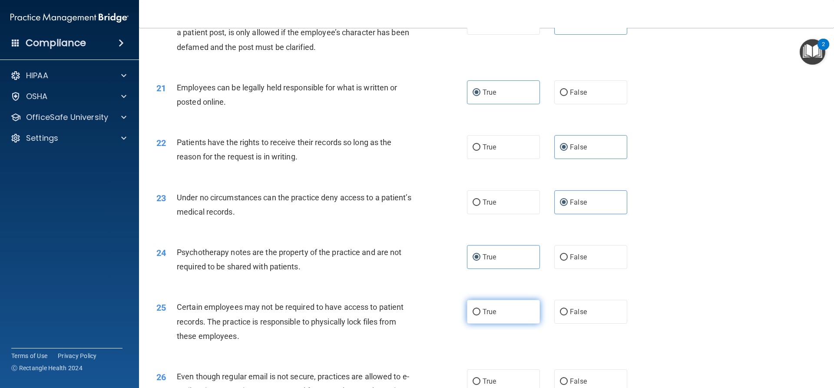
click at [512, 323] on label "True" at bounding box center [503, 312] width 73 height 24
click at [480, 315] on input "True" at bounding box center [476, 312] width 8 height 7
radio input "true"
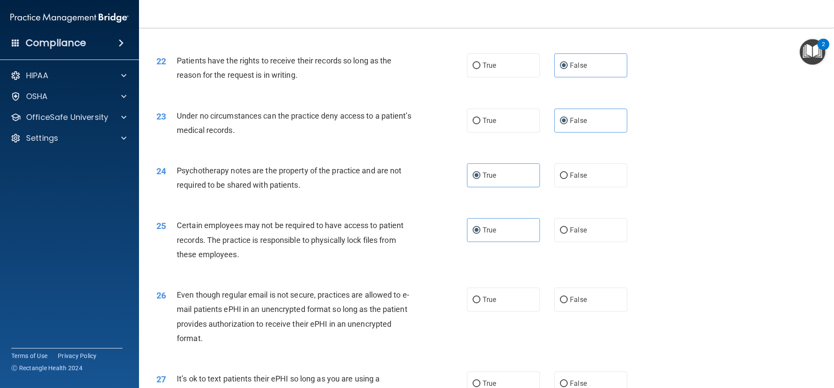
scroll to position [1476, 0]
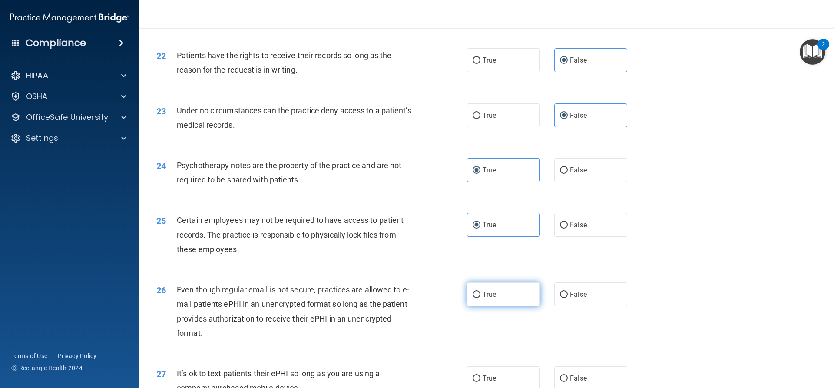
click at [501, 306] on label "True" at bounding box center [503, 294] width 73 height 24
click at [480, 298] on input "True" at bounding box center [476, 294] width 8 height 7
radio input "true"
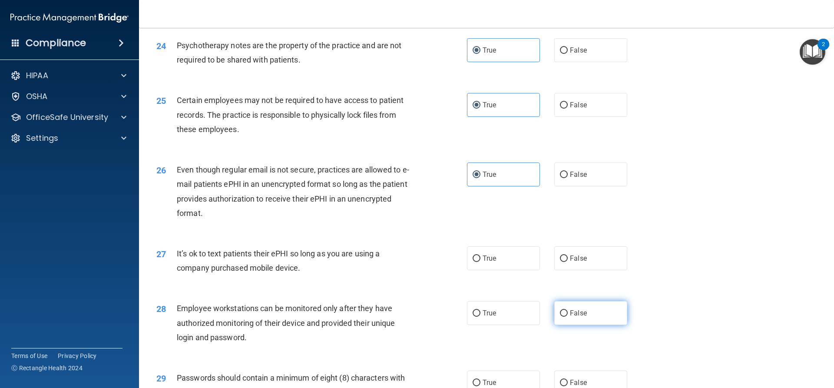
scroll to position [1606, 0]
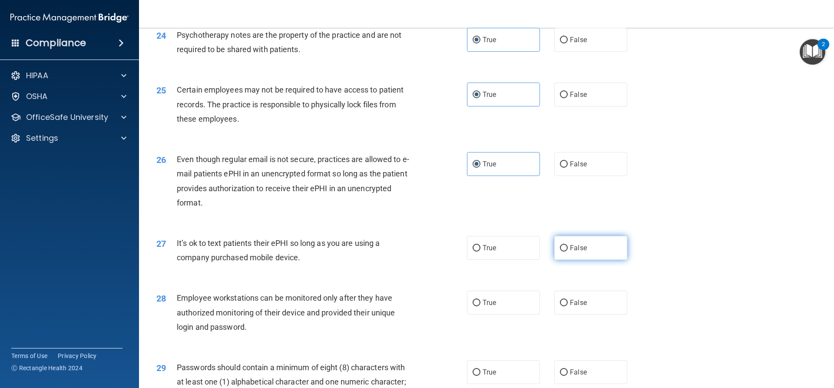
click at [584, 260] on label "False" at bounding box center [590, 248] width 73 height 24
click at [567, 251] on input "False" at bounding box center [564, 248] width 8 height 7
radio input "true"
click at [581, 307] on span "False" at bounding box center [578, 302] width 17 height 8
click at [567, 306] on input "False" at bounding box center [564, 303] width 8 height 7
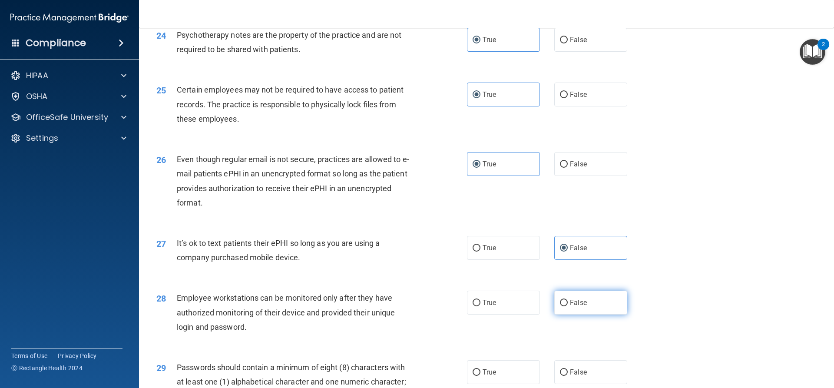
radio input "true"
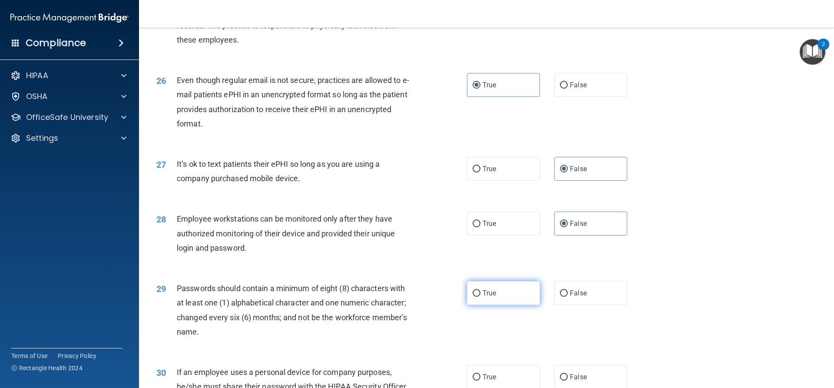
scroll to position [1693, 0]
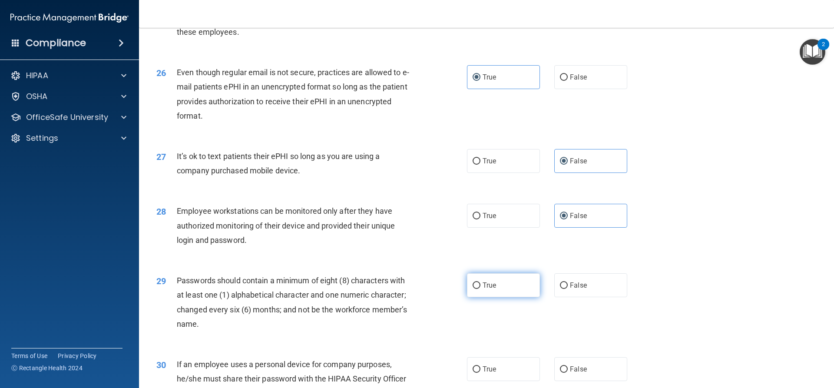
click at [513, 297] on label "True" at bounding box center [503, 285] width 73 height 24
click at [480, 289] on input "True" at bounding box center [476, 285] width 8 height 7
radio input "true"
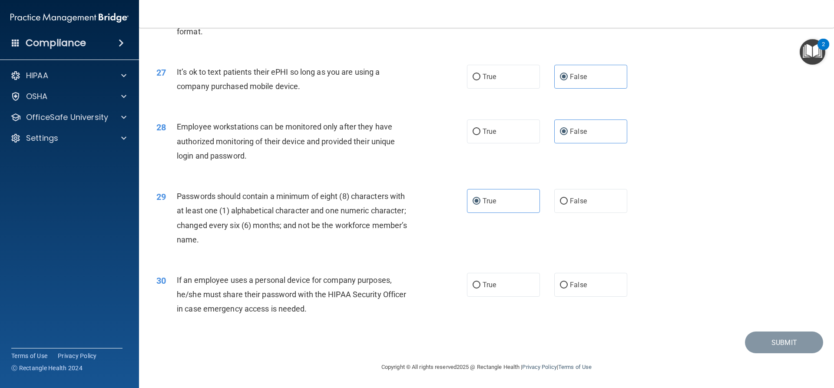
scroll to position [1792, 0]
click at [588, 285] on label "False" at bounding box center [590, 285] width 73 height 24
click at [567, 285] on input "False" at bounding box center [564, 285] width 8 height 7
radio input "true"
click at [778, 341] on button "Submit" at bounding box center [784, 342] width 78 height 22
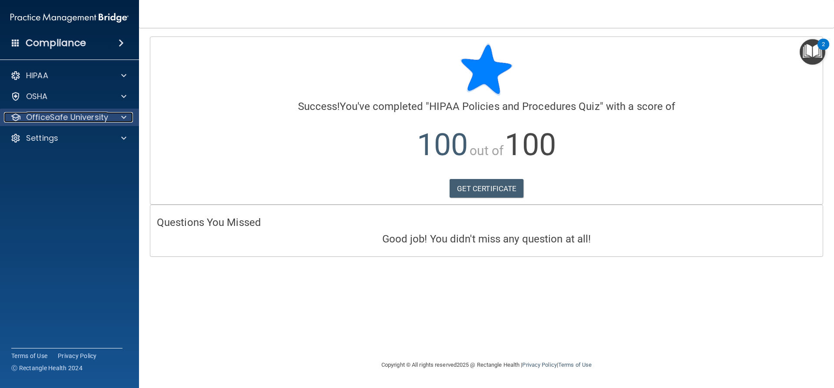
click at [68, 120] on p "OfficeSafe University" at bounding box center [67, 117] width 82 height 10
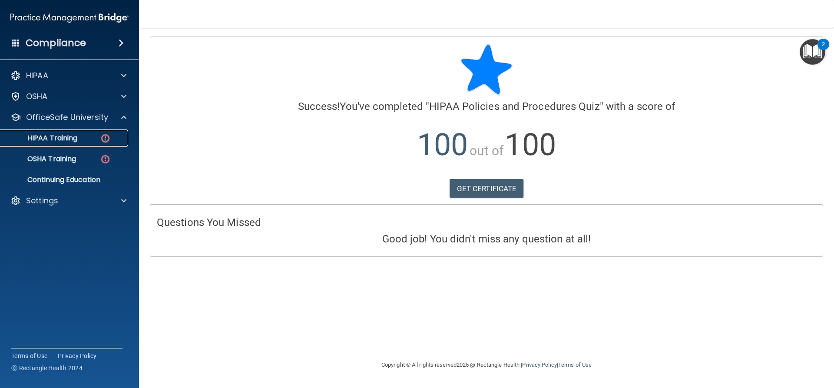
click at [78, 141] on div "HIPAA Training" at bounding box center [65, 138] width 119 height 9
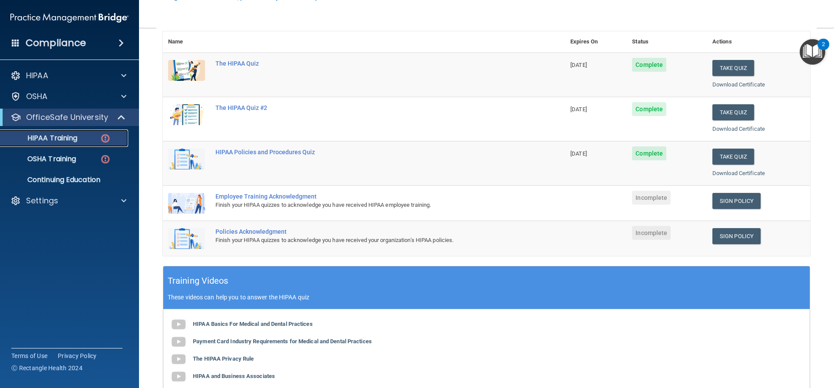
scroll to position [130, 0]
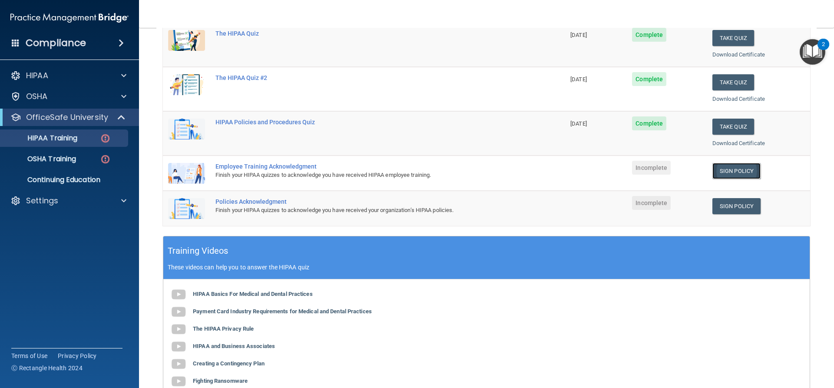
click at [733, 168] on link "Sign Policy" at bounding box center [736, 171] width 48 height 16
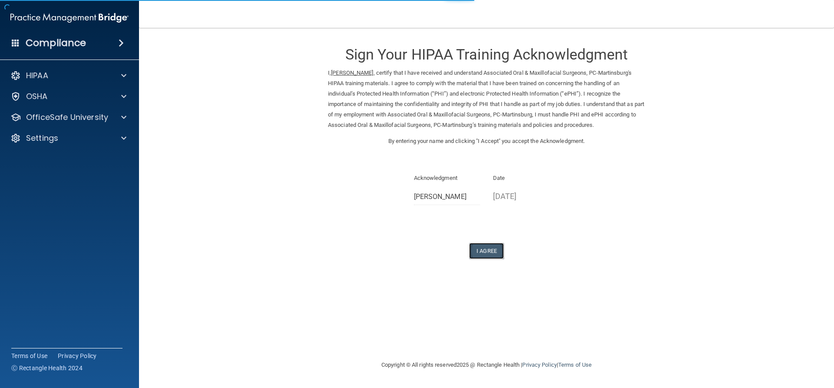
click at [489, 248] on button "I Agree" at bounding box center [486, 251] width 35 height 16
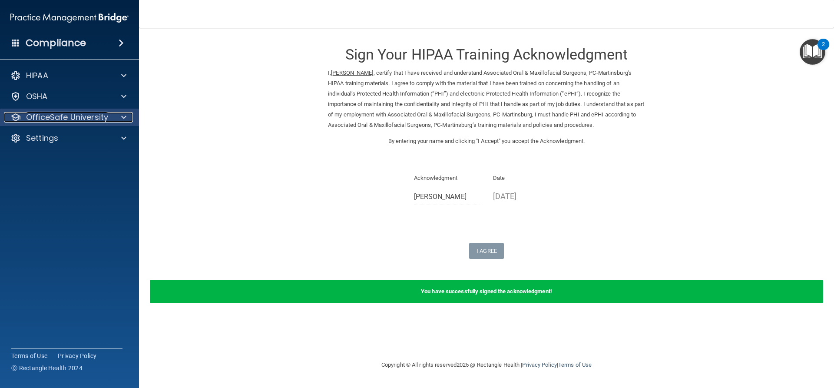
click at [48, 116] on p "OfficeSafe University" at bounding box center [67, 117] width 82 height 10
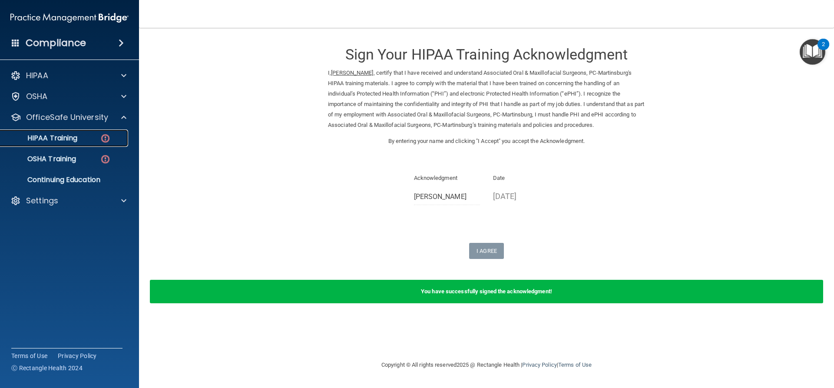
click at [55, 136] on p "HIPAA Training" at bounding box center [42, 138] width 72 height 9
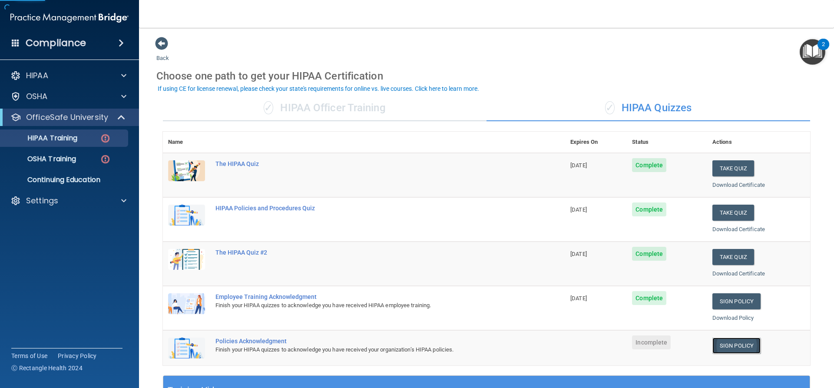
click at [735, 348] on link "Sign Policy" at bounding box center [736, 345] width 48 height 16
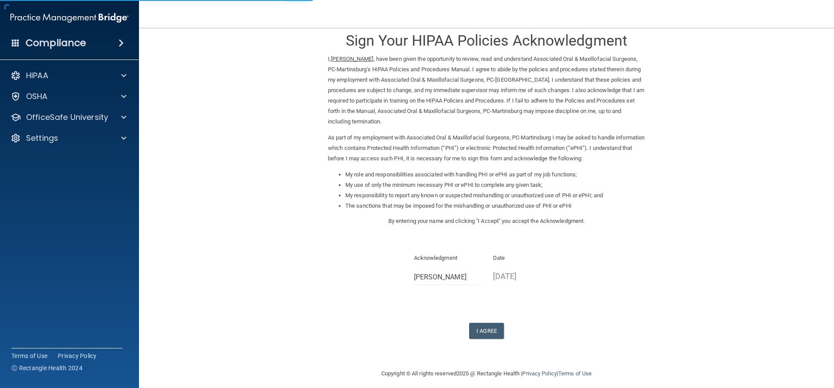
scroll to position [20, 0]
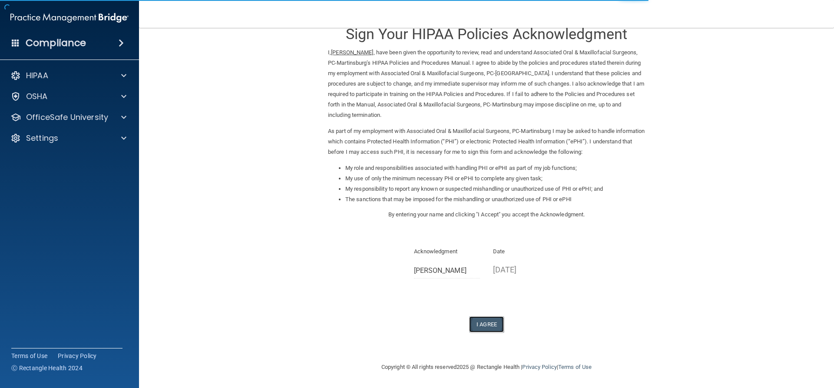
click at [485, 325] on button "I Agree" at bounding box center [486, 324] width 35 height 16
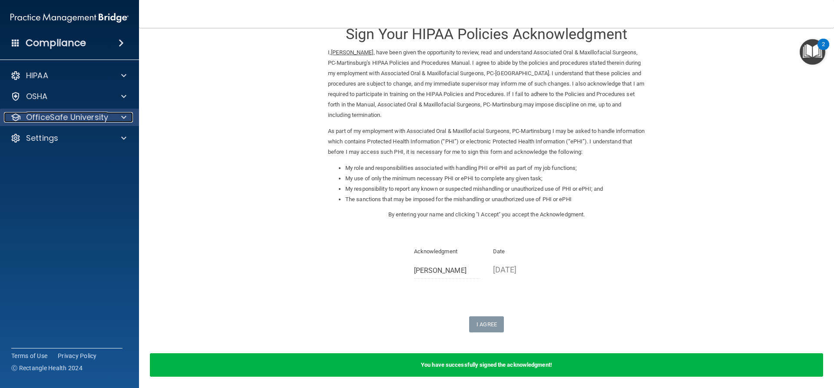
click at [62, 118] on p "OfficeSafe University" at bounding box center [67, 117] width 82 height 10
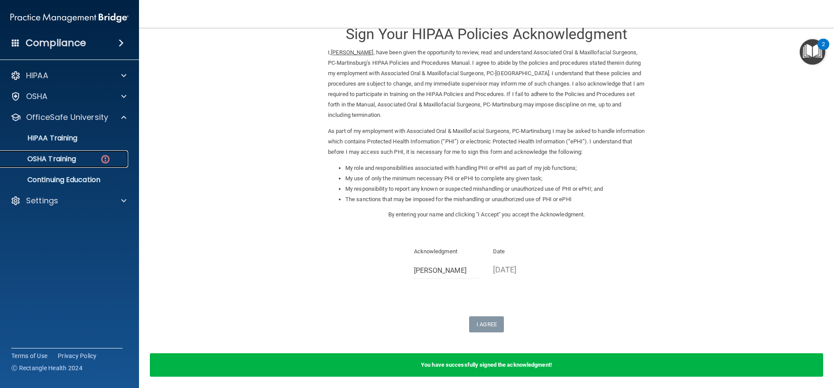
click at [75, 160] on p "OSHA Training" at bounding box center [41, 159] width 70 height 9
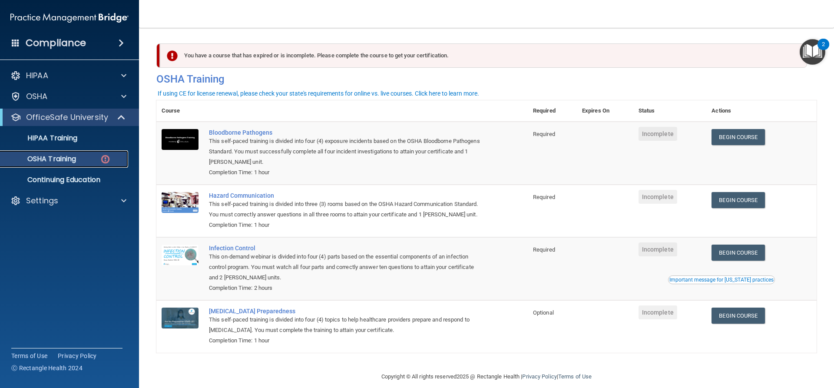
scroll to position [22, 0]
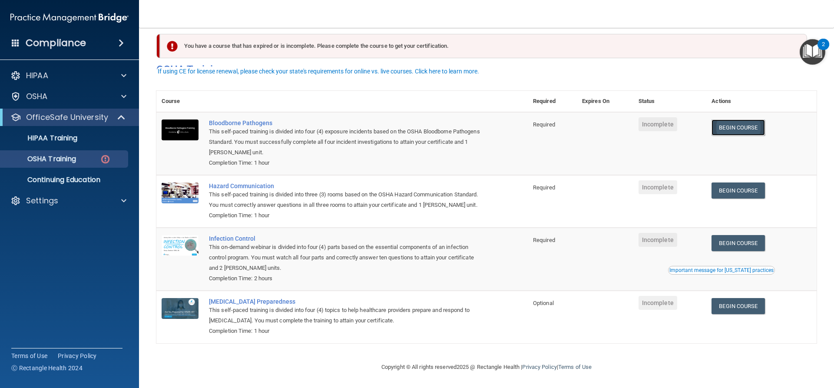
click at [730, 119] on link "Begin Course" at bounding box center [737, 127] width 53 height 16
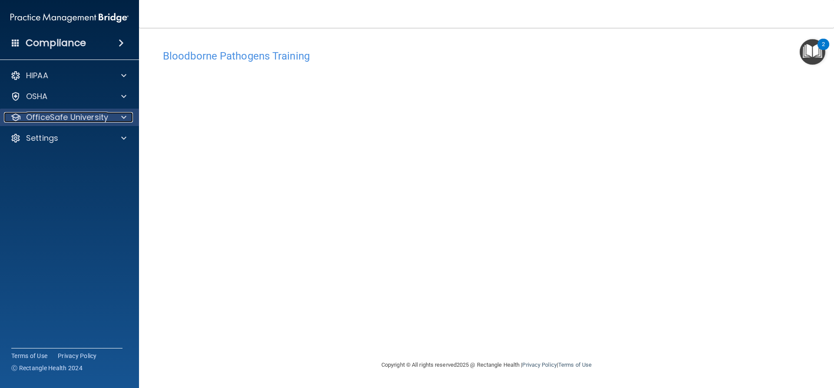
click at [62, 119] on p "OfficeSafe University" at bounding box center [67, 117] width 82 height 10
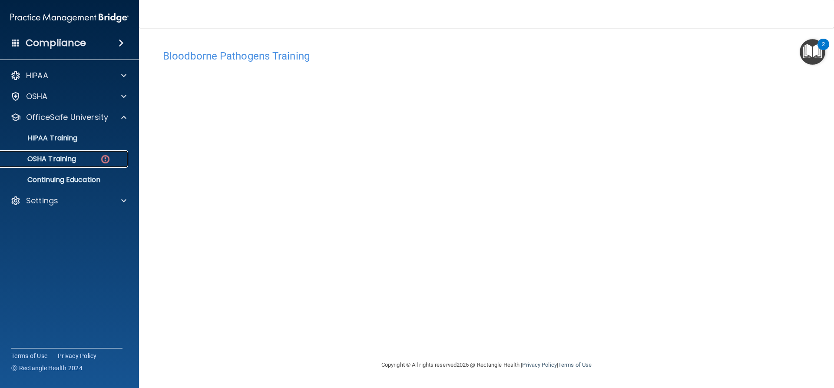
click at [79, 158] on div "OSHA Training" at bounding box center [65, 159] width 119 height 9
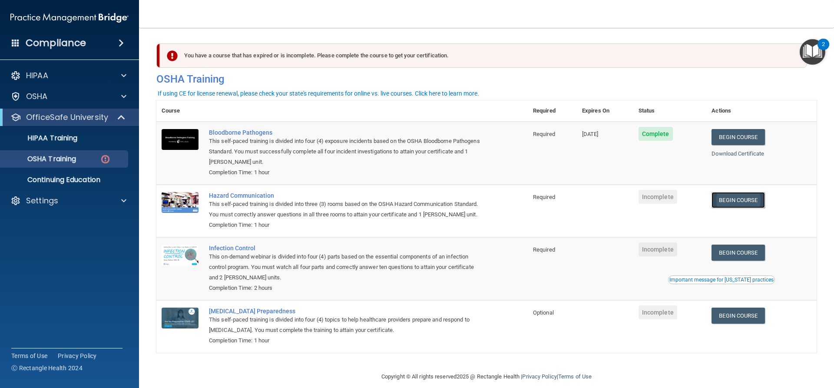
click at [729, 198] on link "Begin Course" at bounding box center [737, 200] width 53 height 16
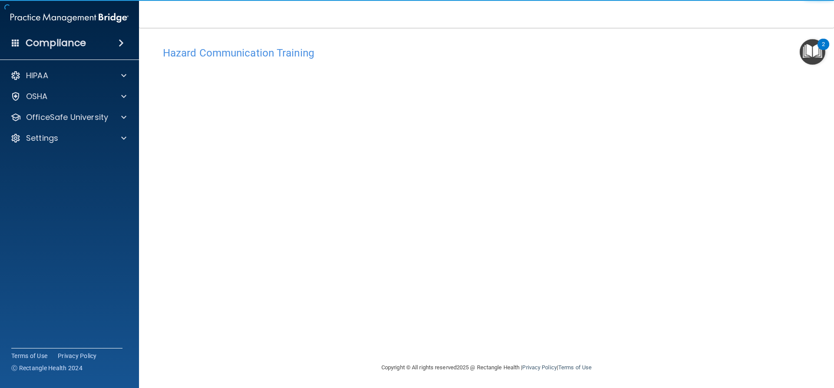
scroll to position [3, 0]
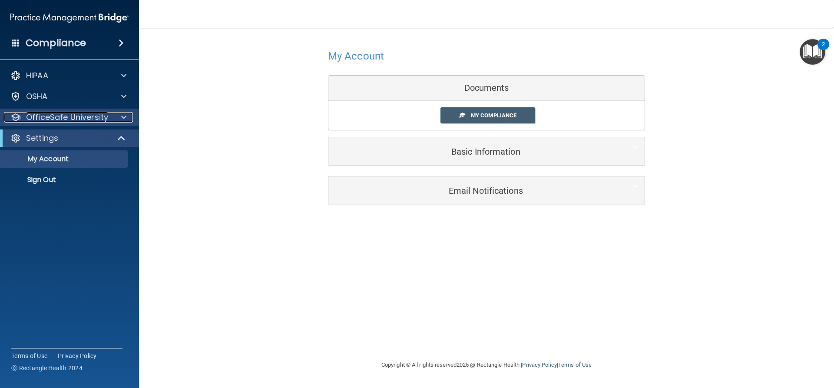
click at [46, 119] on p "OfficeSafe University" at bounding box center [67, 117] width 82 height 10
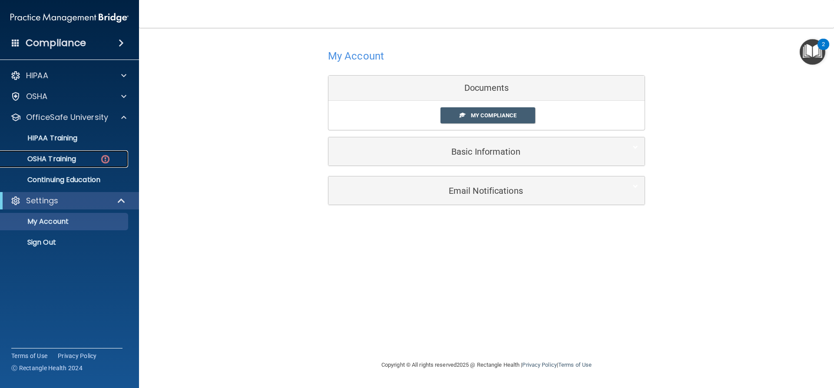
click at [53, 158] on p "OSHA Training" at bounding box center [41, 159] width 70 height 9
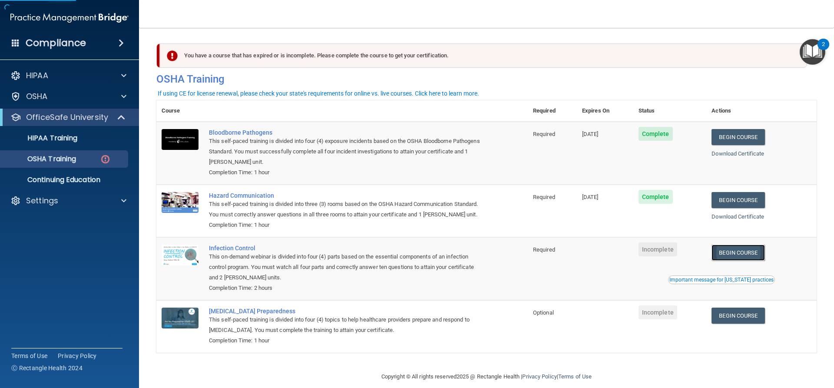
click at [732, 259] on link "Begin Course" at bounding box center [737, 252] width 53 height 16
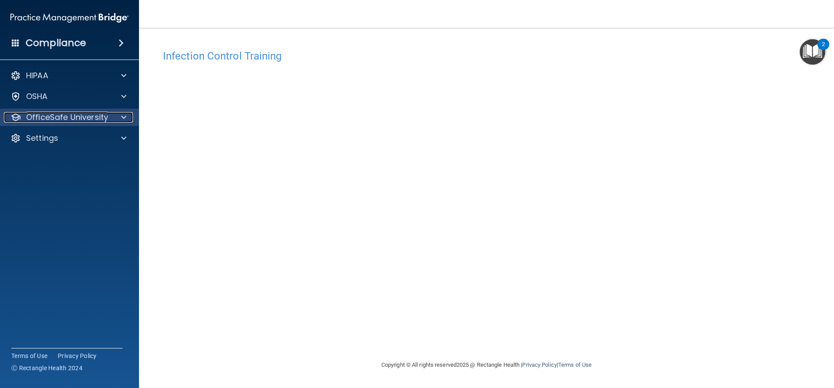
click at [65, 113] on p "OfficeSafe University" at bounding box center [67, 117] width 82 height 10
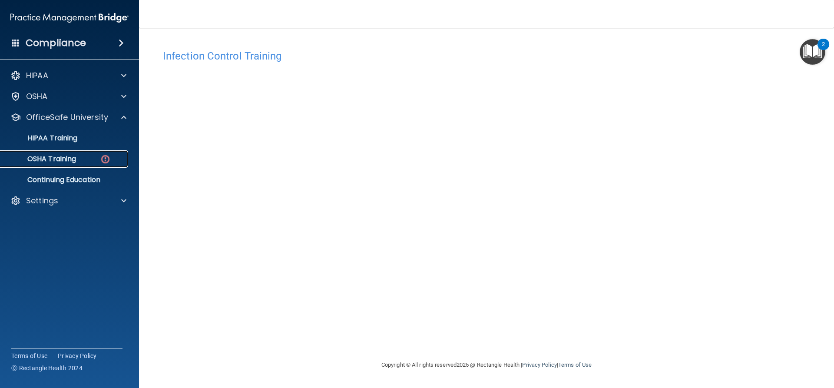
click at [73, 159] on p "OSHA Training" at bounding box center [41, 159] width 70 height 9
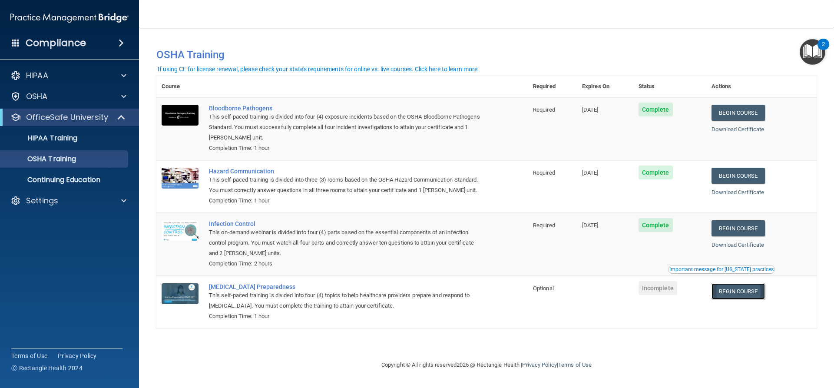
click at [756, 293] on link "Begin Course" at bounding box center [737, 291] width 53 height 16
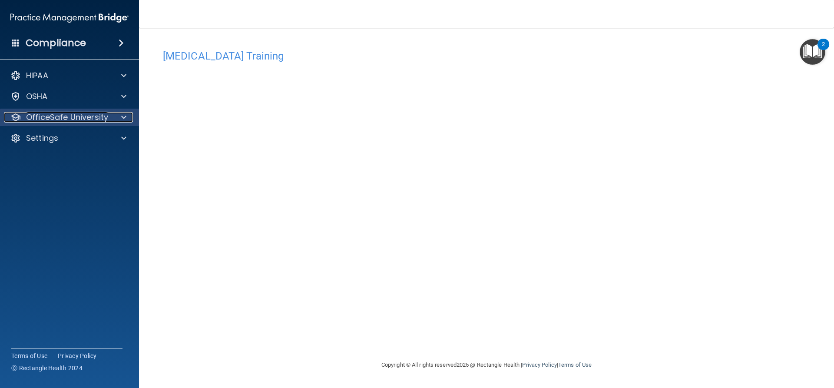
click at [78, 118] on p "OfficeSafe University" at bounding box center [67, 117] width 82 height 10
click at [79, 121] on p "OfficeSafe University" at bounding box center [67, 117] width 82 height 10
click at [89, 118] on p "OfficeSafe University" at bounding box center [67, 117] width 82 height 10
click at [78, 118] on p "OfficeSafe University" at bounding box center [67, 117] width 82 height 10
click at [78, 117] on p "OfficeSafe University" at bounding box center [67, 117] width 82 height 10
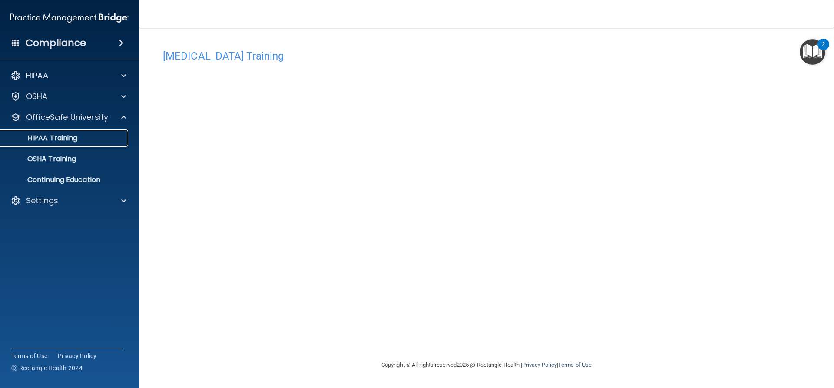
click at [55, 134] on p "HIPAA Training" at bounding box center [42, 138] width 72 height 9
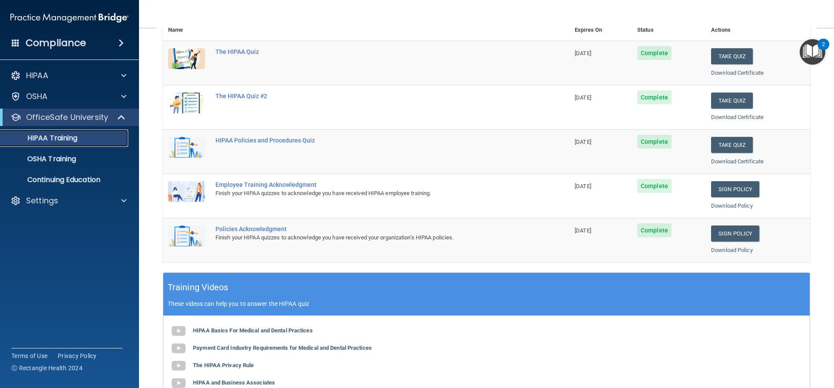
scroll to position [6, 0]
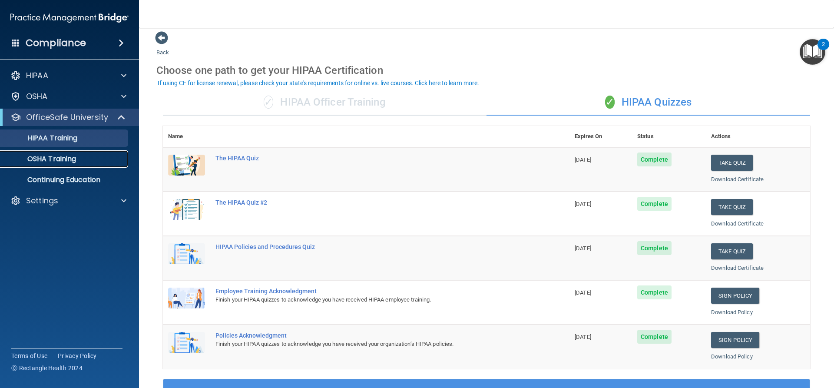
click at [29, 159] on p "OSHA Training" at bounding box center [41, 159] width 70 height 9
